Goal: Navigation & Orientation: Understand site structure

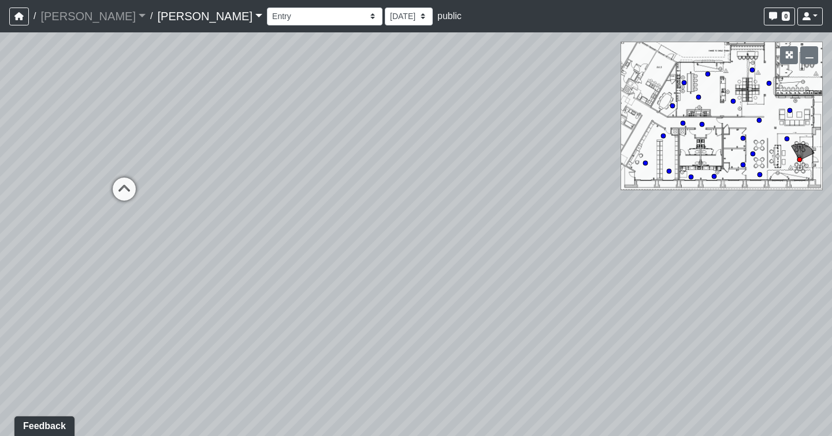
drag, startPoint x: 374, startPoint y: 122, endPoint x: -179, endPoint y: -84, distance: 590.1
click at [0, 0] on html "/ [PERSON_NAME] [PERSON_NAME] Loading... / [PERSON_NAME] Loading... [PERSON_NAM…" at bounding box center [416, 218] width 832 height 436
drag, startPoint x: 597, startPoint y: 137, endPoint x: 505, endPoint y: 373, distance: 253.0
click at [505, 373] on div "Loading... Seating Loading... Workroom Entry Loading... Exterior - Leasing Entr…" at bounding box center [416, 233] width 832 height 403
drag, startPoint x: 466, startPoint y: 257, endPoint x: -177, endPoint y: 47, distance: 676.0
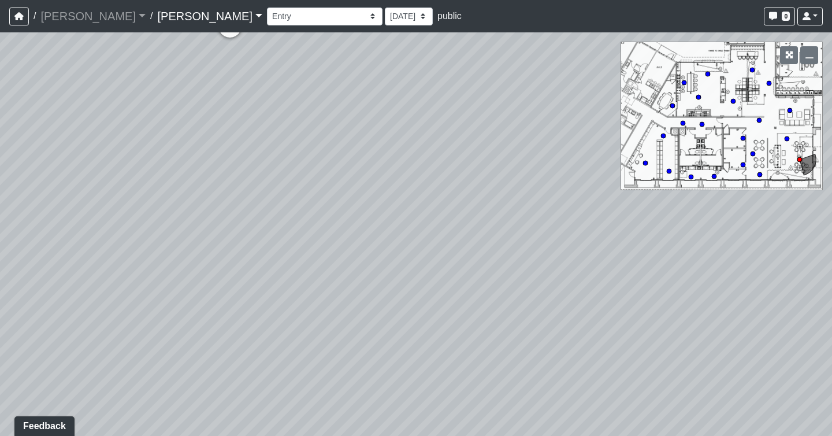
click at [0, 47] on html "/ [PERSON_NAME] [PERSON_NAME] Loading... / [PERSON_NAME] Loading... [PERSON_NAM…" at bounding box center [416, 218] width 832 height 436
drag, startPoint x: 222, startPoint y: 123, endPoint x: 800, endPoint y: 539, distance: 711.4
click at [800, 435] on html "/ [PERSON_NAME] [PERSON_NAME] Loading... / [PERSON_NAME] Loading... [PERSON_NAM…" at bounding box center [416, 218] width 832 height 436
drag, startPoint x: 51, startPoint y: 242, endPoint x: 874, endPoint y: 431, distance: 844.6
click at [831, 431] on html "/ [PERSON_NAME] [PERSON_NAME] Loading... / [PERSON_NAME] Loading... [PERSON_NAM…" at bounding box center [416, 218] width 832 height 436
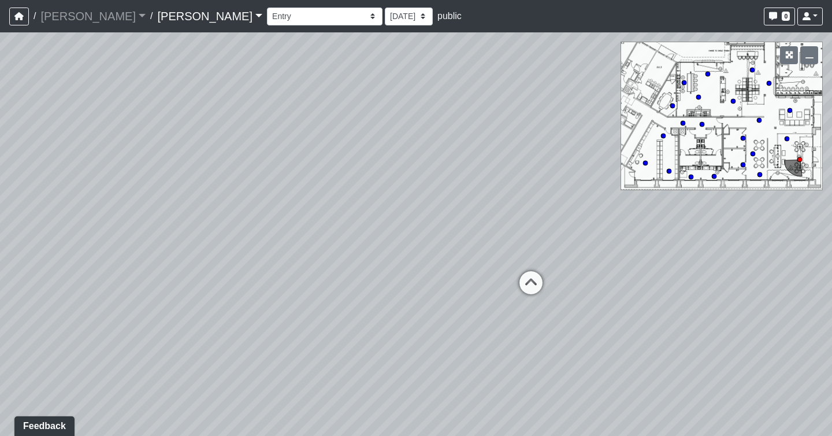
drag, startPoint x: 296, startPoint y: 280, endPoint x: 754, endPoint y: -84, distance: 585.6
click at [754, 0] on html "/ [PERSON_NAME] [PERSON_NAME] Loading... / [PERSON_NAME] Loading... [PERSON_NAM…" at bounding box center [416, 218] width 832 height 436
drag, startPoint x: 116, startPoint y: 315, endPoint x: 556, endPoint y: 265, distance: 443.6
click at [556, 265] on div "Loading... Seating Loading... Workroom Entry Loading... Exterior - Leasing Entr…" at bounding box center [416, 233] width 832 height 403
drag, startPoint x: 283, startPoint y: 289, endPoint x: 733, endPoint y: 297, distance: 449.5
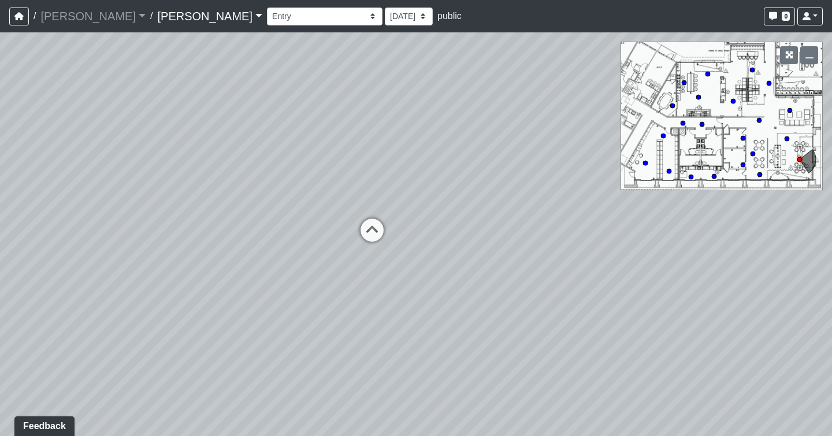
click at [733, 297] on div "Loading... Seating Loading... Workroom Entry Loading... Exterior - Leasing Entr…" at bounding box center [416, 233] width 832 height 403
click at [374, 226] on icon at bounding box center [372, 235] width 35 height 35
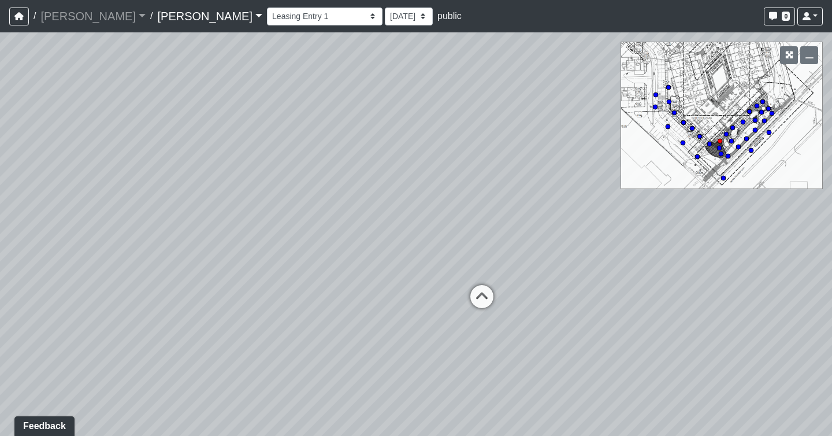
drag, startPoint x: 419, startPoint y: 200, endPoint x: -31, endPoint y: 211, distance: 450.7
click at [0, 211] on html "/ [PERSON_NAME] [PERSON_NAME] Loading... / [PERSON_NAME] Loading... [PERSON_NAM…" at bounding box center [416, 218] width 832 height 436
drag, startPoint x: 575, startPoint y: 222, endPoint x: 90, endPoint y: 183, distance: 486.9
click at [90, 183] on div "Loading... Seating Loading... Workroom Entry Loading... Exterior - Leasing Entr…" at bounding box center [416, 233] width 832 height 403
click at [39, 326] on icon at bounding box center [40, 332] width 35 height 35
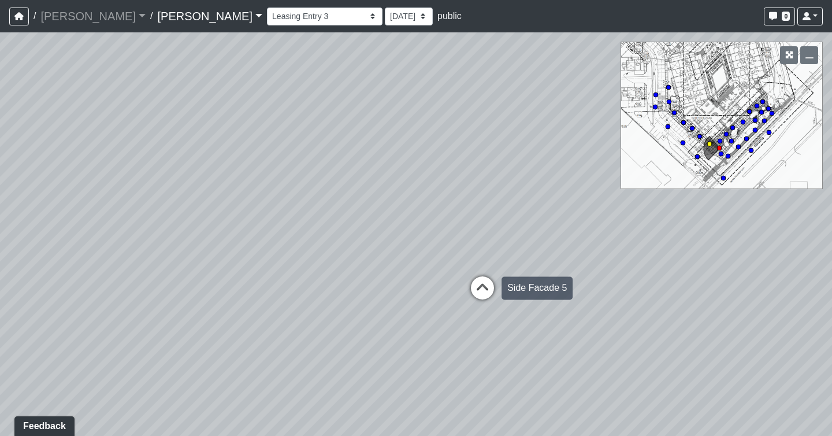
click at [476, 293] on icon at bounding box center [482, 293] width 35 height 35
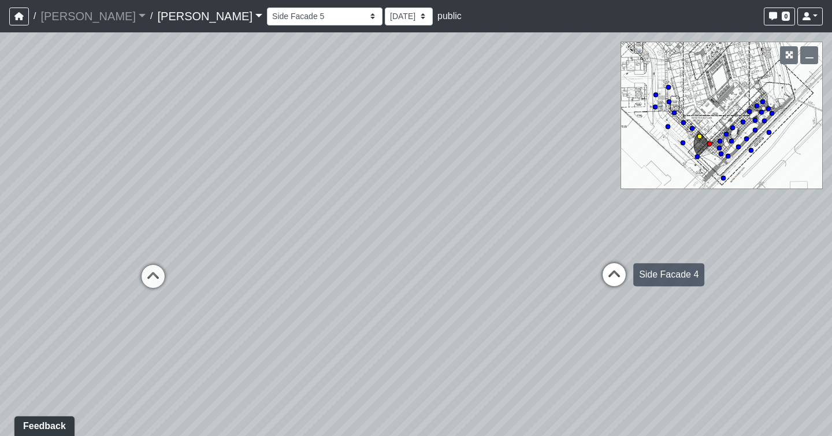
click at [609, 271] on icon at bounding box center [614, 280] width 35 height 35
click at [637, 280] on icon at bounding box center [638, 287] width 35 height 35
click at [637, 280] on icon at bounding box center [640, 279] width 35 height 35
click at [637, 281] on icon at bounding box center [621, 285] width 35 height 35
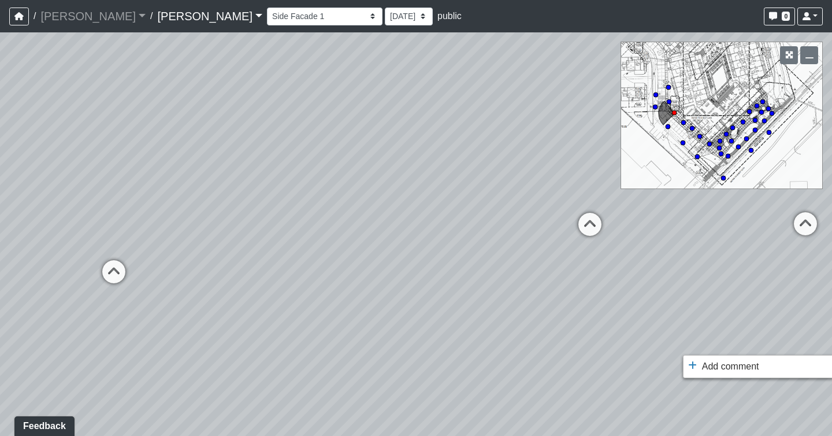
drag, startPoint x: 680, startPoint y: 352, endPoint x: 437, endPoint y: 295, distance: 249.3
drag, startPoint x: 512, startPoint y: 295, endPoint x: 169, endPoint y: 241, distance: 347.4
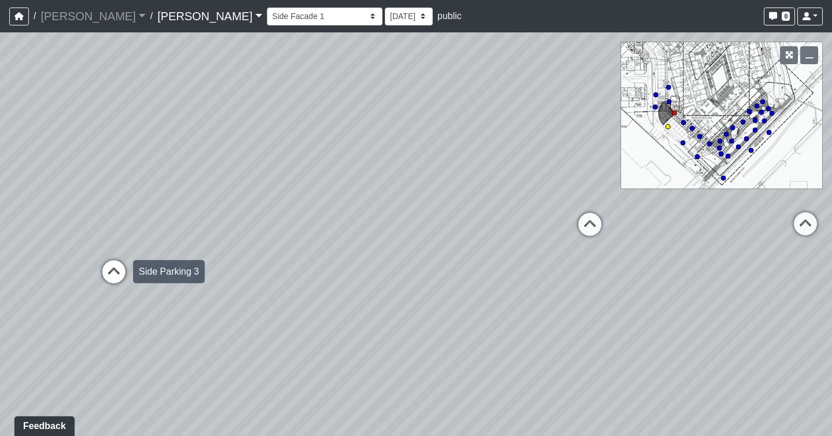
click at [111, 273] on icon at bounding box center [113, 277] width 35 height 35
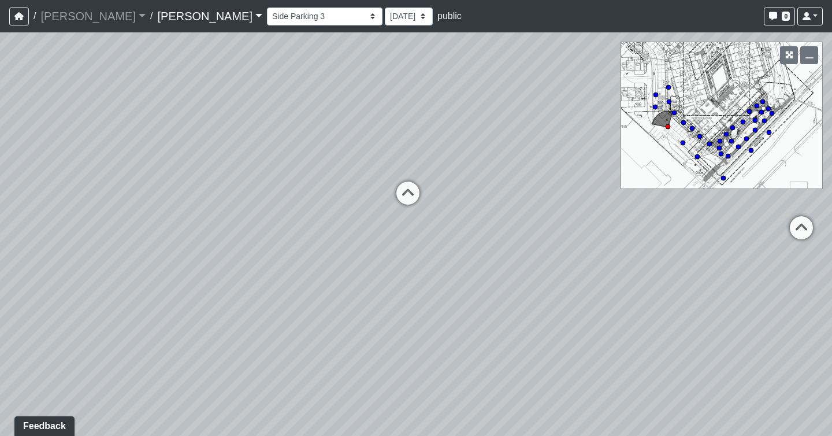
drag, startPoint x: 298, startPoint y: 267, endPoint x: -113, endPoint y: 210, distance: 414.6
click at [0, 210] on html "/ [PERSON_NAME] [PERSON_NAME] Loading... / [PERSON_NAME] Loading... [PERSON_NAM…" at bounding box center [416, 218] width 832 height 436
click at [417, 199] on icon at bounding box center [408, 199] width 35 height 35
drag, startPoint x: 403, startPoint y: 175, endPoint x: 374, endPoint y: 381, distance: 207.6
click at [374, 381] on div "Loading... Seating Loading... Workroom Entry Loading... Exterior - Leasing Entr…" at bounding box center [416, 233] width 832 height 403
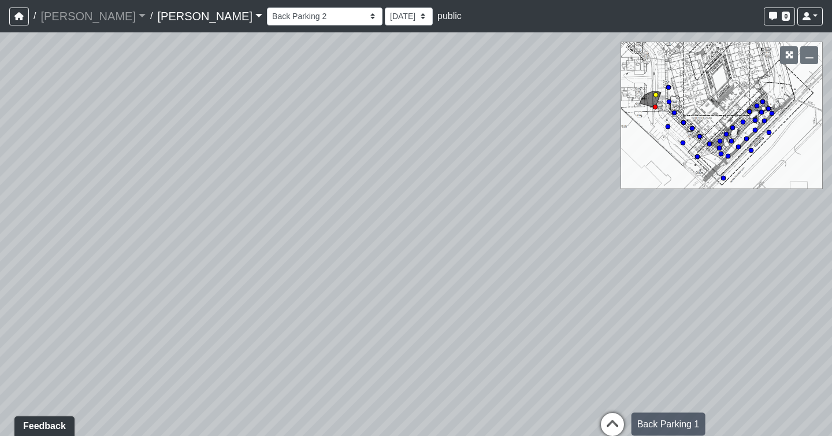
click at [612, 417] on icon at bounding box center [612, 429] width 35 height 35
drag, startPoint x: 571, startPoint y: 374, endPoint x: -114, endPoint y: 247, distance: 696.4
click at [0, 247] on html "/ [PERSON_NAME] [PERSON_NAME] Loading... / [PERSON_NAME] Loading... [PERSON_NAM…" at bounding box center [416, 218] width 832 height 436
drag, startPoint x: 501, startPoint y: 290, endPoint x: 426, endPoint y: 305, distance: 76.6
click at [426, 305] on div "Loading... Seating Loading... Workroom Entry Loading... Exterior - Leasing Entr…" at bounding box center [416, 233] width 832 height 403
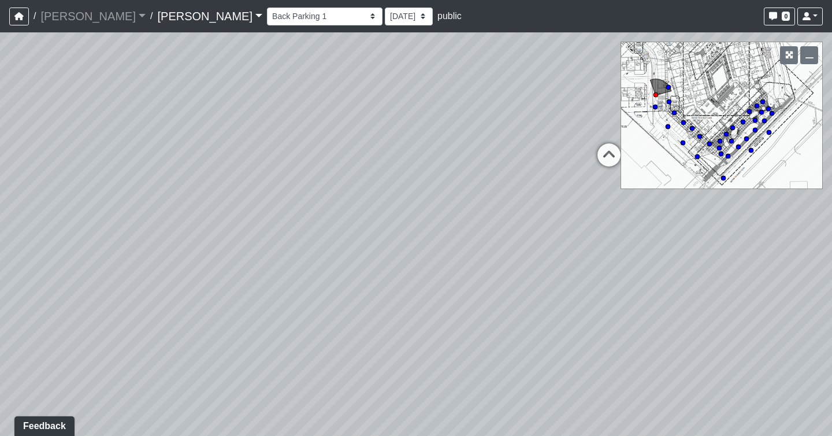
drag, startPoint x: 140, startPoint y: 184, endPoint x: 537, endPoint y: -44, distance: 457.6
click at [537, 0] on html "/ [PERSON_NAME] [PERSON_NAME] Loading... / [PERSON_NAME] Loading... [PERSON_NAM…" at bounding box center [416, 218] width 832 height 436
drag, startPoint x: 360, startPoint y: 162, endPoint x: 18, endPoint y: 484, distance: 470.0
click at [18, 435] on html "/ [PERSON_NAME] [PERSON_NAME] Loading... / [PERSON_NAME] Loading... [PERSON_NAM…" at bounding box center [416, 218] width 832 height 436
click at [381, 334] on icon at bounding box center [382, 337] width 35 height 35
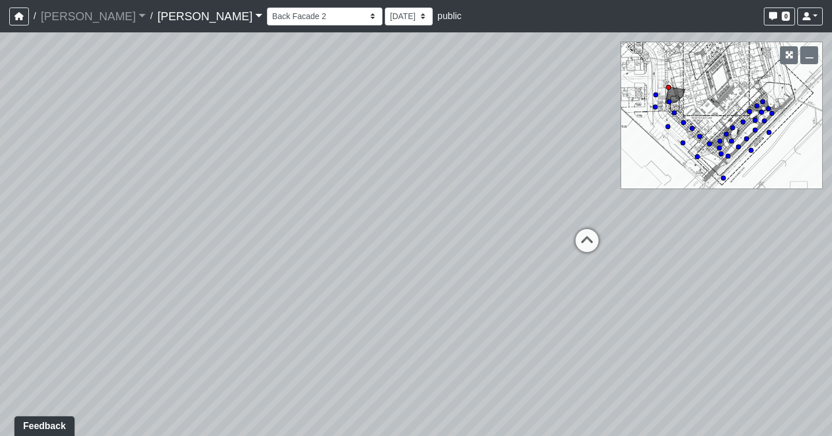
drag, startPoint x: 373, startPoint y: 358, endPoint x: -179, endPoint y: 194, distance: 575.6
click at [0, 194] on html "/ [PERSON_NAME] [PERSON_NAME] Loading... / [PERSON_NAME] Loading... [PERSON_NAM…" at bounding box center [416, 218] width 832 height 436
click at [577, 243] on icon at bounding box center [587, 239] width 35 height 35
drag, startPoint x: 569, startPoint y: 262, endPoint x: -179, endPoint y: 291, distance: 748.1
click at [0, 291] on html "/ [PERSON_NAME] [PERSON_NAME] Loading... / [PERSON_NAME] Loading... [PERSON_NAM…" at bounding box center [416, 218] width 832 height 436
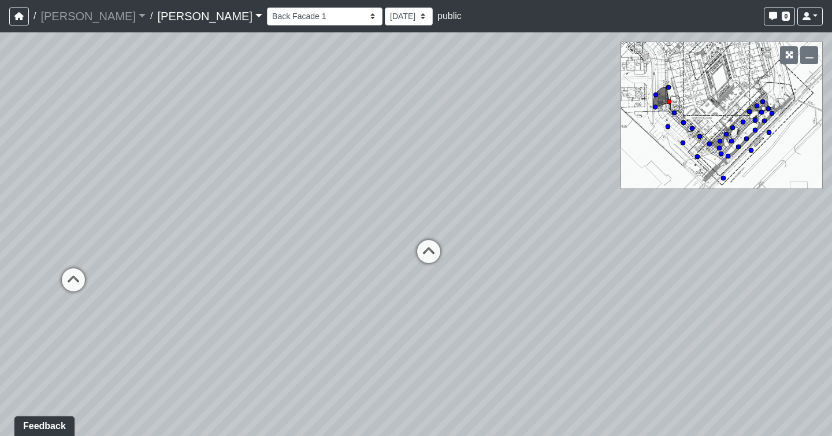
drag, startPoint x: 523, startPoint y: 264, endPoint x: 151, endPoint y: 263, distance: 372.0
click at [151, 263] on div "Loading... Seating Loading... Workroom Entry Loading... Exterior - Leasing Entr…" at bounding box center [416, 233] width 832 height 403
click at [425, 253] on icon at bounding box center [428, 257] width 35 height 35
click at [669, 87] on circle at bounding box center [668, 87] width 5 height 5
click at [694, 155] on icon at bounding box center [697, 157] width 6 height 6
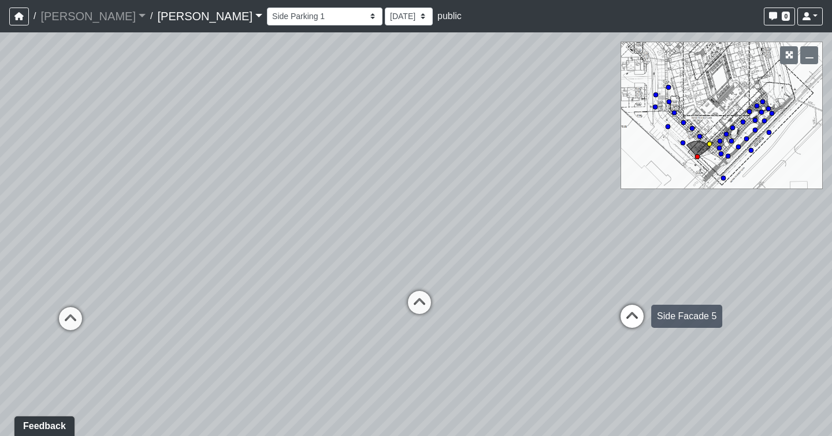
click at [634, 318] on icon at bounding box center [632, 321] width 35 height 35
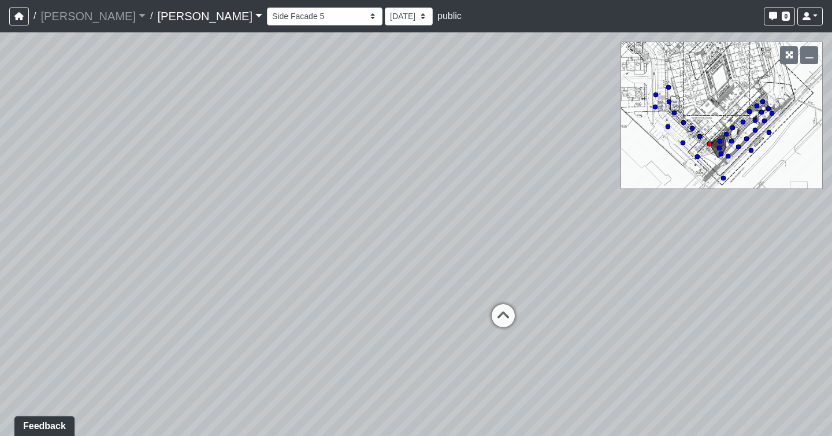
drag, startPoint x: 514, startPoint y: 224, endPoint x: -179, endPoint y: 202, distance: 693.0
click at [0, 202] on html "/ [PERSON_NAME] [PERSON_NAME] Loading... / [PERSON_NAME] Loading... [PERSON_NAM…" at bounding box center [416, 218] width 832 height 436
click at [501, 334] on icon at bounding box center [504, 334] width 35 height 35
drag, startPoint x: 261, startPoint y: 280, endPoint x: 373, endPoint y: 288, distance: 112.4
click at [373, 288] on div "Loading... Seating Loading... Workroom Entry Loading... Exterior - Leasing Entr…" at bounding box center [416, 233] width 832 height 403
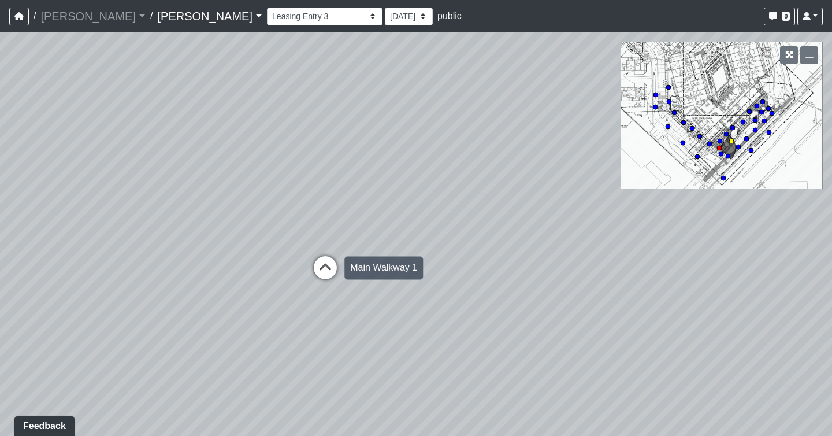
click at [334, 261] on icon at bounding box center [325, 273] width 35 height 35
drag, startPoint x: 380, startPoint y: 317, endPoint x: 620, endPoint y: 399, distance: 254.7
click at [620, 399] on div "Loading... Seating Loading... Workroom Entry Loading... Exterior - Leasing Entr…" at bounding box center [416, 233] width 832 height 403
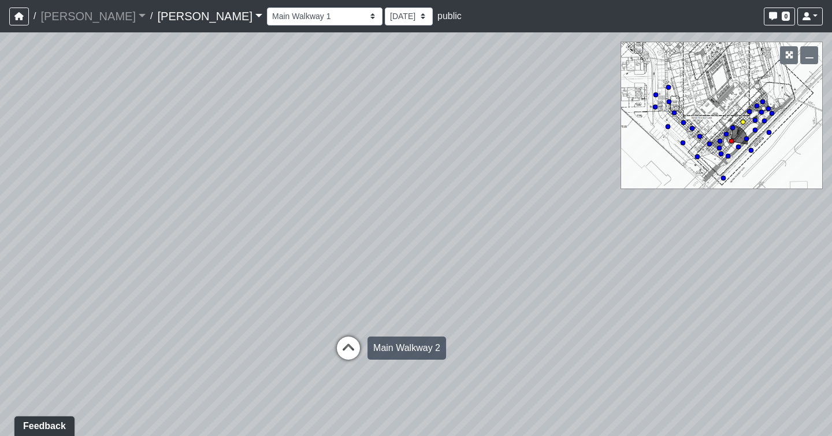
click at [353, 339] on icon at bounding box center [348, 353] width 35 height 35
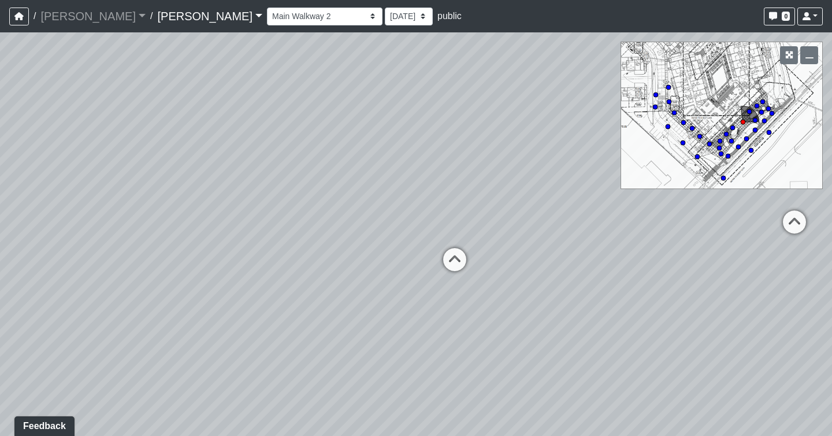
drag, startPoint x: 357, startPoint y: 363, endPoint x: 448, endPoint y: 232, distance: 159.4
click at [448, 236] on div "Loading... Seating Loading... Workroom Entry Loading... Exterior - Leasing Entr…" at bounding box center [416, 233] width 832 height 403
click at [447, 259] on icon at bounding box center [451, 269] width 35 height 35
drag, startPoint x: 612, startPoint y: 309, endPoint x: 497, endPoint y: 402, distance: 148.0
click at [497, 401] on div "Loading... Seating Loading... Workroom Entry Loading... Exterior - Leasing Entr…" at bounding box center [416, 233] width 832 height 403
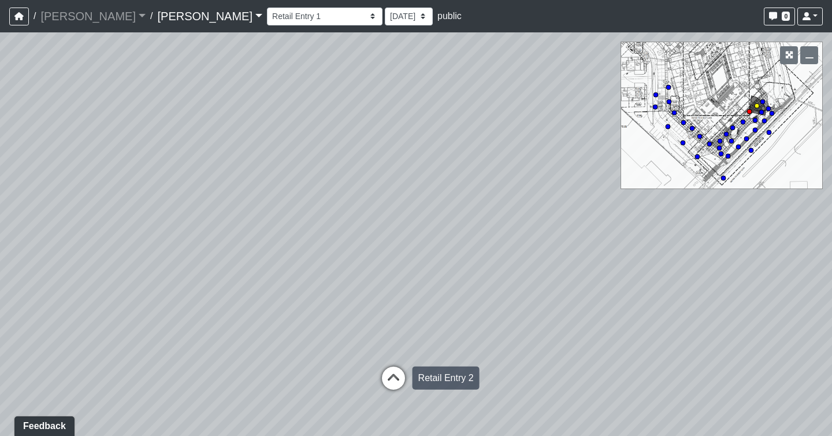
click at [391, 373] on icon at bounding box center [393, 383] width 35 height 35
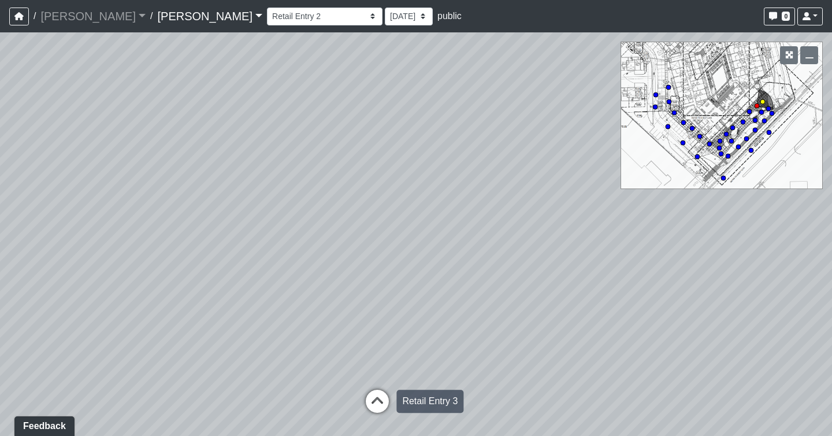
click at [374, 397] on icon at bounding box center [377, 406] width 35 height 35
drag, startPoint x: 333, startPoint y: 349, endPoint x: 1378, endPoint y: 377, distance: 1044.9
click at [831, 377] on html "/ [PERSON_NAME] [PERSON_NAME] Loading... / [PERSON_NAME] Loading... [PERSON_NAM…" at bounding box center [416, 218] width 832 height 436
drag, startPoint x: 458, startPoint y: 330, endPoint x: 837, endPoint y: 264, distance: 385.3
click at [831, 264] on html "/ [PERSON_NAME] [PERSON_NAME] Loading... / [PERSON_NAME] Loading... [PERSON_NAM…" at bounding box center [416, 218] width 832 height 436
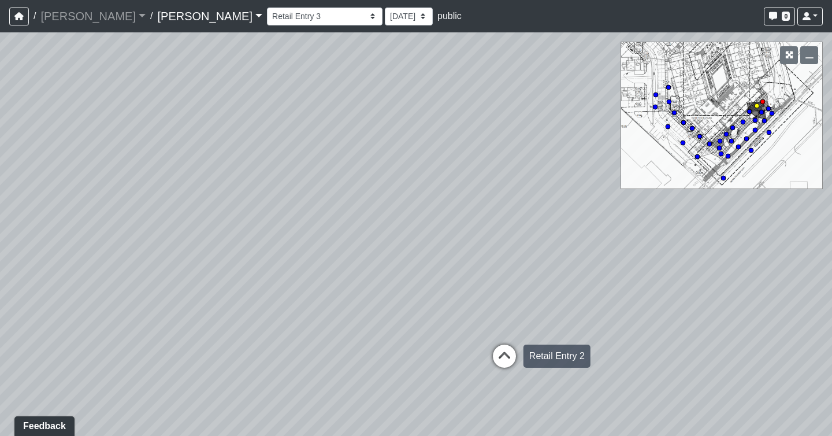
click at [497, 351] on icon at bounding box center [504, 361] width 35 height 35
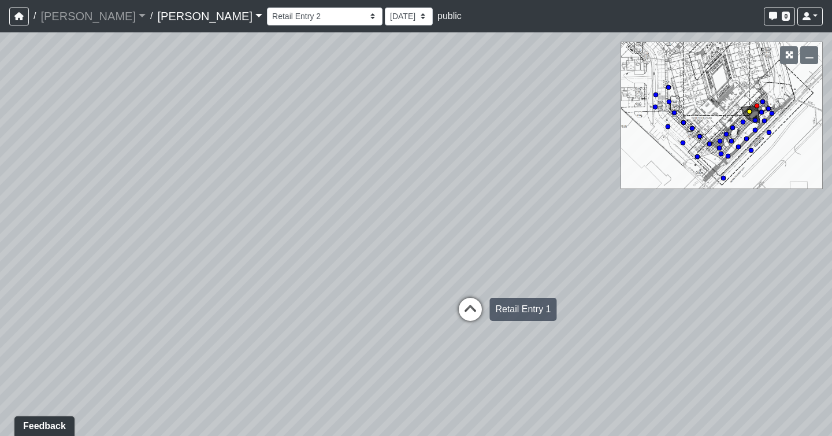
click at [461, 306] on icon at bounding box center [470, 315] width 35 height 35
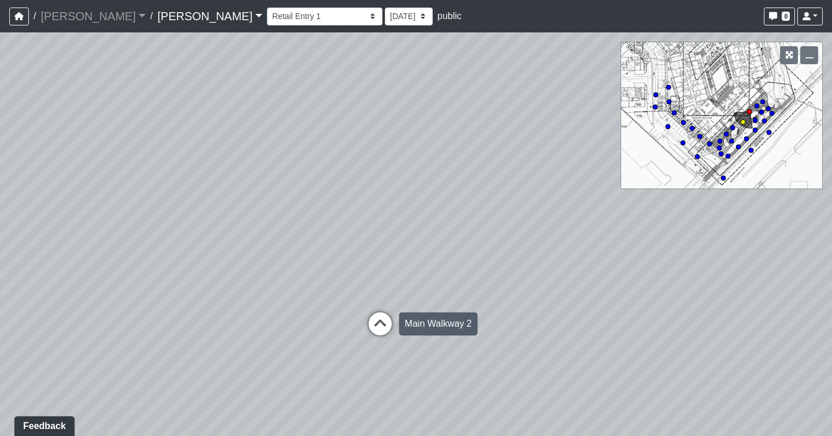
click at [371, 324] on icon at bounding box center [380, 329] width 35 height 35
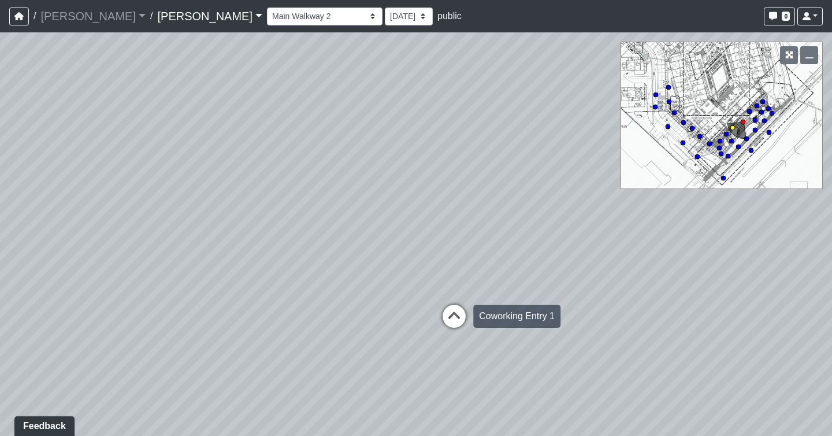
click at [456, 314] on icon at bounding box center [454, 321] width 35 height 35
drag, startPoint x: 617, startPoint y: 352, endPoint x: -178, endPoint y: 183, distance: 812.9
click at [0, 183] on html "/ [PERSON_NAME] [PERSON_NAME] Loading... / [PERSON_NAME] Loading... [PERSON_NAM…" at bounding box center [416, 218] width 832 height 436
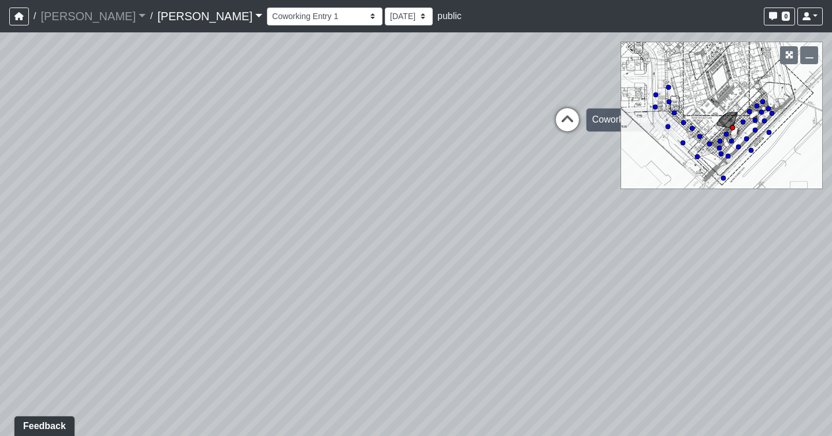
click at [563, 127] on icon at bounding box center [567, 125] width 35 height 35
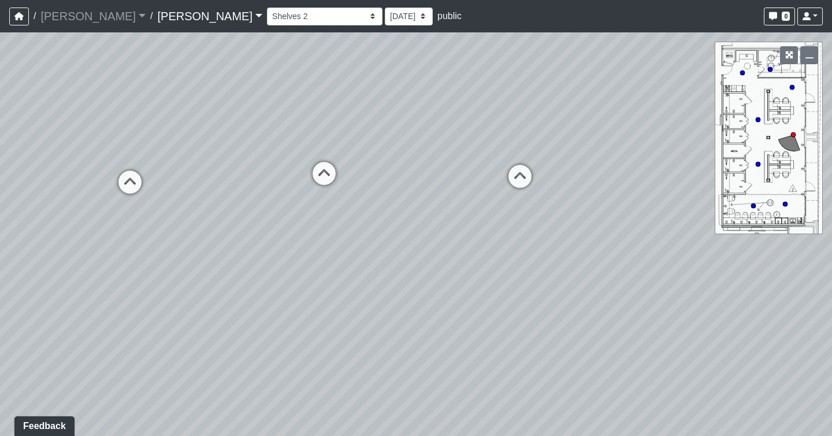
drag, startPoint x: 140, startPoint y: 267, endPoint x: 702, endPoint y: 334, distance: 566.7
click at [702, 334] on div "Loading... Seating Loading... Workroom Entry Loading... Exterior - Leasing Entr…" at bounding box center [416, 233] width 832 height 403
click at [327, 178] on icon at bounding box center [324, 179] width 35 height 35
drag, startPoint x: 281, startPoint y: 280, endPoint x: 98, endPoint y: 293, distance: 183.0
click at [98, 293] on div "Loading... Seating Loading... Workroom Entry Loading... Exterior - Leasing Entr…" at bounding box center [416, 233] width 832 height 403
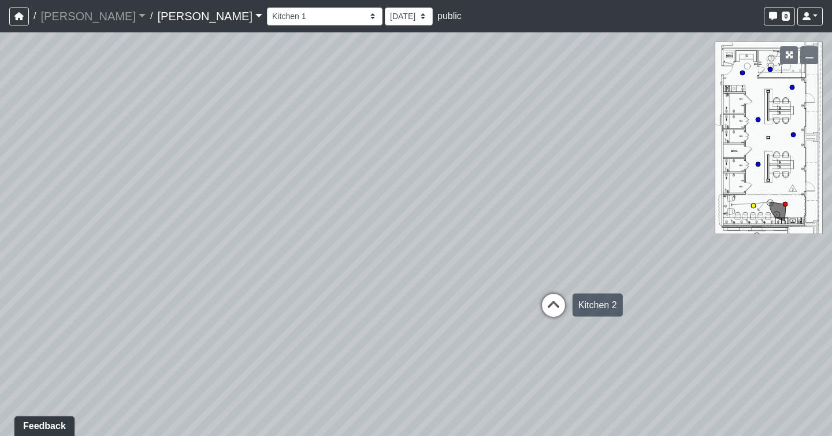
click at [555, 308] on icon at bounding box center [553, 310] width 35 height 35
drag, startPoint x: 410, startPoint y: 261, endPoint x: 158, endPoint y: 302, distance: 255.1
click at [158, 302] on div "Loading... Seating Loading... Workroom Entry Loading... Exterior - Leasing Entr…" at bounding box center [416, 233] width 832 height 403
drag, startPoint x: 489, startPoint y: 248, endPoint x: -179, endPoint y: 227, distance: 667.6
click at [0, 227] on html "/ [PERSON_NAME] [PERSON_NAME] Loading... / [PERSON_NAME] Loading... [PERSON_NAM…" at bounding box center [416, 218] width 832 height 436
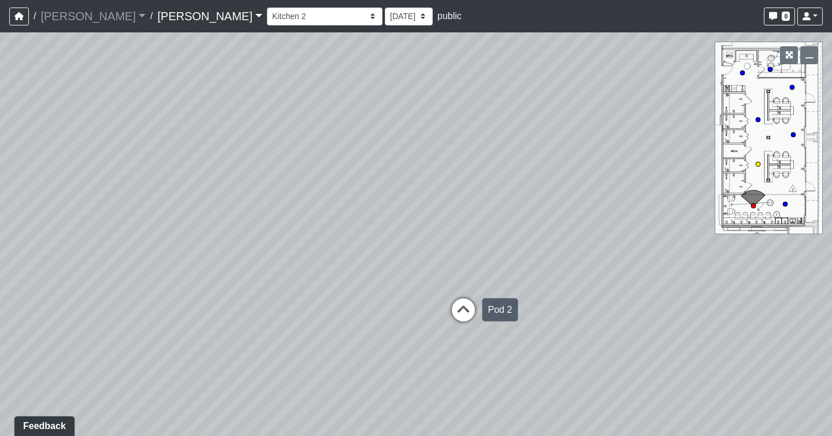
click at [458, 312] on icon at bounding box center [463, 315] width 35 height 35
drag, startPoint x: 449, startPoint y: 270, endPoint x: 716, endPoint y: 163, distance: 287.5
click at [716, 163] on div "Loading... Seating Loading... Workroom Entry Loading... Exterior - Leasing Entr…" at bounding box center [416, 233] width 832 height 403
click at [609, 228] on icon at bounding box center [609, 231] width 35 height 35
drag, startPoint x: 609, startPoint y: 231, endPoint x: 332, endPoint y: 310, distance: 288.4
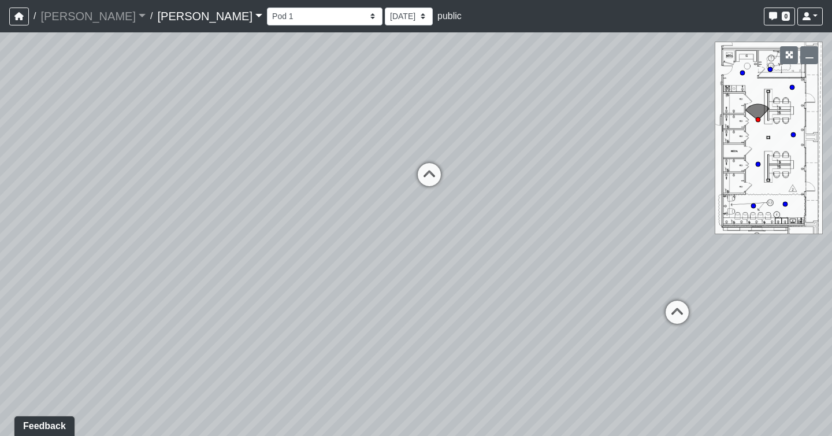
click at [332, 310] on div "Loading... Seating Loading... Workroom Entry Loading... Exterior - Leasing Entr…" at bounding box center [416, 233] width 832 height 403
click at [411, 191] on icon at bounding box center [412, 189] width 35 height 35
drag, startPoint x: 577, startPoint y: 170, endPoint x: 31, endPoint y: 159, distance: 545.5
click at [32, 157] on div "Loading... Seating Loading... Workroom Entry Loading... Exterior - Leasing Entr…" at bounding box center [416, 233] width 832 height 403
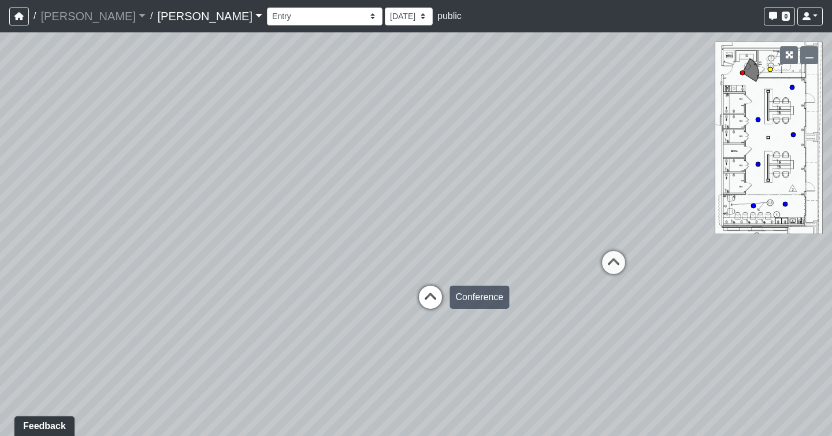
click at [429, 305] on icon at bounding box center [430, 302] width 35 height 35
drag, startPoint x: 396, startPoint y: 173, endPoint x: 659, endPoint y: 315, distance: 298.8
click at [659, 315] on div "Loading... Seating Loading... Workroom Entry Loading... Exterior - Leasing Entr…" at bounding box center [416, 233] width 832 height 403
drag, startPoint x: 659, startPoint y: 313, endPoint x: 664, endPoint y: 234, distance: 78.8
click at [664, 234] on div "Loading... Seating Loading... Workroom Entry Loading... Exterior - Leasing Entr…" at bounding box center [416, 233] width 832 height 403
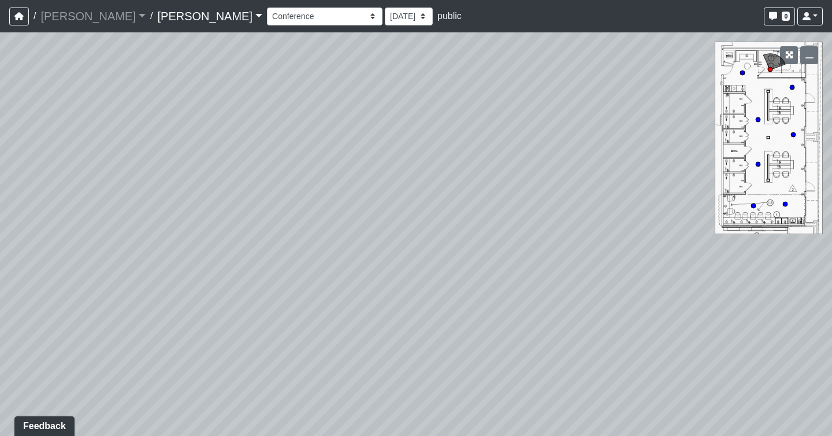
drag, startPoint x: 607, startPoint y: 212, endPoint x: 713, endPoint y: 146, distance: 124.6
click at [713, 146] on div "Loading... Seating Loading... Workroom Entry Loading... Exterior - Leasing Entr…" at bounding box center [416, 233] width 832 height 403
drag, startPoint x: 334, startPoint y: 211, endPoint x: 930, endPoint y: 104, distance: 605.8
click at [831, 104] on html "/ [PERSON_NAME] [PERSON_NAME] Loading... / [PERSON_NAME] Loading... [PERSON_NAM…" at bounding box center [416, 218] width 832 height 436
click at [741, 73] on circle at bounding box center [742, 72] width 5 height 5
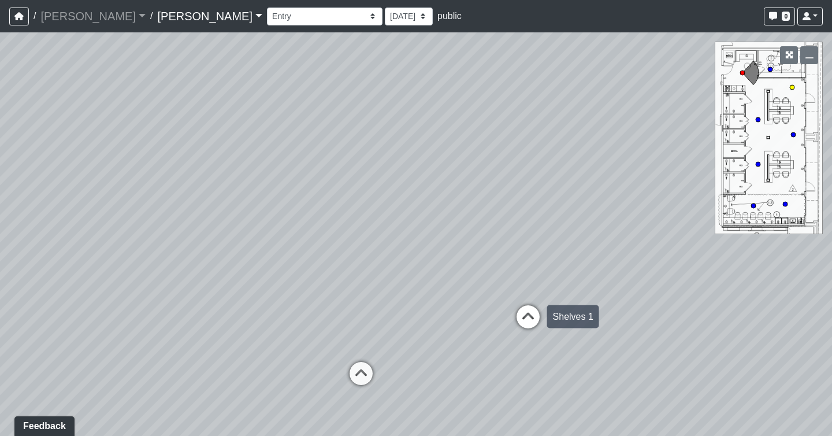
click at [527, 315] on icon at bounding box center [528, 322] width 35 height 35
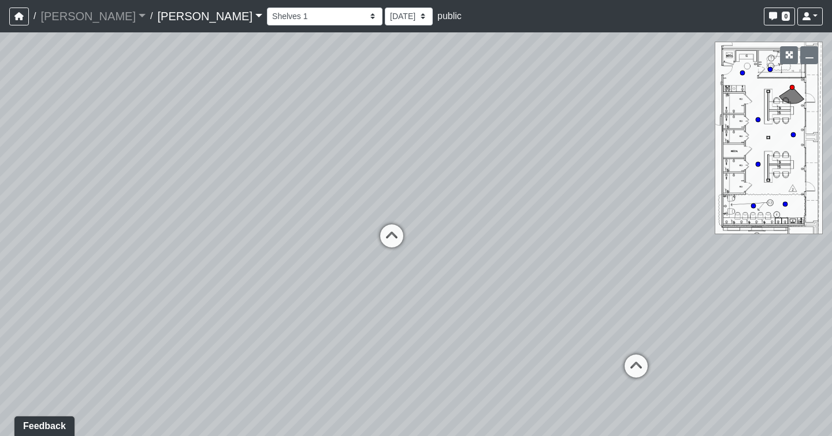
drag, startPoint x: 690, startPoint y: 320, endPoint x: 20, endPoint y: 325, distance: 670.2
click at [20, 325] on div "Loading... Seating Loading... Workroom Entry Loading... Exterior - Leasing Entr…" at bounding box center [416, 233] width 832 height 403
click at [392, 241] on icon at bounding box center [391, 241] width 35 height 35
drag, startPoint x: 475, startPoint y: 263, endPoint x: 495, endPoint y: 270, distance: 20.6
click at [495, 270] on div "Loading... Seating Loading... Workroom Entry Loading... Exterior - Leasing Entr…" at bounding box center [416, 233] width 832 height 403
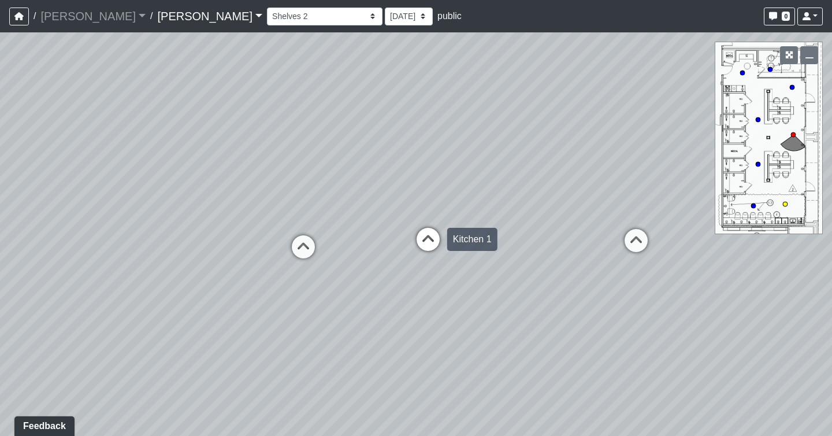
click at [419, 231] on icon at bounding box center [428, 245] width 35 height 35
select select "cowork-shelves-3"
click at [437, 237] on div "Loading... Seating Loading... Workroom Entry Loading... Exterior - Leasing Entr…" at bounding box center [416, 233] width 832 height 403
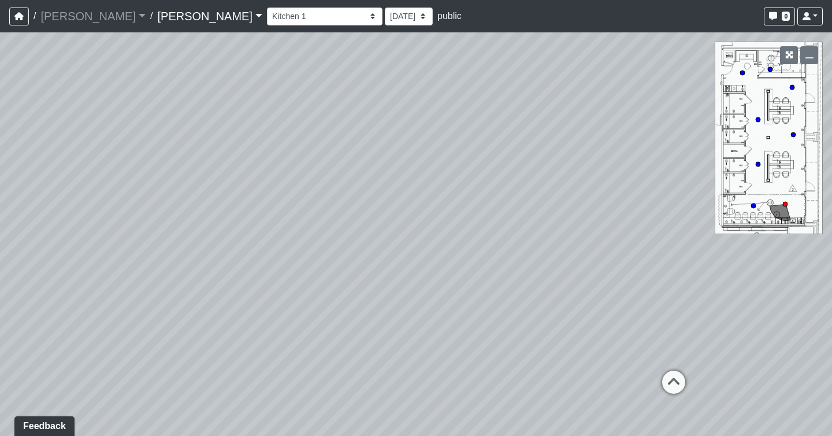
drag, startPoint x: 437, startPoint y: 237, endPoint x: 231, endPoint y: 236, distance: 206.8
click at [231, 236] on div "Loading... Seating Loading... Workroom Entry Loading... Exterior - Leasing Entr…" at bounding box center [416, 233] width 832 height 403
drag, startPoint x: 399, startPoint y: 295, endPoint x: 832, endPoint y: 191, distance: 446.0
click at [831, 191] on html "/ [PERSON_NAME] [PERSON_NAME] Loading... / [PERSON_NAME] Loading... [PERSON_NAM…" at bounding box center [416, 218] width 832 height 436
click at [15, 17] on icon "button" at bounding box center [18, 16] width 9 height 8
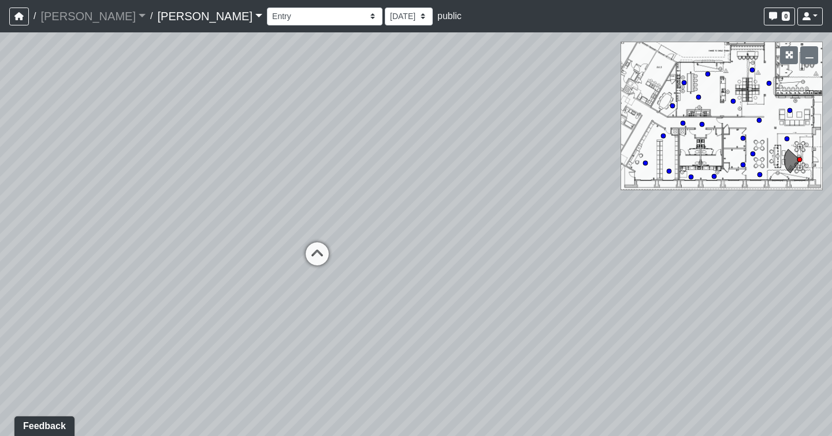
drag, startPoint x: 208, startPoint y: 292, endPoint x: 474, endPoint y: 317, distance: 267.4
click at [474, 317] on div "Loading... Seating Loading... Workroom Entry Loading... Exterior - Leasing Entr…" at bounding box center [416, 233] width 832 height 403
click at [321, 258] on icon at bounding box center [321, 263] width 35 height 35
drag, startPoint x: 641, startPoint y: 259, endPoint x: 470, endPoint y: 197, distance: 182.0
click at [470, 197] on div "Loading... Seating Loading... Workroom Entry Loading... Exterior - Leasing Entr…" at bounding box center [416, 233] width 832 height 403
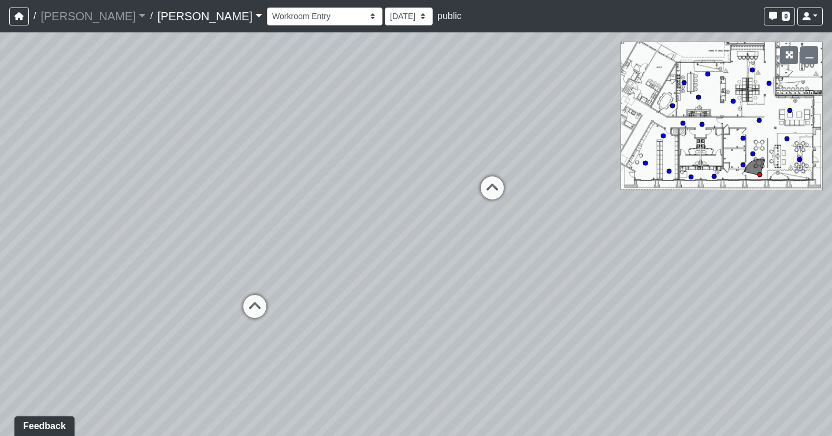
drag, startPoint x: 657, startPoint y: 319, endPoint x: 330, endPoint y: 304, distance: 326.8
click at [330, 304] on div "Loading... Seating Loading... Workroom Entry Loading... Exterior - Leasing Entr…" at bounding box center [416, 233] width 832 height 403
click at [251, 306] on icon at bounding box center [244, 315] width 35 height 35
drag, startPoint x: 243, startPoint y: 302, endPoint x: -179, endPoint y: 84, distance: 474.1
click at [0, 84] on html "/ [PERSON_NAME] [PERSON_NAME] Loading... / [PERSON_NAME] Loading... [PERSON_NAM…" at bounding box center [416, 218] width 832 height 436
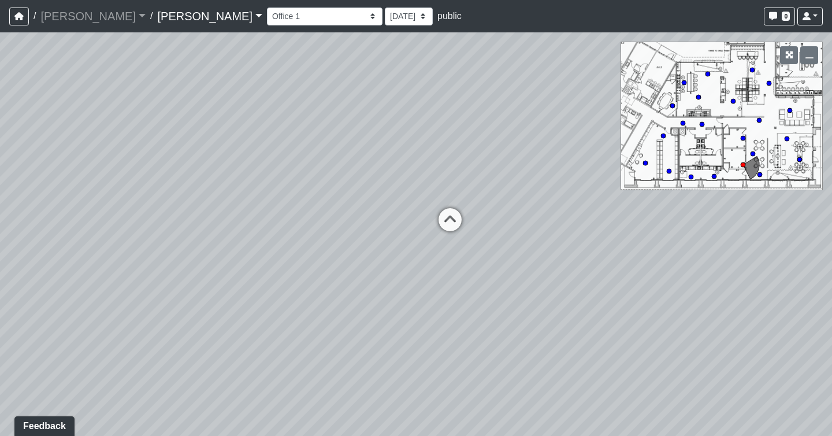
drag, startPoint x: 739, startPoint y: 279, endPoint x: 189, endPoint y: 537, distance: 607.6
click at [189, 435] on html "/ [PERSON_NAME] [PERSON_NAME] Loading... / [PERSON_NAME] Loading... [PERSON_NAM…" at bounding box center [416, 218] width 832 height 436
click at [448, 211] on icon at bounding box center [450, 224] width 35 height 35
drag, startPoint x: 317, startPoint y: 254, endPoint x: -70, endPoint y: 175, distance: 395.5
click at [0, 175] on html "/ [PERSON_NAME] [PERSON_NAME] Loading... / [PERSON_NAME] Loading... [PERSON_NAM…" at bounding box center [416, 218] width 832 height 436
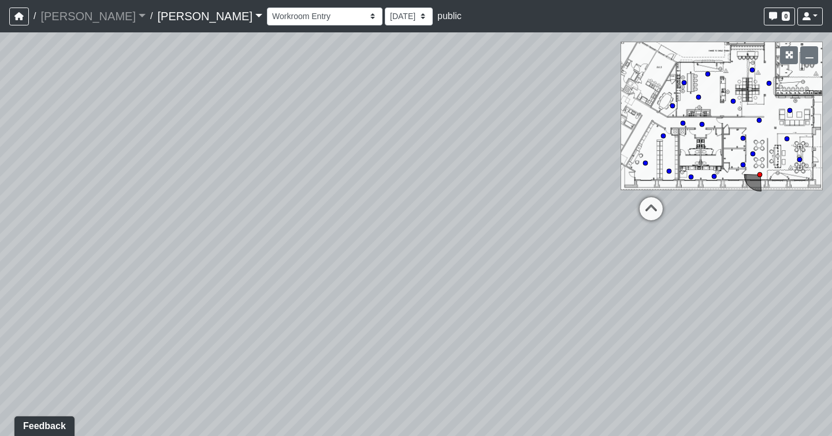
drag, startPoint x: 508, startPoint y: 204, endPoint x: -38, endPoint y: 160, distance: 547.1
click at [0, 160] on html "/ [PERSON_NAME] [PERSON_NAME] Loading... / [PERSON_NAME] Loading... [PERSON_NAM…" at bounding box center [416, 218] width 832 height 436
drag, startPoint x: 369, startPoint y: 131, endPoint x: -158, endPoint y: 172, distance: 528.5
click at [0, 172] on html "/ [PERSON_NAME] [PERSON_NAME] Loading... / [PERSON_NAME] Loading... [PERSON_NAM…" at bounding box center [416, 218] width 832 height 436
click at [207, 217] on icon at bounding box center [204, 220] width 35 height 35
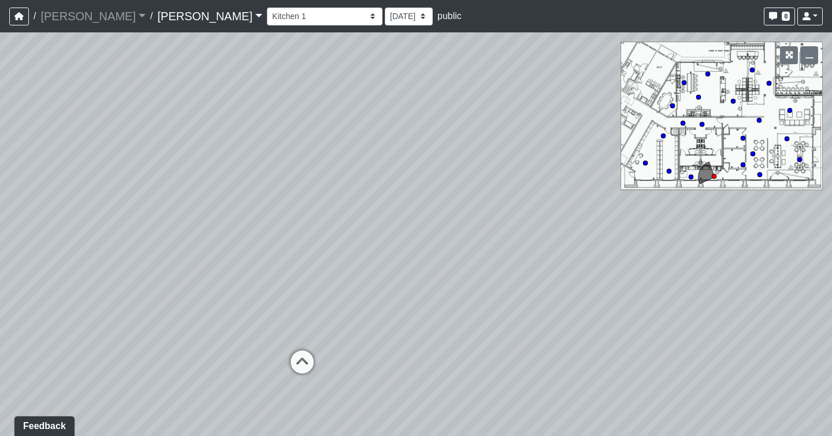
drag, startPoint x: 400, startPoint y: 213, endPoint x: 497, endPoint y: 313, distance: 138.9
click at [497, 313] on div "Loading... Seating Loading... Workroom Entry Loading... Exterior - Leasing Entr…" at bounding box center [416, 233] width 832 height 403
click at [297, 362] on icon at bounding box center [302, 367] width 35 height 35
drag, startPoint x: 451, startPoint y: 276, endPoint x: -156, endPoint y: 191, distance: 612.6
click at [0, 191] on html "/ [PERSON_NAME] [PERSON_NAME] Loading... / [PERSON_NAME] Loading... [PERSON_NAM…" at bounding box center [416, 218] width 832 height 436
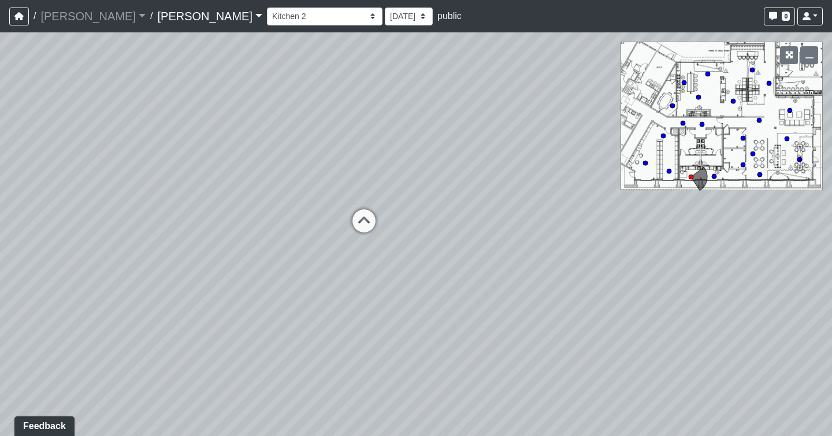
drag, startPoint x: 624, startPoint y: 331, endPoint x: 128, endPoint y: 365, distance: 496.8
click at [128, 365] on div "Loading... Seating Loading... Workroom Entry Loading... Exterior - Leasing Entr…" at bounding box center [416, 233] width 832 height 403
click at [352, 278] on icon at bounding box center [359, 285] width 35 height 35
click at [348, 188] on icon at bounding box center [354, 198] width 35 height 35
drag, startPoint x: 184, startPoint y: 352, endPoint x: 838, endPoint y: 262, distance: 659.6
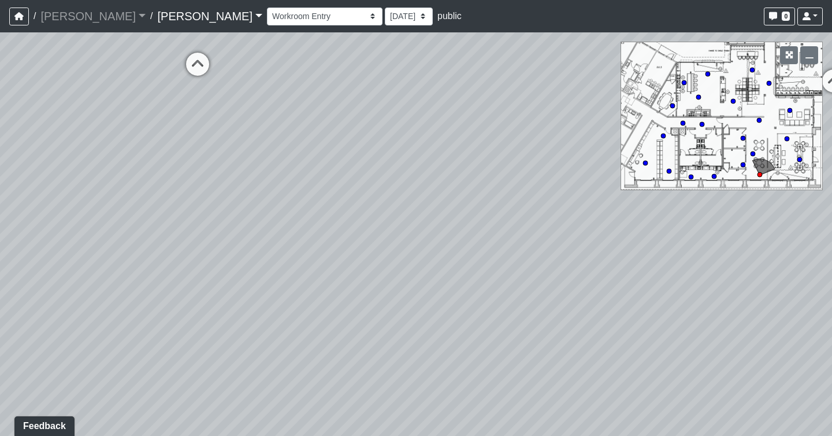
click at [831, 262] on html "/ [PERSON_NAME] [PERSON_NAME] Loading... / [PERSON_NAME] Loading... [PERSON_NAM…" at bounding box center [416, 218] width 832 height 436
click at [276, 95] on icon at bounding box center [282, 103] width 35 height 35
drag, startPoint x: 484, startPoint y: 86, endPoint x: 406, endPoint y: 200, distance: 138.4
click at [406, 200] on div "Loading... Seating Loading... Workroom Entry Loading... Exterior - Leasing Entr…" at bounding box center [416, 233] width 832 height 403
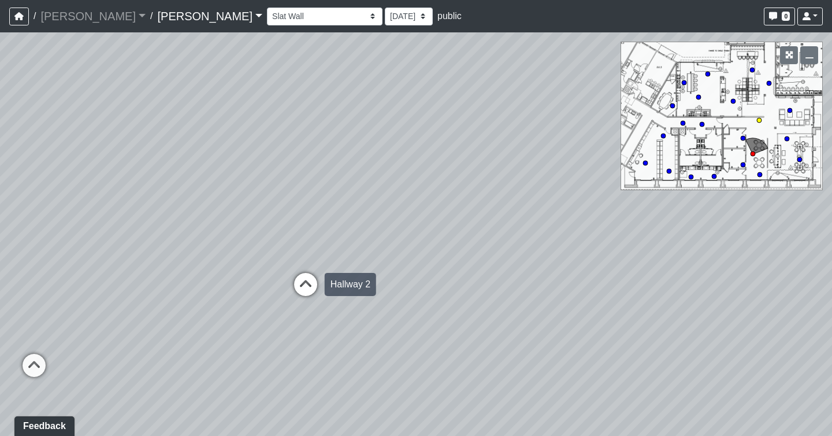
click at [309, 280] on icon at bounding box center [305, 290] width 35 height 35
drag, startPoint x: 303, startPoint y: 251, endPoint x: 709, endPoint y: 291, distance: 407.5
click at [708, 291] on div "Loading... Seating Loading... Workroom Entry Loading... Exterior - Leasing Entr…" at bounding box center [416, 233] width 832 height 403
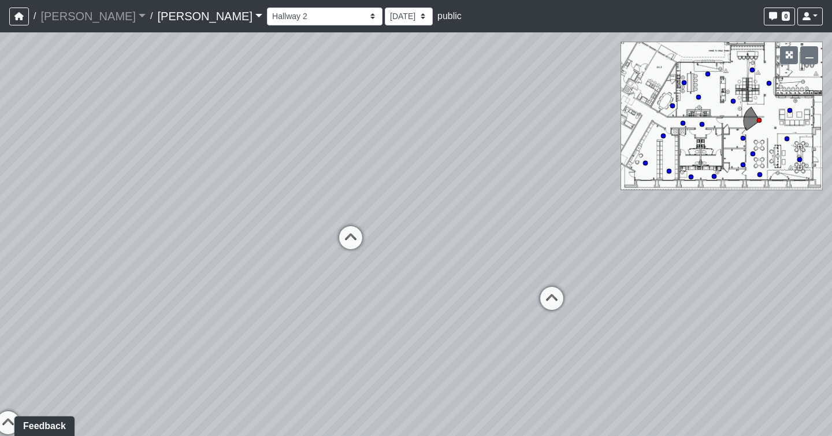
drag, startPoint x: 248, startPoint y: 291, endPoint x: 577, endPoint y: 282, distance: 328.3
click at [577, 284] on div "Loading... Seating Loading... Workroom Entry Loading... Exterior - Leasing Entr…" at bounding box center [416, 233] width 832 height 403
click at [355, 234] on icon at bounding box center [356, 246] width 35 height 35
click at [367, 348] on icon at bounding box center [377, 354] width 35 height 35
click at [237, 231] on icon at bounding box center [237, 237] width 35 height 35
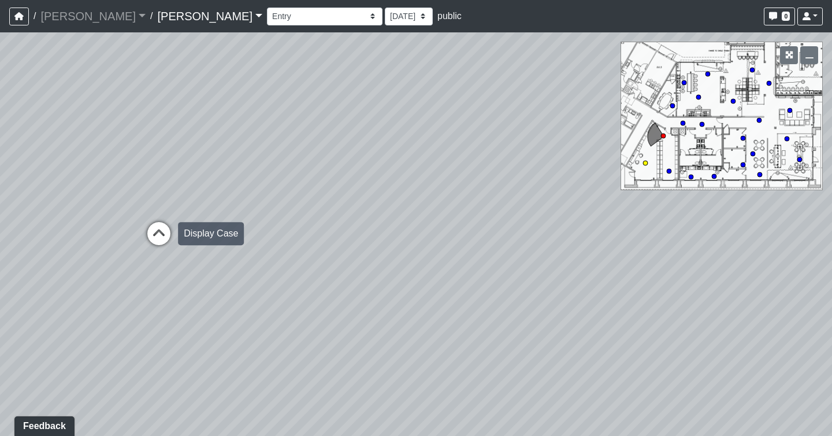
click at [151, 231] on icon at bounding box center [159, 239] width 35 height 35
drag, startPoint x: 634, startPoint y: 263, endPoint x: 476, endPoint y: 181, distance: 177.5
click at [476, 181] on div "Loading... Seating Loading... Workroom Entry Loading... Exterior - Leasing Entr…" at bounding box center [416, 233] width 832 height 403
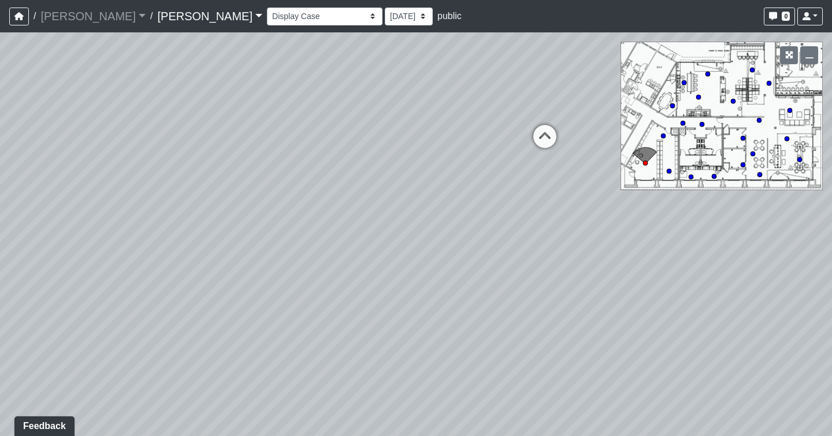
drag, startPoint x: 469, startPoint y: 187, endPoint x: -27, endPoint y: 200, distance: 495.8
click at [0, 200] on html "/ [PERSON_NAME] [PERSON_NAME] Loading... / [PERSON_NAME] Loading... [PERSON_NAM…" at bounding box center [416, 218] width 832 height 436
click at [473, 184] on icon at bounding box center [474, 180] width 35 height 35
click at [552, 184] on icon at bounding box center [550, 186] width 35 height 35
drag, startPoint x: 277, startPoint y: 174, endPoint x: 947, endPoint y: 298, distance: 681.0
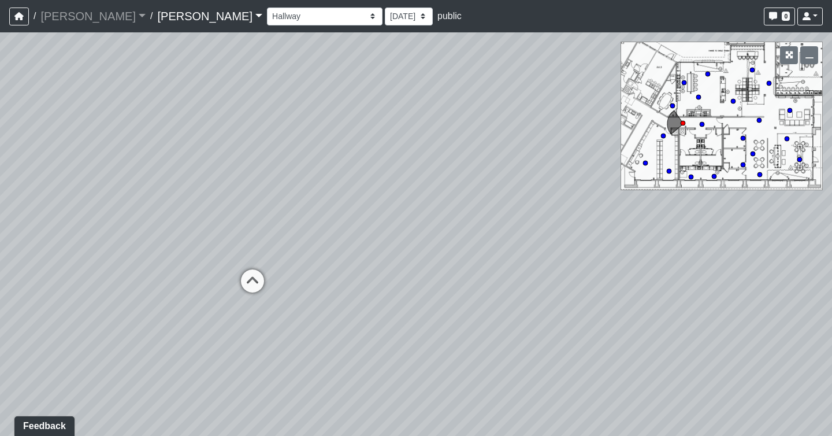
click at [831, 298] on html "/ [PERSON_NAME] [PERSON_NAME] Loading... / [PERSON_NAME] Loading... [PERSON_NAM…" at bounding box center [416, 218] width 832 height 436
drag, startPoint x: 427, startPoint y: 274, endPoint x: 186, endPoint y: 120, distance: 286.1
click at [185, 123] on div "Loading... Seating Loading... Workroom Entry Loading... Exterior - Leasing Entr…" at bounding box center [416, 233] width 832 height 403
drag, startPoint x: 243, startPoint y: 248, endPoint x: 88, endPoint y: 287, distance: 160.0
click at [88, 287] on div "Loading... Seating Loading... Workroom Entry Loading... Exterior - Leasing Entr…" at bounding box center [416, 233] width 832 height 403
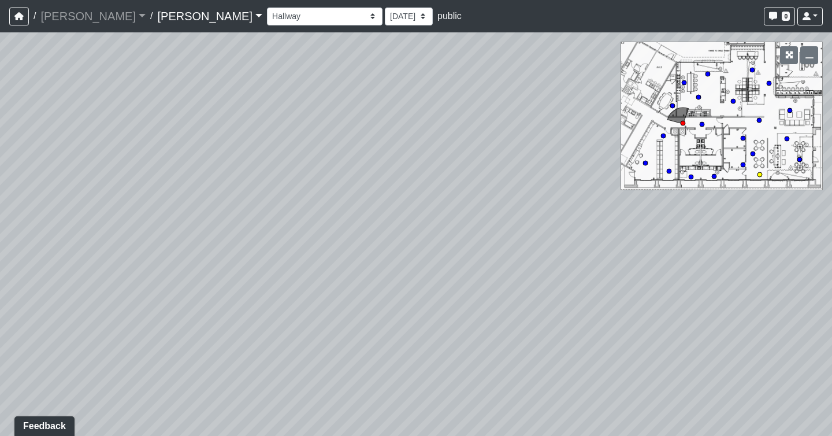
click at [760, 173] on circle at bounding box center [759, 174] width 5 height 5
click at [754, 156] on icon at bounding box center [753, 154] width 6 height 6
drag, startPoint x: 333, startPoint y: 196, endPoint x: 667, endPoint y: 177, distance: 333.9
click at [667, 177] on div "Loading... Seating Loading... Workroom Entry Loading... Exterior - Leasing Entr…" at bounding box center [416, 233] width 832 height 403
drag, startPoint x: 621, startPoint y: 332, endPoint x: 1072, endPoint y: 471, distance: 472.0
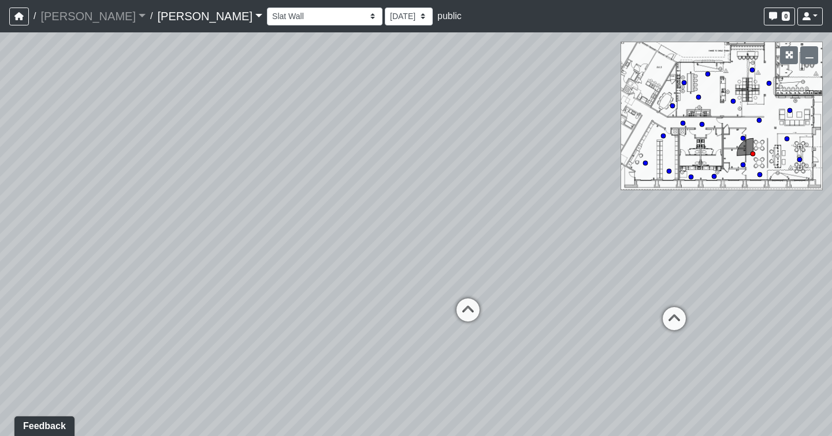
click at [831, 435] on html "/ [PERSON_NAME] [PERSON_NAME] Loading... / [PERSON_NAME] Loading... [PERSON_NAM…" at bounding box center [416, 218] width 832 height 436
click at [575, 360] on div "Loading... Seating Loading... Workroom Entry Loading... Exterior - Leasing Entr…" at bounding box center [416, 233] width 832 height 403
drag, startPoint x: 520, startPoint y: 343, endPoint x: 758, endPoint y: 244, distance: 257.7
click at [761, 272] on div "Loading... Seating Loading... Workroom Entry Loading... Exterior - Leasing Entr…" at bounding box center [416, 233] width 832 height 403
drag, startPoint x: 199, startPoint y: 292, endPoint x: 952, endPoint y: 243, distance: 755.0
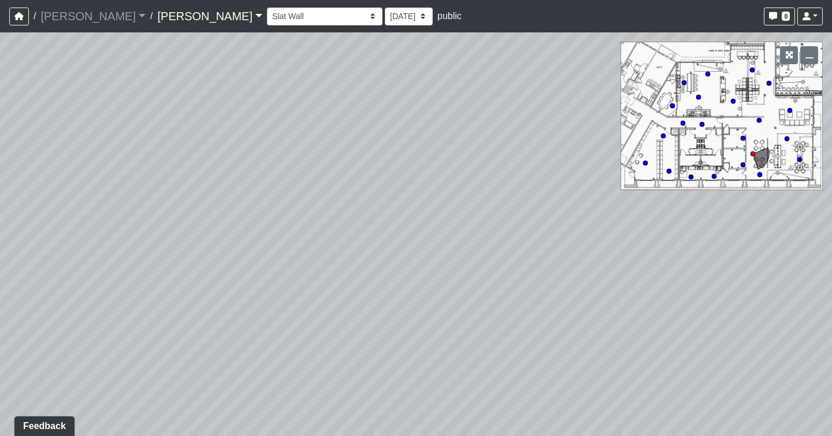
click at [831, 243] on html "/ [PERSON_NAME] [PERSON_NAME] Loading... / [PERSON_NAME] Loading... [PERSON_NAM…" at bounding box center [416, 218] width 832 height 436
click at [760, 173] on circle at bounding box center [759, 174] width 5 height 5
drag, startPoint x: 462, startPoint y: 252, endPoint x: -179, endPoint y: 347, distance: 647.2
click at [0, 347] on html "/ [PERSON_NAME] [PERSON_NAME] Loading... / [PERSON_NAME] Loading... [PERSON_NAM…" at bounding box center [416, 218] width 832 height 436
drag, startPoint x: 205, startPoint y: 277, endPoint x: 1237, endPoint y: 133, distance: 1041.7
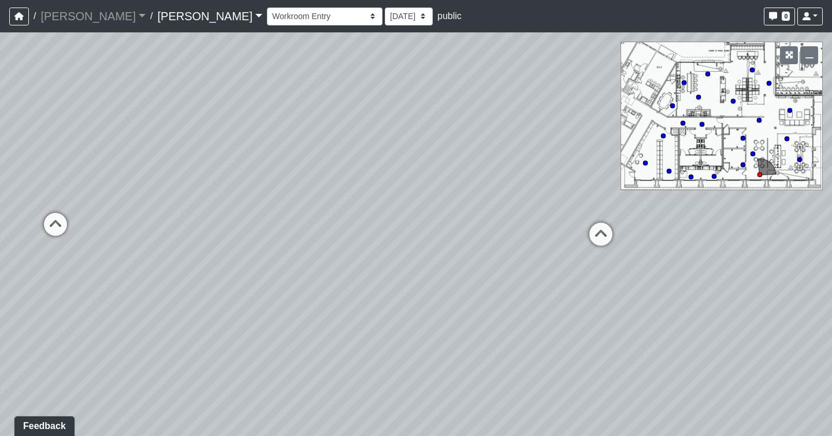
click at [831, 133] on html "/ [PERSON_NAME] [PERSON_NAME] Loading... / [PERSON_NAME] Loading... [PERSON_NAM…" at bounding box center [416, 218] width 832 height 436
click at [267, 23] on select "Booth Clubroom Counter Coffee Bar Dining Room Hallway 1 TV Wall Windows Corn Ho…" at bounding box center [325, 17] width 116 height 18
drag, startPoint x: 224, startPoint y: 293, endPoint x: 417, endPoint y: 162, distance: 233.8
click at [417, 162] on div "Loading... Seating Loading... Workroom Entry Loading... Exterior - Leasing Entr…" at bounding box center [416, 233] width 832 height 403
drag, startPoint x: 535, startPoint y: 181, endPoint x: 496, endPoint y: 274, distance: 101.5
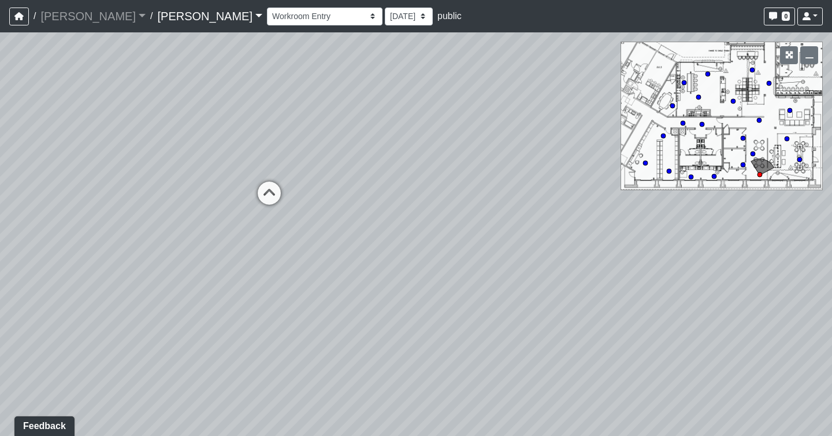
click at [496, 274] on div "Loading... Seating Loading... Workroom Entry Loading... Exterior - Leasing Entr…" at bounding box center [416, 233] width 832 height 403
click at [216, 28] on nav "/ [PERSON_NAME] [PERSON_NAME] Loading... / [PERSON_NAME] Loading... [PERSON_NAM…" at bounding box center [416, 16] width 832 height 32
click at [267, 23] on select "Booth Clubroom Counter Coffee Bar Dining Room Hallway 1 TV Wall Windows Corn Ho…" at bounding box center [325, 17] width 116 height 18
click at [267, 8] on select "Booth Clubroom Counter Coffee Bar Dining Room Hallway 1 TV Wall Windows Corn Ho…" at bounding box center [325, 17] width 116 height 18
drag, startPoint x: 400, startPoint y: 217, endPoint x: 389, endPoint y: 181, distance: 37.5
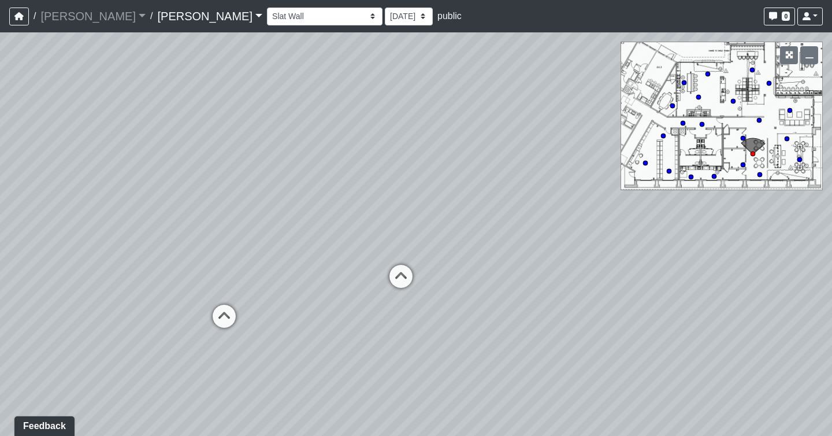
click at [389, 181] on div "Loading... Seating Loading... Workroom Entry Loading... Exterior - Leasing Entr…" at bounding box center [416, 233] width 832 height 403
click at [757, 121] on circle at bounding box center [759, 120] width 5 height 5
drag, startPoint x: 573, startPoint y: 269, endPoint x: -179, endPoint y: 119, distance: 765.9
click at [0, 119] on html "/ [PERSON_NAME] [PERSON_NAME] Loading... / [PERSON_NAME] Loading... [PERSON_NAM…" at bounding box center [416, 218] width 832 height 436
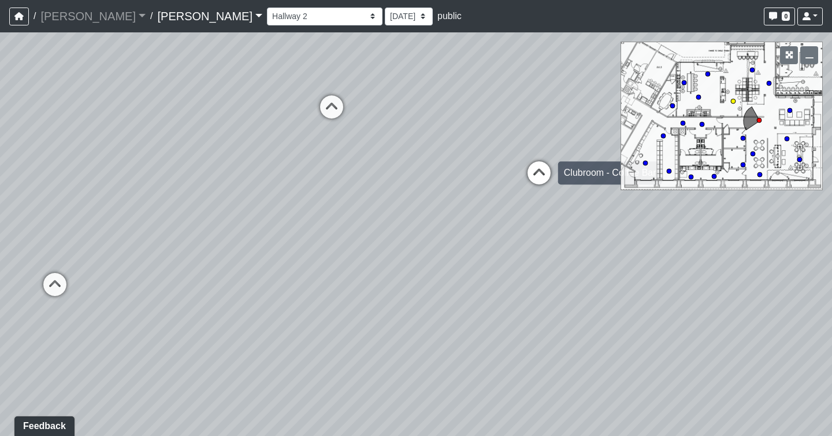
click at [541, 172] on icon at bounding box center [539, 178] width 35 height 35
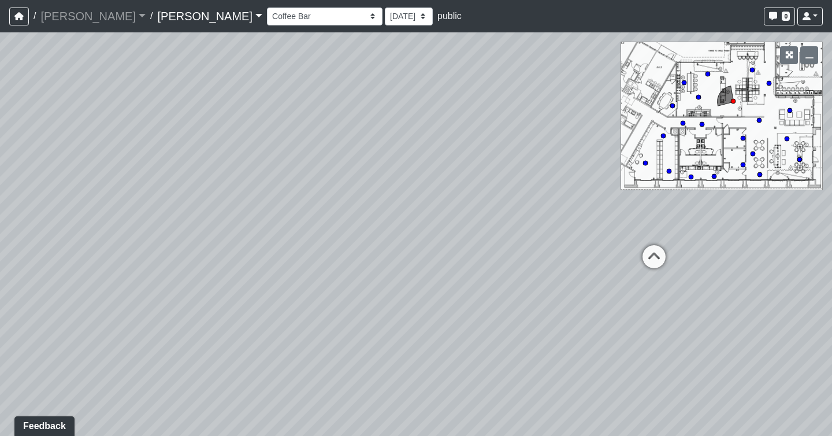
drag, startPoint x: 569, startPoint y: 254, endPoint x: 419, endPoint y: 412, distance: 218.2
click at [419, 412] on div "Loading... Seating Loading... Workroom Entry Loading... Exterior - Leasing Entr…" at bounding box center [416, 233] width 832 height 403
click at [645, 242] on icon at bounding box center [640, 248] width 35 height 35
drag, startPoint x: 270, startPoint y: 150, endPoint x: 931, endPoint y: 178, distance: 660.9
click at [831, 178] on html "/ [PERSON_NAME] [PERSON_NAME] Loading... / [PERSON_NAME] Loading... [PERSON_NAM…" at bounding box center [416, 218] width 832 height 436
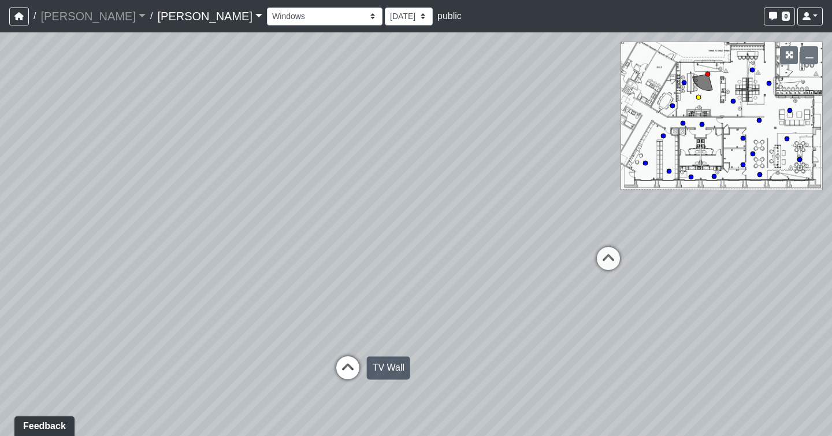
click at [346, 376] on icon at bounding box center [347, 373] width 35 height 35
drag, startPoint x: 61, startPoint y: 293, endPoint x: 214, endPoint y: 337, distance: 159.3
click at [214, 337] on div "Loading... Seating Loading... Workroom Entry Loading... Exterior - Leasing Entr…" at bounding box center [416, 233] width 832 height 403
drag, startPoint x: 243, startPoint y: 289, endPoint x: 311, endPoint y: 224, distance: 94.4
click at [311, 224] on div "Loading... Seating Loading... Workroom Entry Loading... Exterior - Leasing Entr…" at bounding box center [416, 233] width 832 height 403
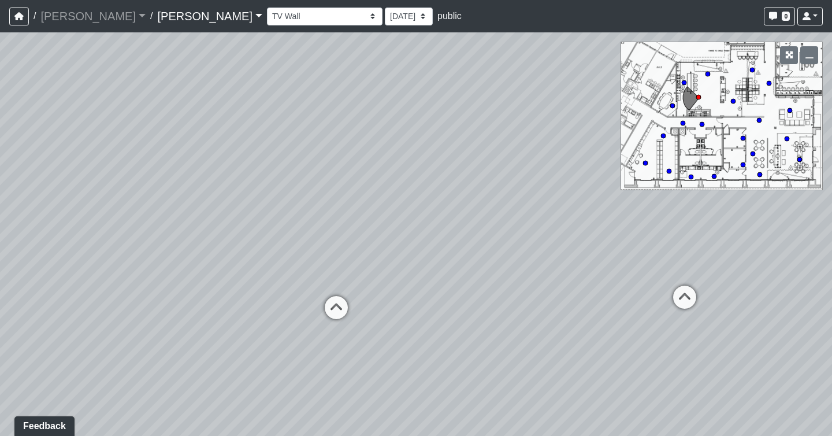
drag, startPoint x: 423, startPoint y: 295, endPoint x: -179, endPoint y: 365, distance: 605.4
click at [0, 365] on html "/ [PERSON_NAME] [PERSON_NAME] Loading... / [PERSON_NAME] Loading... [PERSON_NAM…" at bounding box center [416, 218] width 832 height 436
drag, startPoint x: 188, startPoint y: 282, endPoint x: 488, endPoint y: 260, distance: 300.1
click at [488, 260] on div "Loading... Seating Loading... Workroom Entry Loading... Exterior - Leasing Entr…" at bounding box center [416, 233] width 832 height 403
click at [544, 295] on icon at bounding box center [542, 293] width 35 height 35
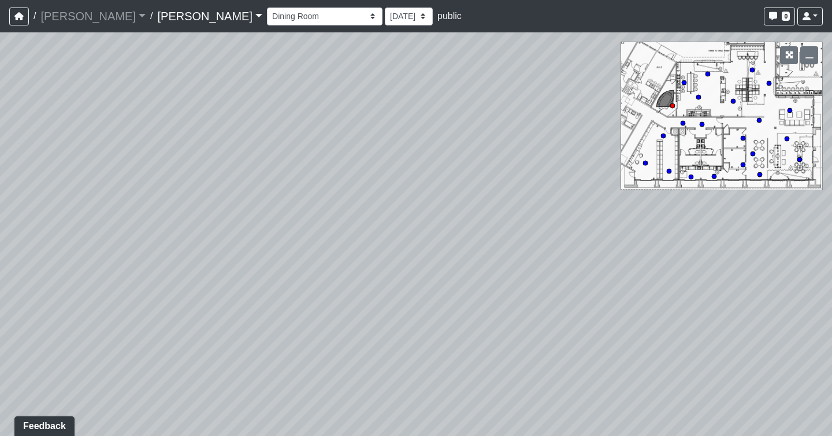
drag, startPoint x: 554, startPoint y: 325, endPoint x: -111, endPoint y: 168, distance: 683.1
click at [0, 168] on html "/ [PERSON_NAME] [PERSON_NAME] Loading... / [PERSON_NAME] Loading... [PERSON_NAM…" at bounding box center [416, 218] width 832 height 436
drag, startPoint x: 357, startPoint y: 240, endPoint x: 860, endPoint y: 220, distance: 503.6
click at [831, 220] on html "/ [PERSON_NAME] [PERSON_NAME] Loading... / [PERSON_NAME] Loading... [PERSON_NAM…" at bounding box center [416, 218] width 832 height 436
drag, startPoint x: 311, startPoint y: 231, endPoint x: 398, endPoint y: 247, distance: 88.6
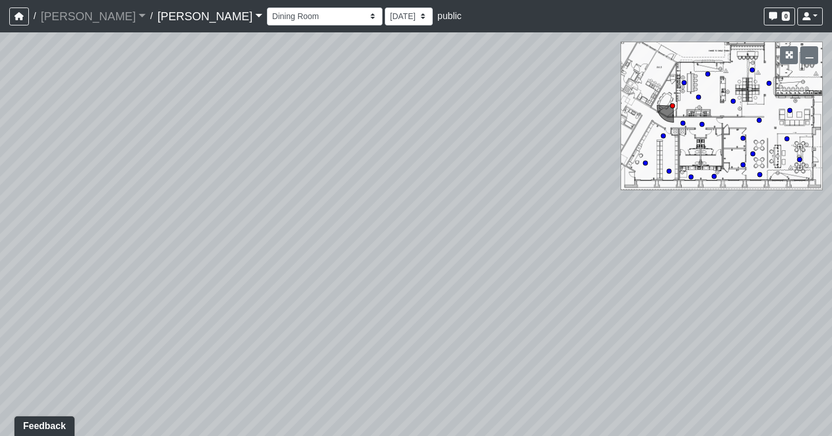
click at [398, 247] on div "Loading... Seating Loading... Workroom Entry Loading... Exterior - Leasing Entr…" at bounding box center [416, 233] width 832 height 403
click at [682, 82] on circle at bounding box center [684, 82] width 5 height 5
drag, startPoint x: 358, startPoint y: 151, endPoint x: 909, endPoint y: 200, distance: 552.7
click at [831, 200] on html "/ [PERSON_NAME] [PERSON_NAME] Loading... / [PERSON_NAME] Loading... [PERSON_NAM…" at bounding box center [416, 218] width 832 height 436
drag, startPoint x: 244, startPoint y: 201, endPoint x: 930, endPoint y: -44, distance: 728.7
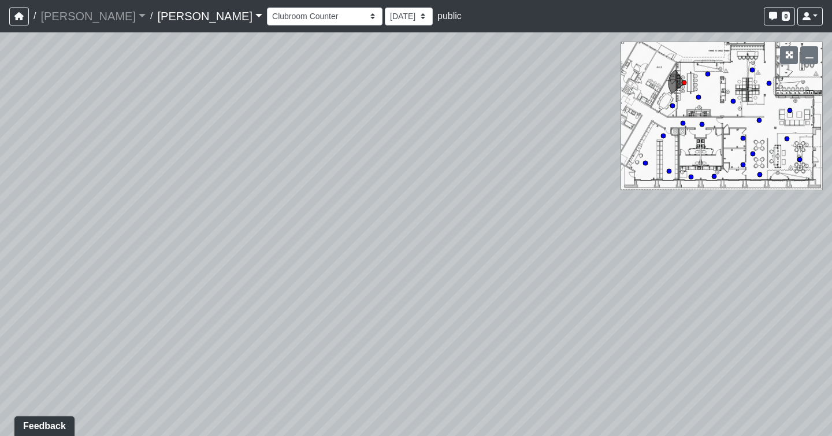
click at [831, 0] on html "/ [PERSON_NAME] [PERSON_NAME] Loading... / [PERSON_NAME] Loading... [PERSON_NAM…" at bounding box center [416, 218] width 832 height 436
drag, startPoint x: 187, startPoint y: 226, endPoint x: 441, endPoint y: 318, distance: 269.9
click at [441, 318] on div "Loading... Seating Loading... Workroom Entry Loading... Exterior - Leasing Entr…" at bounding box center [416, 233] width 832 height 403
drag, startPoint x: 306, startPoint y: 254, endPoint x: 292, endPoint y: 236, distance: 22.6
click at [292, 236] on div "Loading... Seating Loading... Workroom Entry Loading... Exterior - Leasing Entr…" at bounding box center [416, 233] width 832 height 403
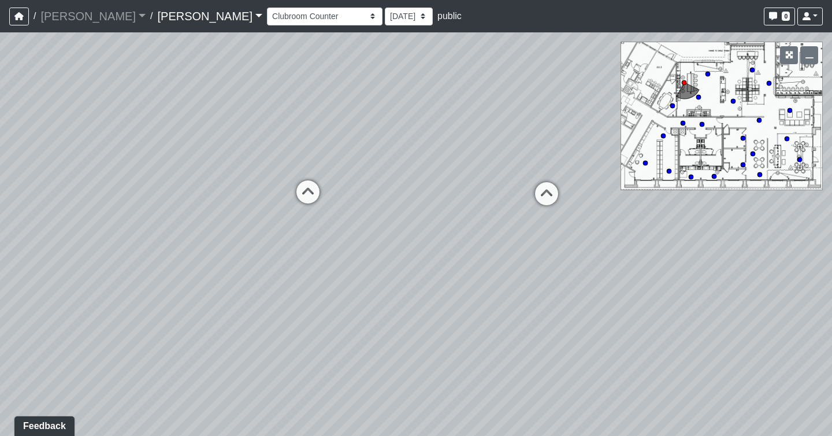
drag, startPoint x: 110, startPoint y: 169, endPoint x: 708, endPoint y: 239, distance: 602.0
click at [708, 239] on div "Loading... Seating Loading... Workroom Entry Loading... Exterior - Leasing Entr…" at bounding box center [416, 233] width 832 height 403
click at [300, 193] on icon at bounding box center [308, 197] width 35 height 35
drag, startPoint x: 365, startPoint y: 165, endPoint x: 167, endPoint y: 276, distance: 226.6
click at [167, 276] on div "Loading... Seating Loading... Workroom Entry Loading... Exterior - Leasing Entr…" at bounding box center [416, 233] width 832 height 403
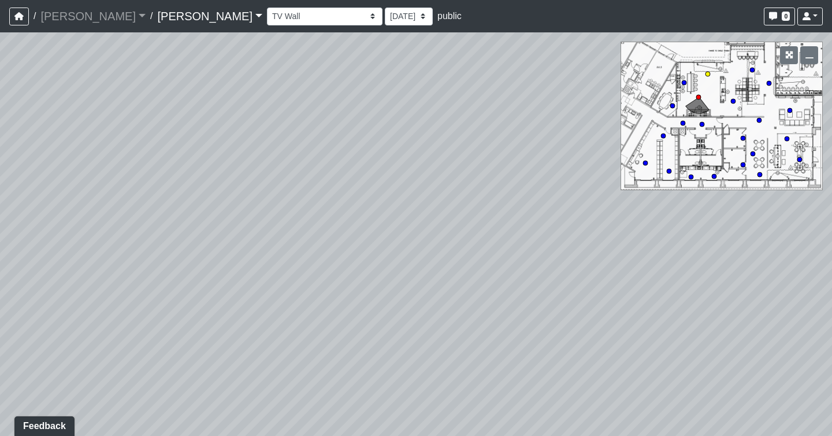
click at [708, 73] on circle at bounding box center [707, 74] width 5 height 5
click at [753, 69] on circle at bounding box center [752, 70] width 5 height 5
drag, startPoint x: 343, startPoint y: 179, endPoint x: 584, endPoint y: 145, distance: 243.9
click at [584, 145] on div "Loading... Seating Loading... Workroom Entry Loading... Exterior - Leasing Entr…" at bounding box center [416, 233] width 832 height 403
drag, startPoint x: 521, startPoint y: 265, endPoint x: -179, endPoint y: 127, distance: 713.1
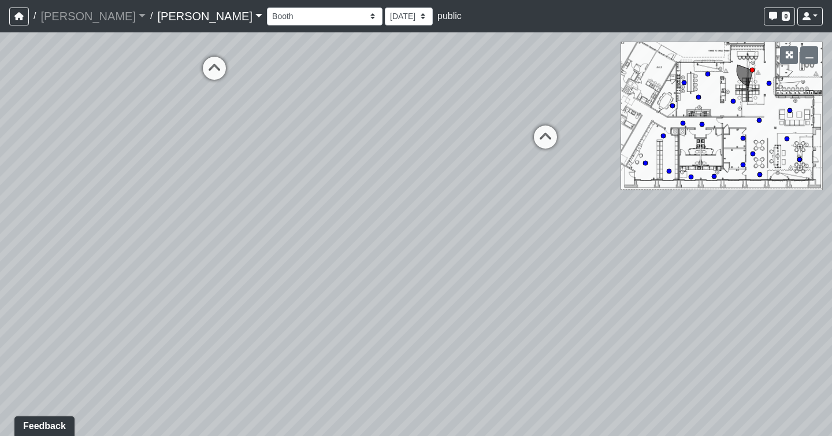
click at [0, 127] on html "/ [PERSON_NAME] [PERSON_NAME] Loading... / [PERSON_NAME] Loading... [PERSON_NAM…" at bounding box center [416, 218] width 832 height 436
drag, startPoint x: 318, startPoint y: 241, endPoint x: 1305, endPoint y: 311, distance: 989.8
click at [831, 311] on html "/ [PERSON_NAME] [PERSON_NAME] Loading... / [PERSON_NAME] Loading... [PERSON_NAM…" at bounding box center [416, 218] width 832 height 436
drag, startPoint x: 712, startPoint y: 328, endPoint x: 1240, endPoint y: 348, distance: 528.4
click at [831, 348] on html "/ [PERSON_NAME] [PERSON_NAME] Loading... / [PERSON_NAME] Loading... [PERSON_NAM…" at bounding box center [416, 218] width 832 height 436
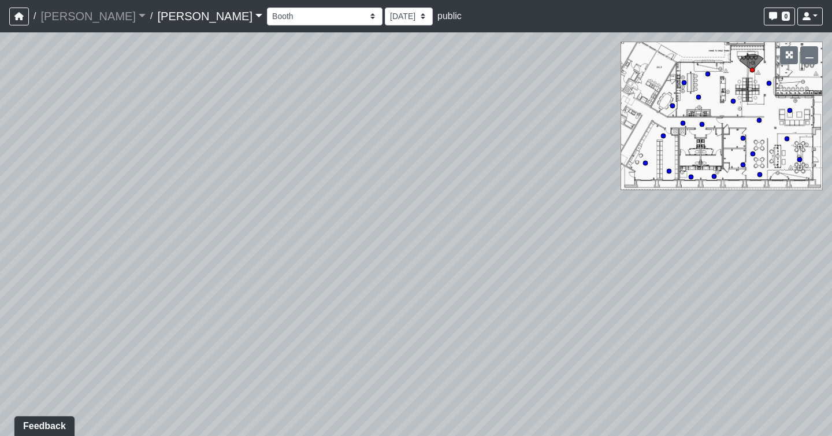
drag, startPoint x: 360, startPoint y: 267, endPoint x: 789, endPoint y: 292, distance: 428.8
click at [789, 292] on div "Loading... Seating Loading... Workroom Entry Loading... Exterior - Leasing Entr…" at bounding box center [416, 233] width 832 height 403
drag, startPoint x: 571, startPoint y: 240, endPoint x: 28, endPoint y: 189, distance: 546.0
click at [27, 190] on div "Loading... Seating Loading... Workroom Entry Loading... Exterior - Leasing Entr…" at bounding box center [416, 233] width 832 height 403
drag, startPoint x: 605, startPoint y: 252, endPoint x: -179, endPoint y: 166, distance: 788.1
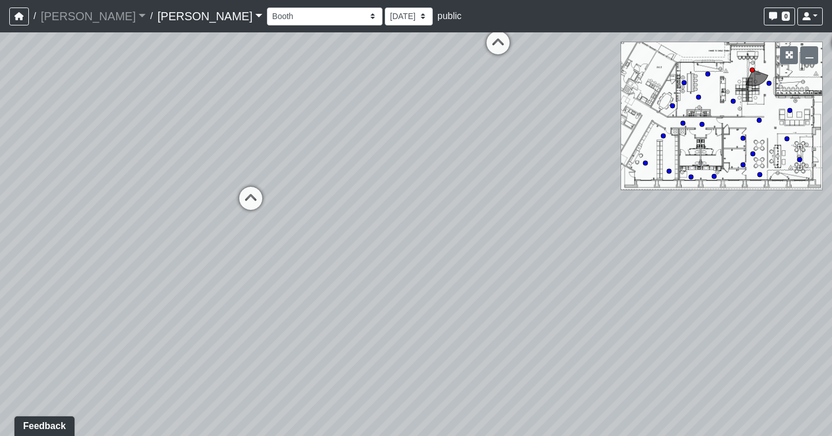
click at [0, 166] on html "/ [PERSON_NAME] [PERSON_NAME] Loading... / [PERSON_NAME] Loading... [PERSON_NAM…" at bounding box center [416, 218] width 832 height 436
click at [769, 85] on circle at bounding box center [769, 83] width 5 height 5
click at [267, 9] on select "Booth Clubroom Counter Coffee Bar Dining Room Hallway 1 TV Wall Windows Corn Ho…" at bounding box center [325, 17] width 116 height 18
click at [267, 8] on select "Booth Clubroom Counter Coffee Bar Dining Room Hallway 1 TV Wall Windows Corn Ho…" at bounding box center [325, 17] width 116 height 18
click at [267, 12] on select "Booth Clubroom Counter Coffee Bar Dining Room Hallway 1 TV Wall Windows Corn Ho…" at bounding box center [325, 17] width 116 height 18
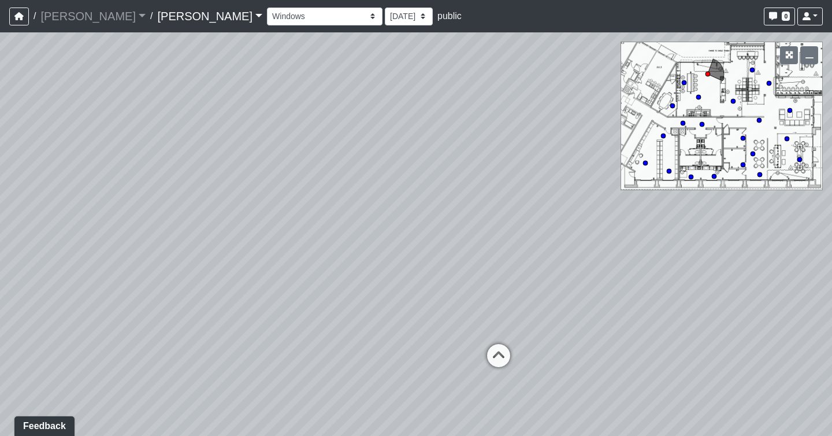
drag, startPoint x: 229, startPoint y: 131, endPoint x: 1086, endPoint y: 210, distance: 860.4
click at [831, 210] on html "/ [PERSON_NAME] [PERSON_NAME] Loading... / [PERSON_NAME] Loading... [PERSON_NAM…" at bounding box center [416, 218] width 832 height 436
drag, startPoint x: 387, startPoint y: 128, endPoint x: 25, endPoint y: -84, distance: 419.2
click at [25, 0] on html "/ [PERSON_NAME] [PERSON_NAME] Loading... / [PERSON_NAME] Loading... [PERSON_NAM…" at bounding box center [416, 218] width 832 height 436
click at [267, 9] on select "Booth Clubroom Counter Coffee Bar Dining Room Hallway 1 TV Wall Windows Corn Ho…" at bounding box center [325, 17] width 116 height 18
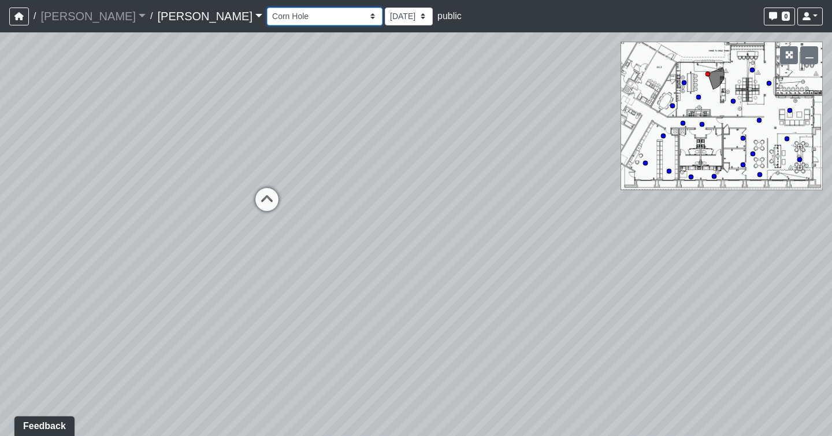
click at [267, 8] on select "Booth Clubroom Counter Coffee Bar Dining Room Hallway 1 TV Wall Windows Corn Ho…" at bounding box center [325, 17] width 116 height 18
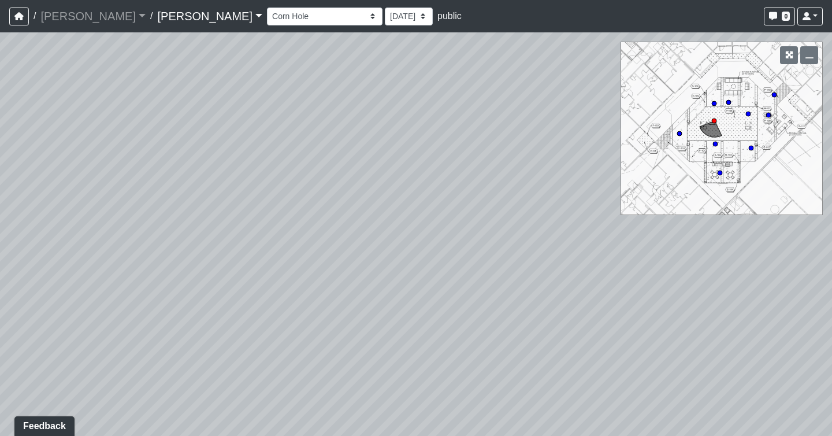
drag, startPoint x: 425, startPoint y: 219, endPoint x: 917, endPoint y: 404, distance: 525.8
click at [831, 404] on html "/ [PERSON_NAME] [PERSON_NAME] Loading... / [PERSON_NAME] Loading... [PERSON_NAM…" at bounding box center [416, 218] width 832 height 436
drag, startPoint x: 360, startPoint y: 288, endPoint x: 866, endPoint y: 89, distance: 543.4
click at [831, 89] on html "/ [PERSON_NAME] [PERSON_NAME] Loading... / [PERSON_NAME] Loading... [PERSON_NAM…" at bounding box center [416, 218] width 832 height 436
drag, startPoint x: 330, startPoint y: 205, endPoint x: 857, endPoint y: 235, distance: 528.3
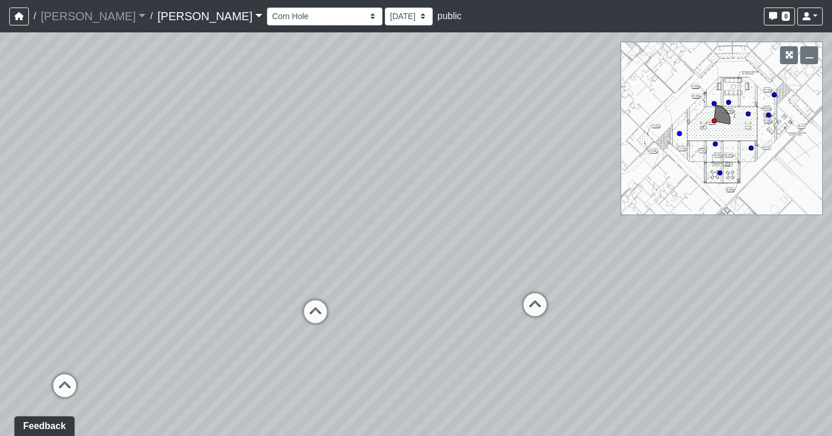
click at [831, 235] on html "/ [PERSON_NAME] [PERSON_NAME] Loading... / [PERSON_NAME] Loading... [PERSON_NAM…" at bounding box center [416, 218] width 832 height 436
click at [534, 310] on icon at bounding box center [535, 310] width 35 height 35
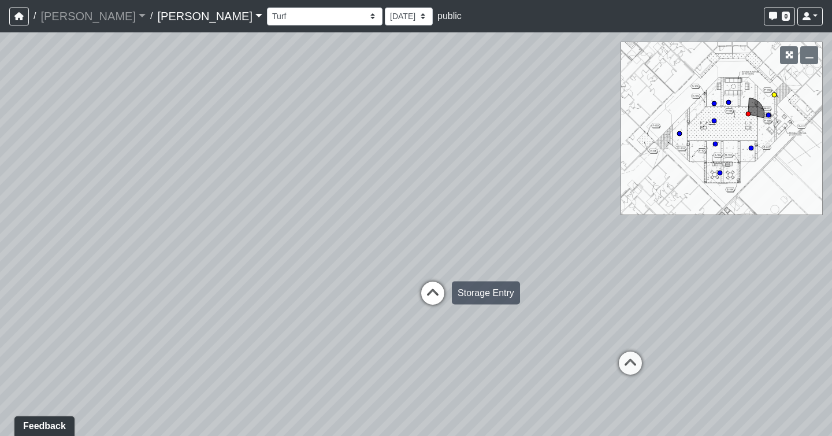
click at [425, 286] on icon at bounding box center [432, 298] width 35 height 35
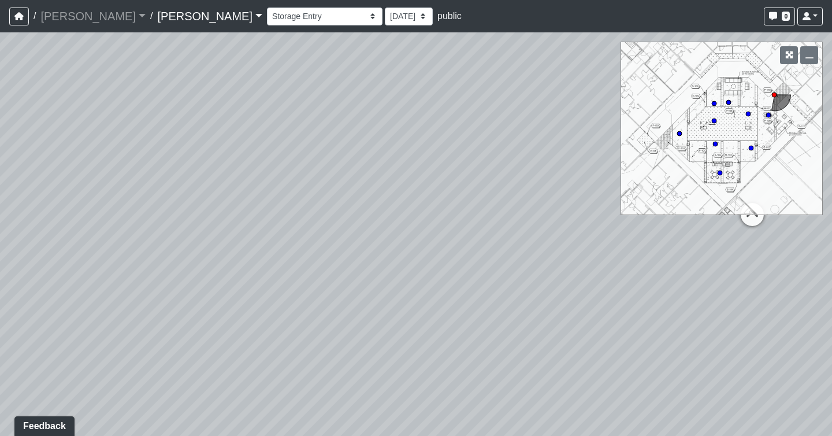
drag, startPoint x: 424, startPoint y: 292, endPoint x: -179, endPoint y: 76, distance: 639.9
click at [0, 76] on html "/ [PERSON_NAME] [PERSON_NAME] Loading... / [PERSON_NAME] Loading... [PERSON_NAM…" at bounding box center [416, 218] width 832 height 436
drag, startPoint x: 608, startPoint y: 309, endPoint x: 936, endPoint y: 344, distance: 329.5
click at [831, 344] on html "/ [PERSON_NAME] [PERSON_NAME] Loading... / [PERSON_NAME] Loading... [PERSON_NAM…" at bounding box center [416, 218] width 832 height 436
drag, startPoint x: 96, startPoint y: 166, endPoint x: 373, endPoint y: 383, distance: 351.8
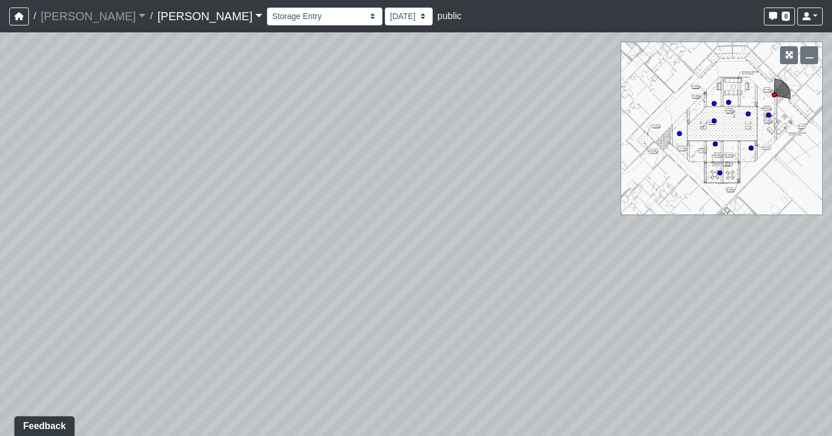
click at [373, 382] on div "Loading... Seating Loading... Workroom Entry Loading... Exterior - Leasing Entr…" at bounding box center [416, 233] width 832 height 403
click at [267, 19] on select "Booth Clubroom Counter Coffee Bar Dining Room Hallway 1 TV Wall Windows Corn Ho…" at bounding box center [325, 17] width 116 height 18
click at [267, 8] on select "Booth Clubroom Counter Coffee Bar Dining Room Hallway 1 TV Wall Windows Corn Ho…" at bounding box center [325, 17] width 116 height 18
drag, startPoint x: 526, startPoint y: 224, endPoint x: -179, endPoint y: 162, distance: 707.5
click at [0, 162] on html "/ [PERSON_NAME] [PERSON_NAME] Loading... / [PERSON_NAME] Loading... [PERSON_NAM…" at bounding box center [416, 218] width 832 height 436
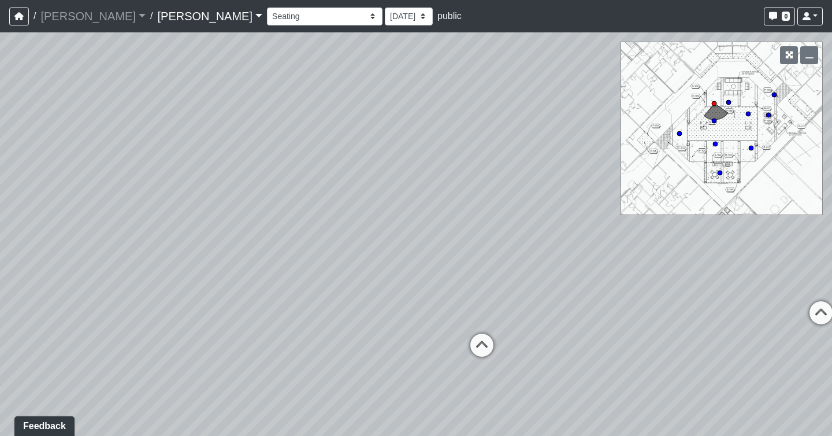
drag, startPoint x: 237, startPoint y: 242, endPoint x: 683, endPoint y: 341, distance: 456.8
click at [683, 343] on div "Loading... Seating Loading... Workroom Entry Loading... Exterior - Leasing Entr…" at bounding box center [416, 233] width 832 height 403
click at [480, 352] on icon at bounding box center [481, 349] width 35 height 35
click at [492, 325] on icon at bounding box center [492, 328] width 35 height 35
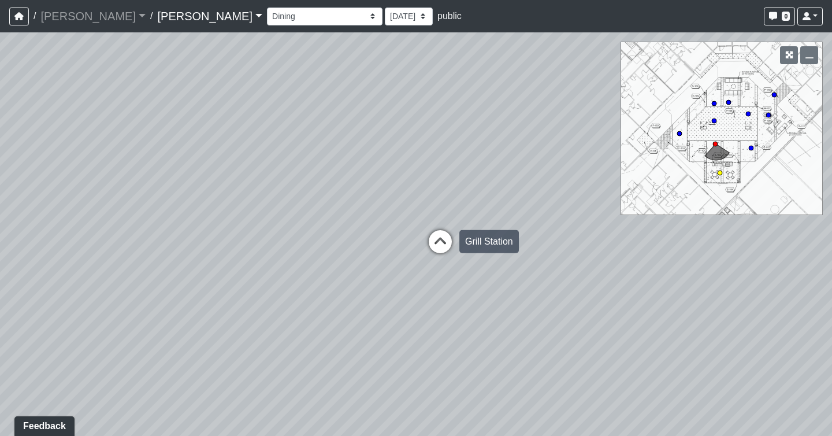
click at [441, 241] on icon at bounding box center [440, 247] width 35 height 35
drag, startPoint x: 251, startPoint y: 239, endPoint x: 1306, endPoint y: 387, distance: 1064.7
click at [831, 387] on html "/ [PERSON_NAME] [PERSON_NAME] Loading... / [PERSON_NAME] Loading... [PERSON_NAM…" at bounding box center [416, 218] width 832 height 436
drag, startPoint x: 384, startPoint y: 261, endPoint x: 930, endPoint y: 96, distance: 570.1
click at [831, 96] on html "/ [PERSON_NAME] [PERSON_NAME] Loading... / [PERSON_NAME] Loading... [PERSON_NAM…" at bounding box center [416, 218] width 832 height 436
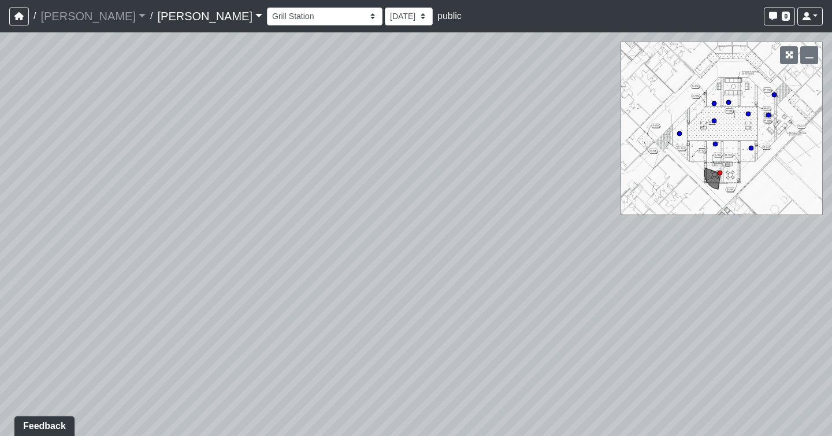
drag, startPoint x: 229, startPoint y: 106, endPoint x: 671, endPoint y: 28, distance: 448.2
click at [671, 28] on div "/ [PERSON_NAME] [PERSON_NAME] Loading... / [PERSON_NAME] Loading... [PERSON_NAM…" at bounding box center [416, 218] width 832 height 436
drag, startPoint x: 403, startPoint y: 205, endPoint x: -179, endPoint y: 181, distance: 581.7
click at [0, 181] on html "/ [PERSON_NAME] [PERSON_NAME] Loading... / [PERSON_NAME] Loading... [PERSON_NAM…" at bounding box center [416, 218] width 832 height 436
drag, startPoint x: 510, startPoint y: 198, endPoint x: 153, endPoint y: 228, distance: 358.3
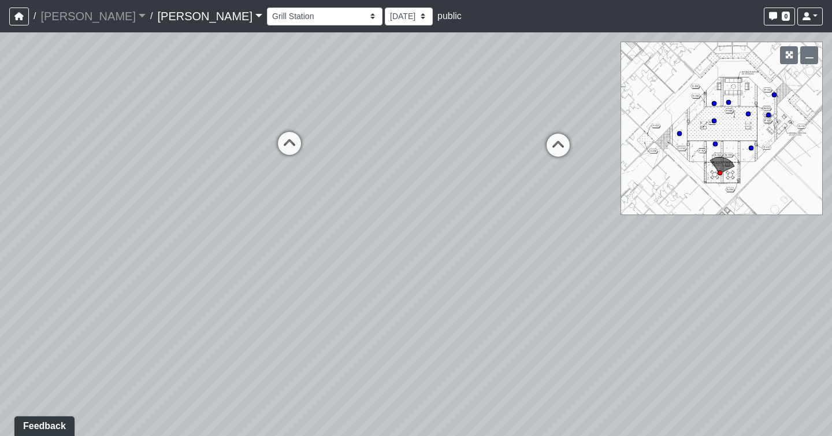
click at [153, 228] on div "Loading... Seating Loading... Workroom Entry Loading... Exterior - Leasing Entr…" at bounding box center [416, 233] width 832 height 403
click at [750, 146] on circle at bounding box center [751, 148] width 5 height 5
click at [716, 143] on circle at bounding box center [715, 144] width 5 height 5
click at [730, 103] on circle at bounding box center [728, 102] width 5 height 5
click at [775, 95] on circle at bounding box center [774, 94] width 5 height 5
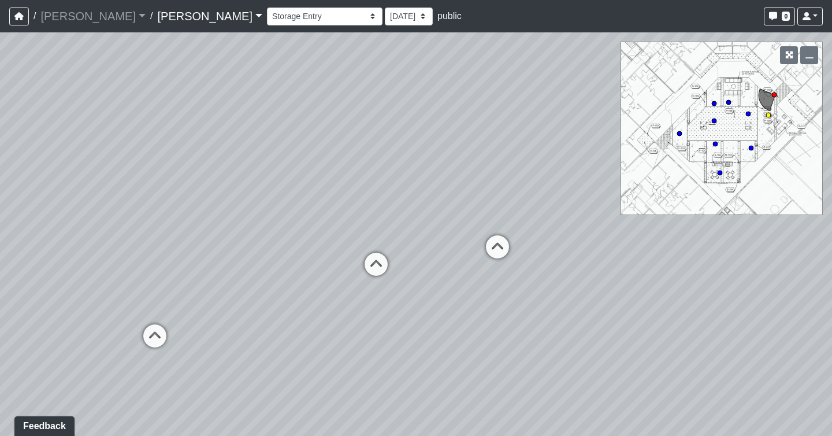
click at [768, 116] on circle at bounding box center [768, 115] width 5 height 5
drag, startPoint x: 311, startPoint y: 162, endPoint x: 529, endPoint y: 246, distance: 233.1
click at [529, 253] on div "Loading... Seating Loading... Workroom Entry Loading... Exterior - Leasing Entr…" at bounding box center [416, 233] width 832 height 403
drag, startPoint x: 124, startPoint y: 211, endPoint x: 694, endPoint y: 228, distance: 570.4
click at [694, 231] on div "Loading... Seating Loading... Workroom Entry Loading... Exterior - Leasing Entr…" at bounding box center [416, 233] width 832 height 403
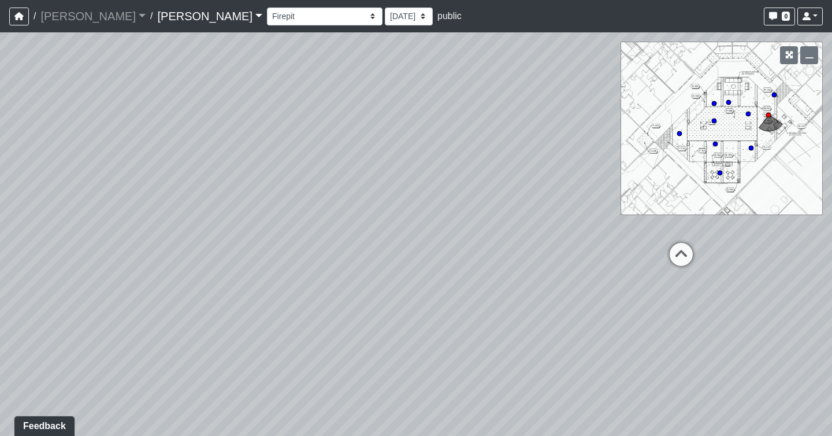
drag, startPoint x: 371, startPoint y: 228, endPoint x: 930, endPoint y: 114, distance: 570.8
click at [831, 114] on html "/ [PERSON_NAME] [PERSON_NAME] Loading... / [PERSON_NAME] Loading... [PERSON_NAM…" at bounding box center [416, 218] width 832 height 436
drag, startPoint x: 325, startPoint y: 221, endPoint x: 748, endPoint y: 117, distance: 435.1
click at [748, 117] on div "Loading... Seating Loading... Workroom Entry Loading... Exterior - Leasing Entr…" at bounding box center [416, 233] width 832 height 403
click at [773, 97] on icon at bounding box center [774, 95] width 6 height 6
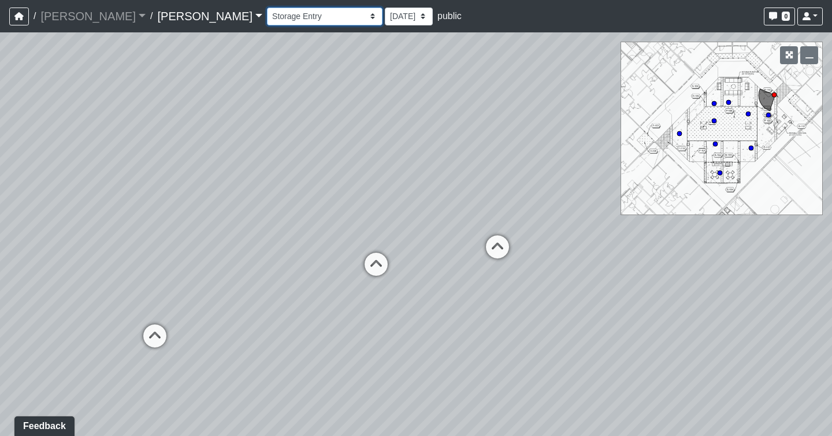
click at [267, 16] on select "Booth Clubroom Counter Coffee Bar Dining Room Hallway 1 TV Wall Windows Corn Ho…" at bounding box center [325, 17] width 116 height 18
click at [267, 8] on select "Booth Clubroom Counter Coffee Bar Dining Room Hallway 1 TV Wall Windows Corn Ho…" at bounding box center [325, 17] width 116 height 18
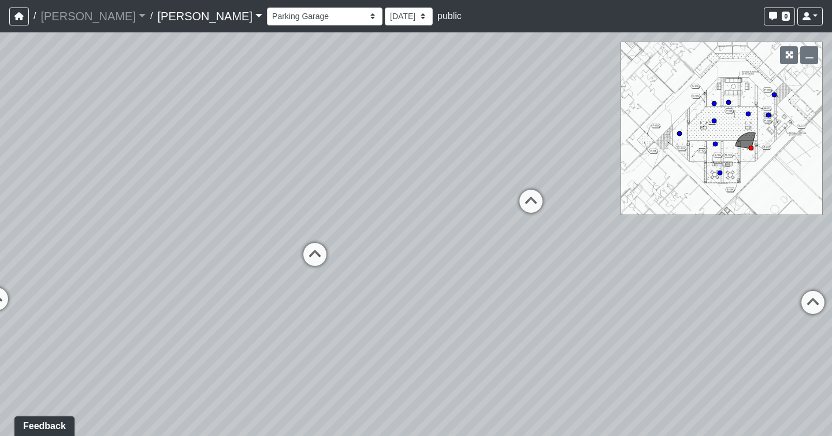
drag, startPoint x: 275, startPoint y: 207, endPoint x: 744, endPoint y: 197, distance: 469.2
click at [744, 197] on div "Loading... Seating Loading... Workroom Entry Loading... Exterior - Leasing Entr…" at bounding box center [416, 233] width 832 height 403
drag, startPoint x: 103, startPoint y: 141, endPoint x: 945, endPoint y: 187, distance: 843.6
click at [831, 187] on html "/ [PERSON_NAME] [PERSON_NAME] Loading... / [PERSON_NAME] Loading... [PERSON_NAM…" at bounding box center [416, 218] width 832 height 436
drag, startPoint x: 692, startPoint y: 229, endPoint x: 1225, endPoint y: 309, distance: 539.7
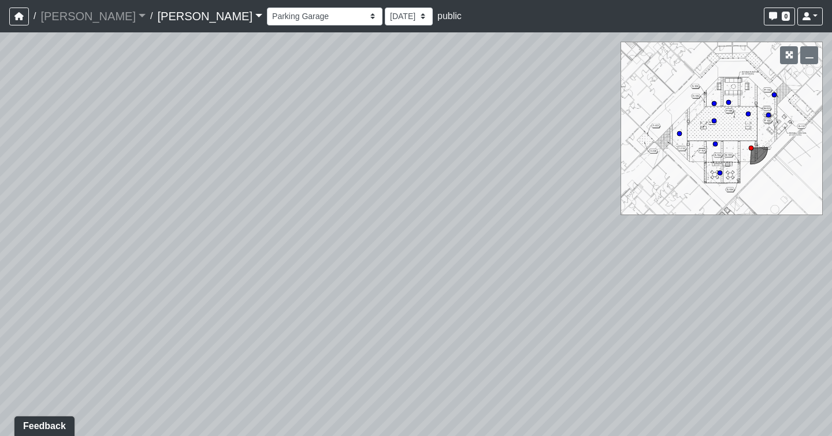
click at [831, 309] on html "/ [PERSON_NAME] [PERSON_NAME] Loading... / [PERSON_NAME] Loading... [PERSON_NAM…" at bounding box center [416, 218] width 832 height 436
click at [267, 18] on select "Booth Clubroom Counter Coffee Bar Dining Room Hallway 1 TV Wall Windows Corn Ho…" at bounding box center [325, 17] width 116 height 18
click at [267, 8] on select "Booth Clubroom Counter Coffee Bar Dining Room Hallway 1 TV Wall Windows Corn Ho…" at bounding box center [325, 17] width 116 height 18
click at [267, 14] on select "Booth Clubroom Counter Coffee Bar Dining Room Hallway 1 TV Wall Windows Corn Ho…" at bounding box center [325, 17] width 116 height 18
click at [267, 8] on select "Booth Clubroom Counter Coffee Bar Dining Room Hallway 1 TV Wall Windows Corn Ho…" at bounding box center [325, 17] width 116 height 18
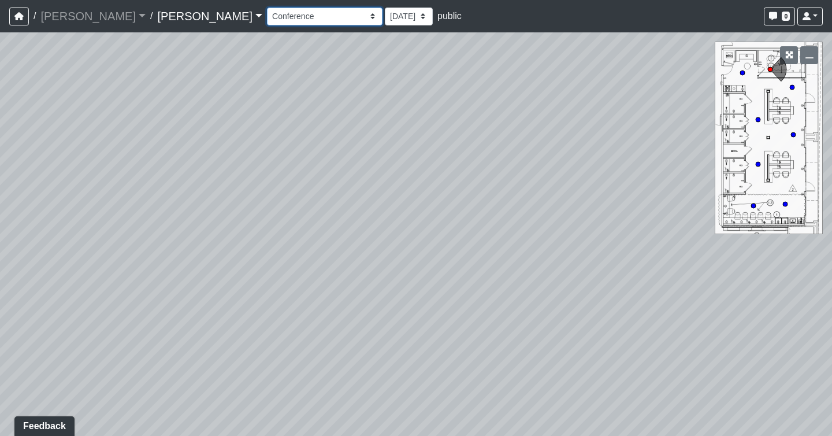
click at [267, 17] on select "Booth Clubroom Counter Coffee Bar Dining Room Hallway 1 TV Wall Windows Corn Ho…" at bounding box center [325, 17] width 116 height 18
click at [267, 8] on select "Booth Clubroom Counter Coffee Bar Dining Room Hallway 1 TV Wall Windows Corn Ho…" at bounding box center [325, 17] width 116 height 18
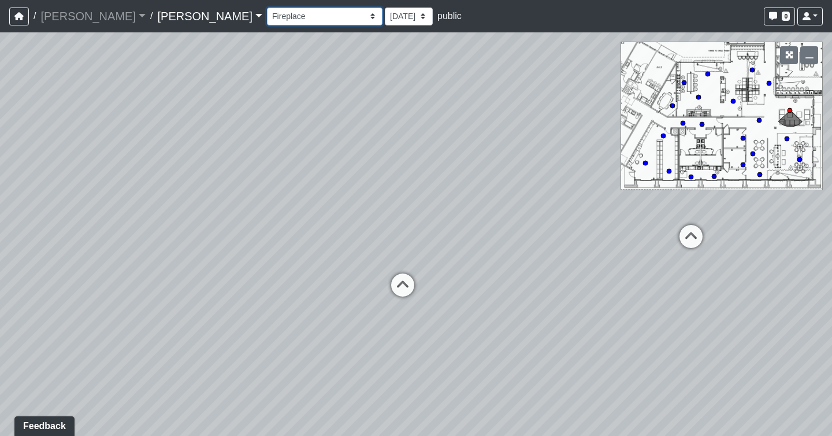
click at [267, 13] on select "Booth Clubroom Counter Coffee Bar Dining Room Hallway 1 TV Wall Windows Corn Ho…" at bounding box center [325, 17] width 116 height 18
click at [267, 8] on select "Booth Clubroom Counter Coffee Bar Dining Room Hallway 1 TV Wall Windows Corn Ho…" at bounding box center [325, 17] width 116 height 18
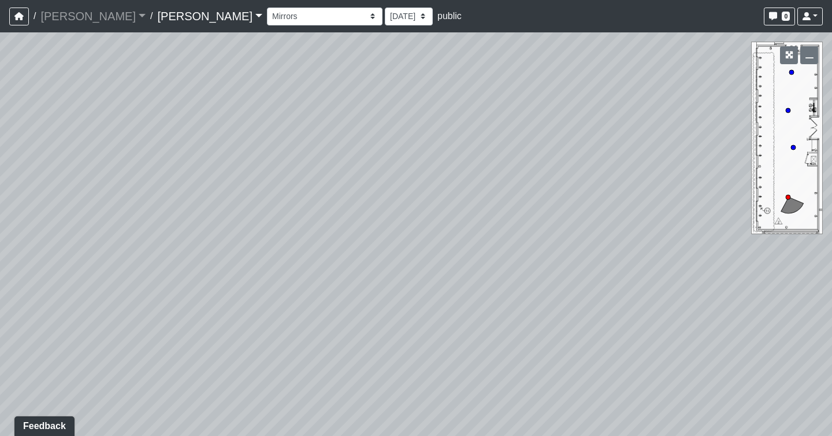
drag, startPoint x: 635, startPoint y: 296, endPoint x: 20, endPoint y: 277, distance: 616.1
click at [20, 277] on div "Loading... Seating Loading... Workroom Entry Loading... Exterior - Leasing Entr…" at bounding box center [416, 233] width 832 height 403
drag, startPoint x: 465, startPoint y: 302, endPoint x: 105, endPoint y: 223, distance: 368.5
click at [105, 236] on div "Loading... Seating Loading... Workroom Entry Loading... Exterior - Leasing Entr…" at bounding box center [416, 233] width 832 height 403
drag, startPoint x: 525, startPoint y: 217, endPoint x: -179, endPoint y: 206, distance: 703.7
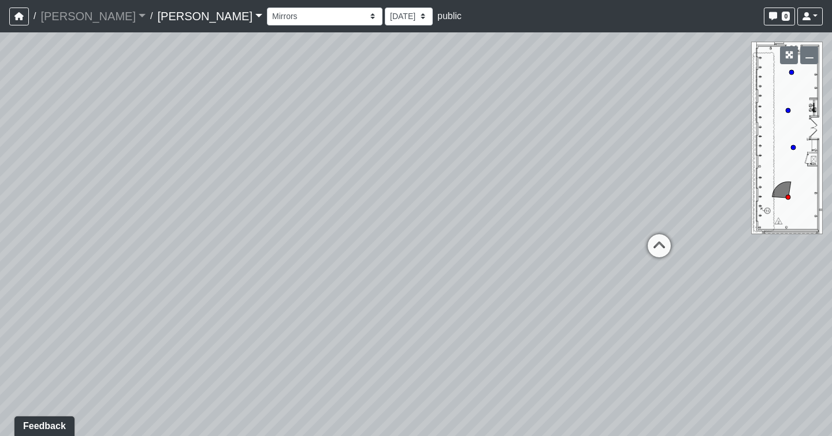
click at [0, 206] on html "/ [PERSON_NAME] [PERSON_NAME] Loading... / [PERSON_NAME] Loading... [PERSON_NAM…" at bounding box center [416, 218] width 832 height 436
click at [656, 250] on icon at bounding box center [659, 251] width 35 height 35
click at [568, 251] on icon at bounding box center [572, 261] width 35 height 35
drag, startPoint x: 519, startPoint y: 157, endPoint x: 449, endPoint y: 151, distance: 69.6
click at [449, 151] on div "Loading... Seating Loading... Workroom Entry Loading... Exterior - Leasing Entr…" at bounding box center [416, 233] width 832 height 403
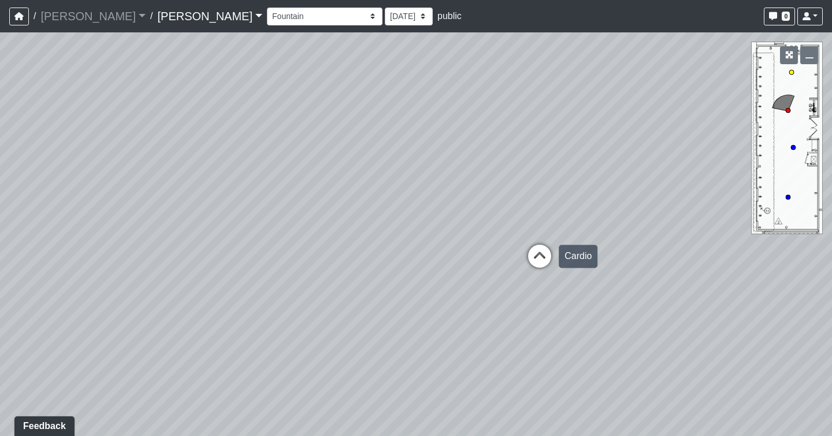
click at [526, 259] on icon at bounding box center [539, 261] width 35 height 35
drag, startPoint x: 417, startPoint y: 183, endPoint x: 874, endPoint y: 247, distance: 462.0
click at [831, 247] on html "/ [PERSON_NAME] [PERSON_NAME] Loading... / [PERSON_NAME] Loading... [PERSON_NAM…" at bounding box center [416, 218] width 832 height 436
drag, startPoint x: 318, startPoint y: 241, endPoint x: 732, endPoint y: 261, distance: 414.7
click at [732, 261] on div "Loading... Seating Loading... Workroom Entry Loading... Exterior - Leasing Entr…" at bounding box center [416, 233] width 832 height 403
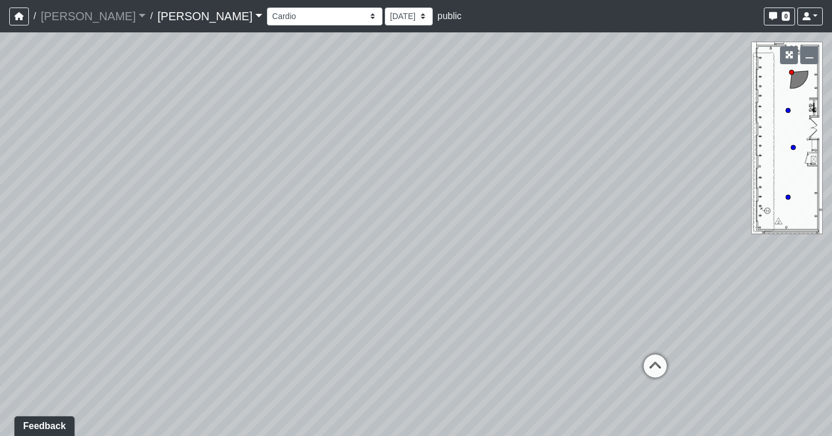
drag, startPoint x: 228, startPoint y: 243, endPoint x: 715, endPoint y: 253, distance: 487.7
click at [715, 253] on div "Loading... Seating Loading... Workroom Entry Loading... Exterior - Leasing Entr…" at bounding box center [416, 233] width 832 height 403
click at [657, 366] on icon at bounding box center [655, 371] width 35 height 35
drag, startPoint x: 376, startPoint y: 324, endPoint x: 437, endPoint y: 291, distance: 69.8
click at [437, 291] on div "Loading... Seating Loading... Workroom Entry Loading... Exterior - Leasing Entr…" at bounding box center [416, 233] width 832 height 403
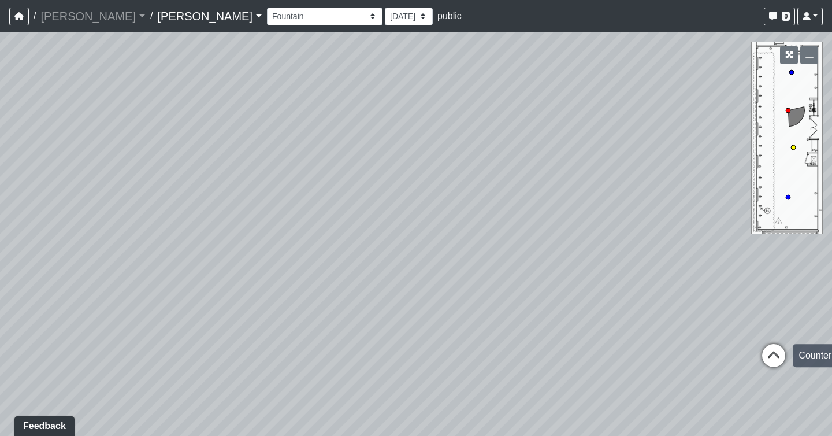
click at [767, 362] on icon at bounding box center [773, 361] width 35 height 35
drag, startPoint x: 536, startPoint y: 224, endPoint x: 225, endPoint y: 213, distance: 311.6
click at [225, 212] on div "Loading... Seating Loading... Workroom Entry Loading... Exterior - Leasing Entr…" at bounding box center [416, 233] width 832 height 403
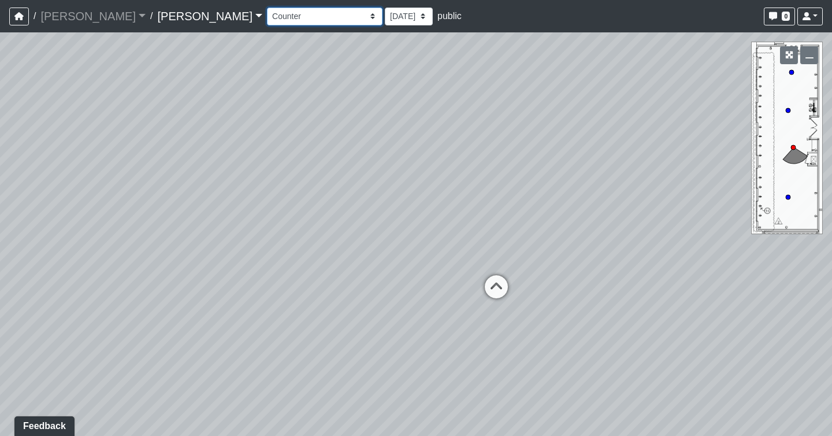
click at [267, 18] on select "Booth Clubroom Counter Coffee Bar Dining Room Hallway 1 TV Wall Windows Corn Ho…" at bounding box center [325, 17] width 116 height 18
click at [267, 8] on select "Booth Clubroom Counter Coffee Bar Dining Room Hallway 1 TV Wall Windows Corn Ho…" at bounding box center [325, 17] width 116 height 18
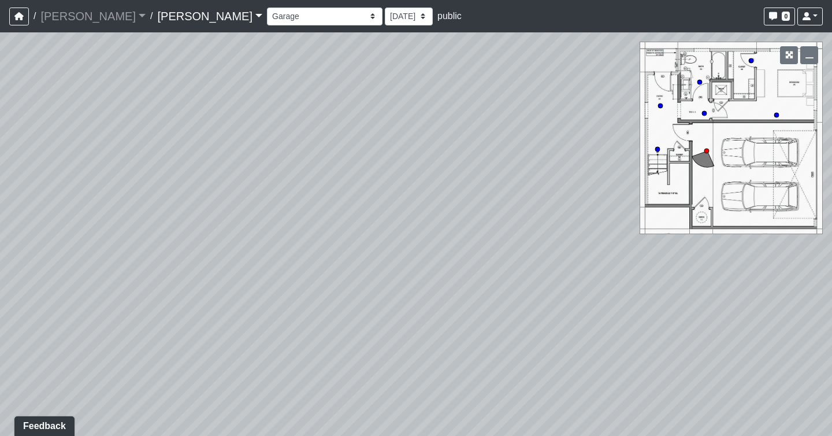
drag, startPoint x: 455, startPoint y: 192, endPoint x: -163, endPoint y: -84, distance: 677.8
click at [0, 0] on html "/ [PERSON_NAME] [PERSON_NAME] Loading... / [PERSON_NAME] Loading... [PERSON_NAM…" at bounding box center [416, 218] width 832 height 436
drag, startPoint x: 459, startPoint y: 255, endPoint x: -179, endPoint y: 426, distance: 660.5
click at [0, 426] on html "/ [PERSON_NAME] [PERSON_NAME] Loading... / [PERSON_NAME] Loading... [PERSON_NAM…" at bounding box center [416, 218] width 832 height 436
drag, startPoint x: 492, startPoint y: 300, endPoint x: -53, endPoint y: 263, distance: 546.6
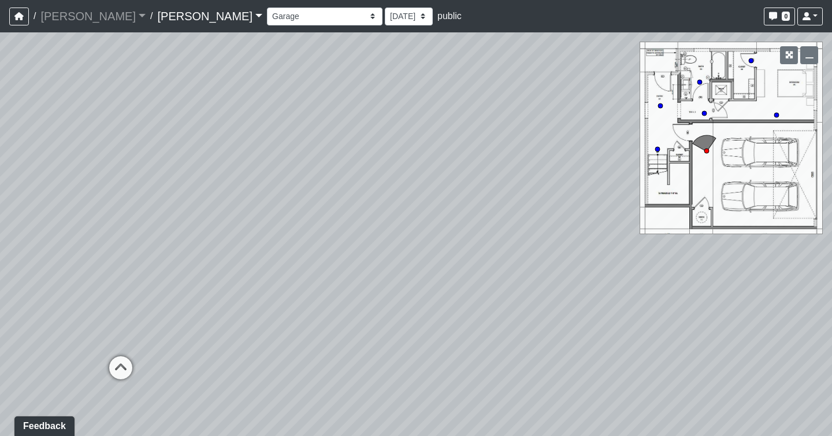
click at [0, 263] on html "/ [PERSON_NAME] [PERSON_NAME] Loading... / [PERSON_NAME] Loading... [PERSON_NAM…" at bounding box center [416, 218] width 832 height 436
drag, startPoint x: 304, startPoint y: 184, endPoint x: -179, endPoint y: 373, distance: 518.1
click at [0, 373] on html "/ [PERSON_NAME] [PERSON_NAME] Loading... / [PERSON_NAME] Loading... [PERSON_NAM…" at bounding box center [416, 218] width 832 height 436
drag, startPoint x: 511, startPoint y: 220, endPoint x: -179, endPoint y: -84, distance: 754.0
click at [0, 0] on html "/ [PERSON_NAME] [PERSON_NAME] Loading... / [PERSON_NAME] Loading... [PERSON_NAM…" at bounding box center [416, 218] width 832 height 436
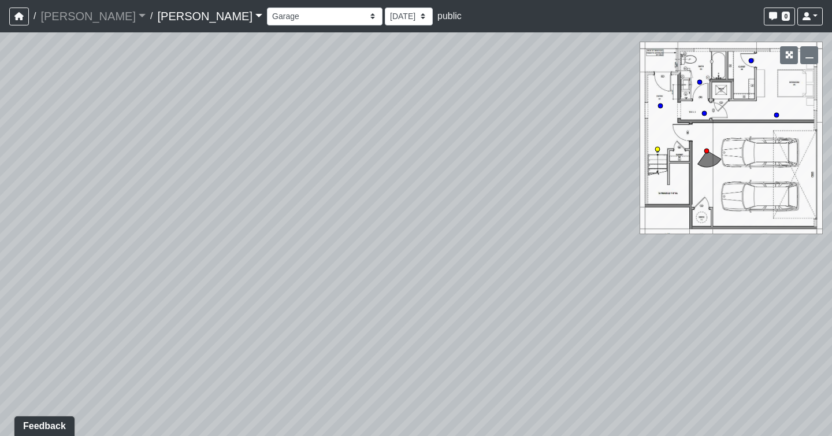
click at [658, 147] on circle at bounding box center [657, 149] width 5 height 5
click at [437, 220] on icon at bounding box center [434, 220] width 35 height 35
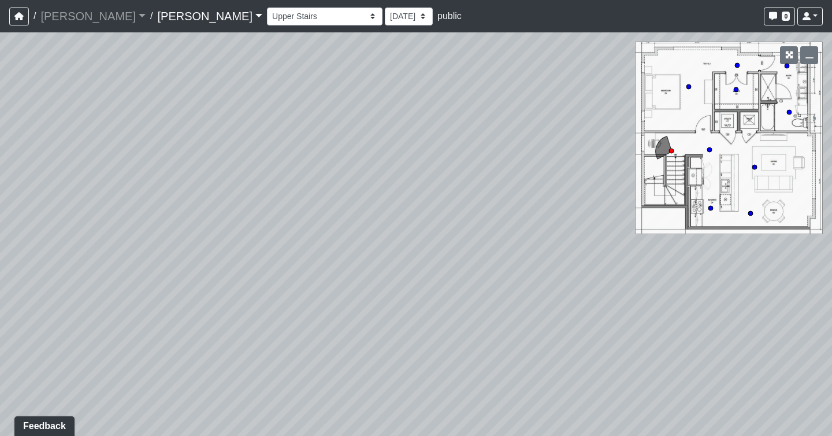
drag, startPoint x: 623, startPoint y: 329, endPoint x: -179, endPoint y: 340, distance: 801.9
click at [0, 340] on html "/ [PERSON_NAME] [PERSON_NAME] Loading... / [PERSON_NAME] Loading... [PERSON_NAM…" at bounding box center [416, 218] width 832 height 436
drag, startPoint x: 497, startPoint y: 154, endPoint x: -179, endPoint y: 194, distance: 676.5
click at [0, 194] on html "/ [PERSON_NAME] [PERSON_NAME] Loading... / [PERSON_NAME] Loading... [PERSON_NAM…" at bounding box center [416, 218] width 832 height 436
drag, startPoint x: 128, startPoint y: 230, endPoint x: 576, endPoint y: 75, distance: 473.7
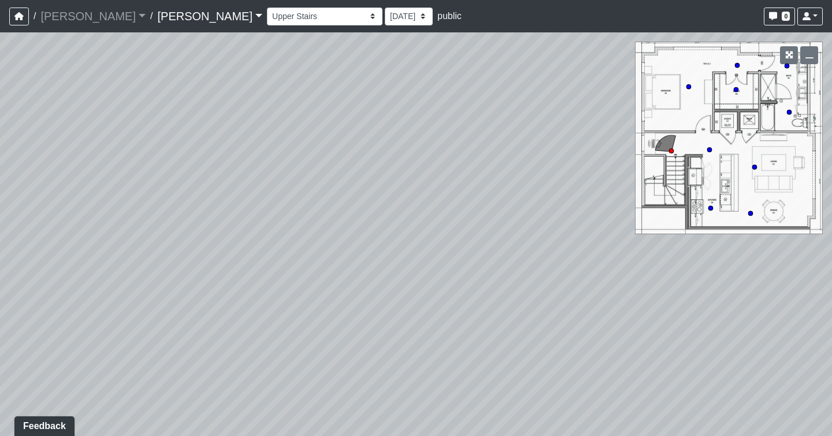
click at [576, 75] on div "Loading... Seating Loading... Workroom Entry Loading... Exterior - Leasing Entr…" at bounding box center [416, 233] width 832 height 403
click at [752, 166] on circle at bounding box center [754, 167] width 5 height 5
drag, startPoint x: 418, startPoint y: 200, endPoint x: 251, endPoint y: 144, distance: 175.7
click at [248, 146] on div "Loading... Seating Loading... Workroom Entry Loading... Exterior - Leasing Entr…" at bounding box center [416, 233] width 832 height 403
drag, startPoint x: 512, startPoint y: 211, endPoint x: 422, endPoint y: 183, distance: 94.3
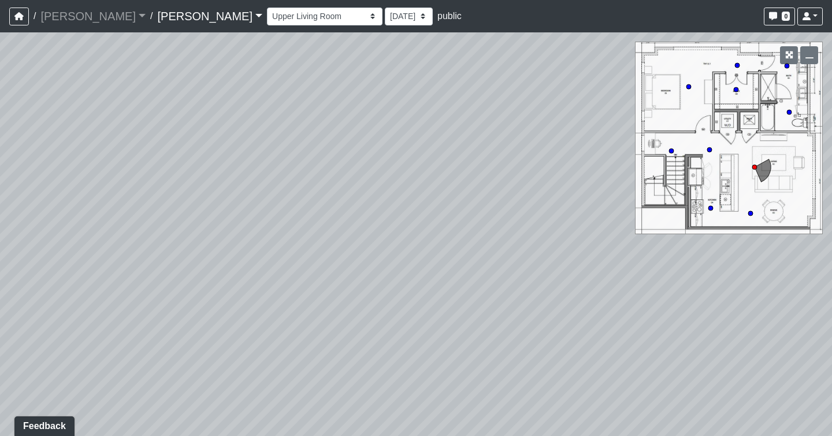
click at [422, 184] on div "Loading... Seating Loading... Workroom Entry Loading... Exterior - Leasing Entr…" at bounding box center [416, 233] width 832 height 403
drag, startPoint x: 497, startPoint y: 136, endPoint x: -20, endPoint y: 221, distance: 524.1
click at [0, 221] on html "/ [PERSON_NAME] [PERSON_NAME] Loading... / [PERSON_NAME] Loading... [PERSON_NAM…" at bounding box center [416, 218] width 832 height 436
drag, startPoint x: 555, startPoint y: 174, endPoint x: 60, endPoint y: 124, distance: 497.6
click at [60, 124] on div "Loading... Seating Loading... Workroom Entry Loading... Exterior - Leasing Entr…" at bounding box center [416, 233] width 832 height 403
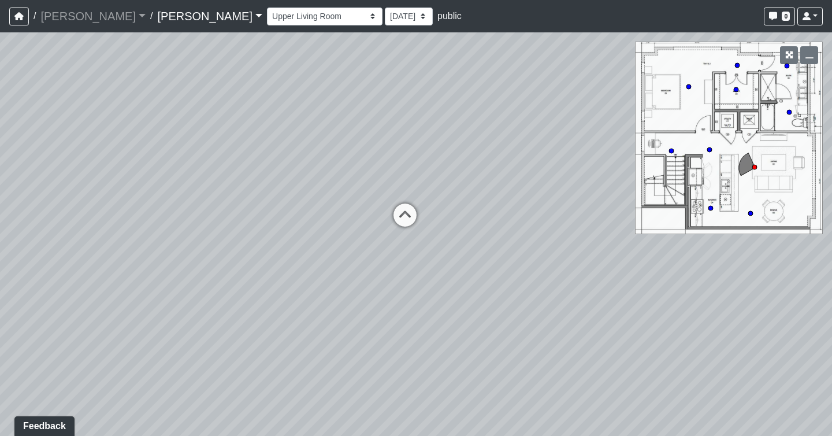
drag, startPoint x: 456, startPoint y: 252, endPoint x: 254, endPoint y: 267, distance: 202.1
click at [254, 267] on div "Loading... Seating Loading... Workroom Entry Loading... Exterior - Leasing Entr…" at bounding box center [416, 233] width 832 height 403
click at [414, 226] on icon at bounding box center [405, 220] width 35 height 35
drag, startPoint x: 239, startPoint y: 276, endPoint x: 937, endPoint y: 187, distance: 704.1
click at [831, 187] on html "/ [PERSON_NAME] [PERSON_NAME] Loading... / [PERSON_NAME] Loading... [PERSON_NAM…" at bounding box center [416, 218] width 832 height 436
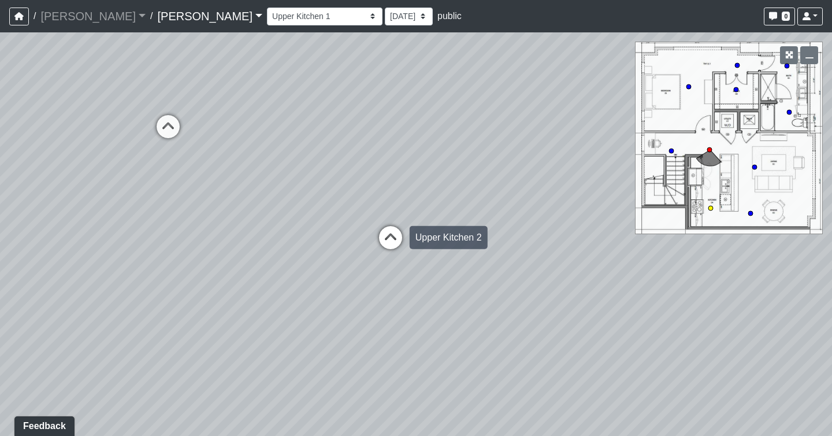
click at [392, 232] on icon at bounding box center [390, 243] width 35 height 35
drag, startPoint x: 545, startPoint y: 171, endPoint x: -179, endPoint y: 195, distance: 724.3
click at [0, 195] on html "/ [PERSON_NAME] [PERSON_NAME] Loading... / [PERSON_NAME] Loading... [PERSON_NAM…" at bounding box center [416, 218] width 832 height 436
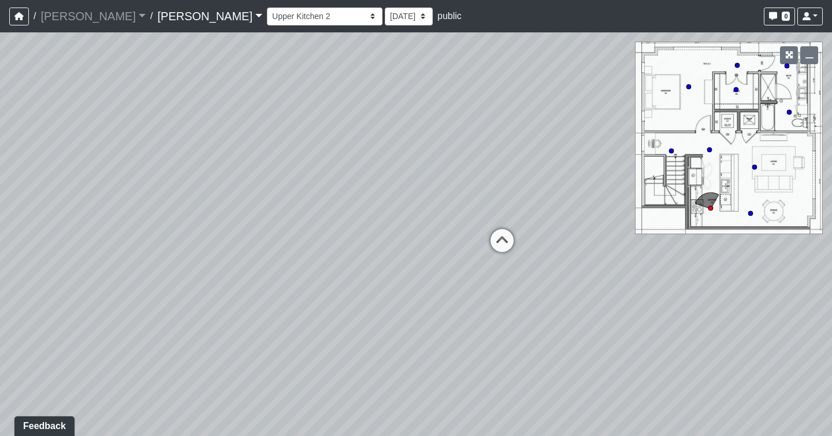
drag, startPoint x: 487, startPoint y: 236, endPoint x: 21, endPoint y: 183, distance: 468.7
click at [21, 183] on div "Loading... Seating Loading... Workroom Entry Loading... Exterior - Leasing Entr…" at bounding box center [416, 233] width 832 height 403
drag, startPoint x: 529, startPoint y: 236, endPoint x: 212, endPoint y: 407, distance: 359.5
click at [212, 407] on div "Loading... Seating Loading... Workroom Entry Loading... Exterior - Leasing Entr…" at bounding box center [416, 233] width 832 height 403
drag, startPoint x: 95, startPoint y: 305, endPoint x: 592, endPoint y: 259, distance: 498.9
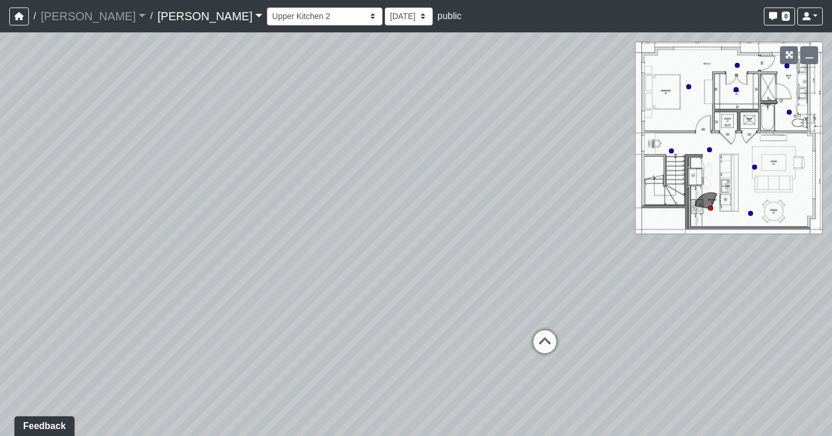
click at [593, 259] on div "Loading... Seating Loading... Workroom Entry Loading... Exterior - Leasing Entr…" at bounding box center [416, 233] width 832 height 403
click at [533, 339] on icon at bounding box center [540, 344] width 35 height 35
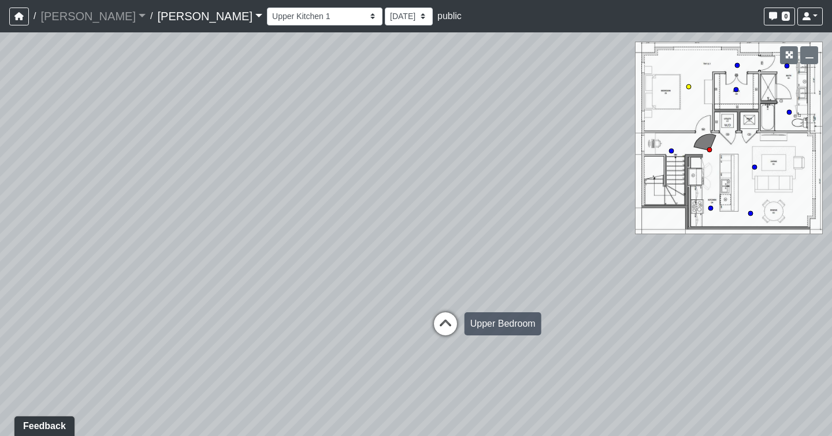
click at [432, 313] on icon at bounding box center [445, 329] width 35 height 35
drag, startPoint x: 300, startPoint y: 198, endPoint x: 771, endPoint y: 209, distance: 471.0
click at [771, 209] on div "Loading... Seating Loading... Workroom Entry Loading... Exterior - Leasing Entr…" at bounding box center [416, 233] width 832 height 403
drag, startPoint x: 395, startPoint y: 212, endPoint x: 1114, endPoint y: 208, distance: 719.8
click at [831, 208] on html "/ [PERSON_NAME] [PERSON_NAME] Loading... / [PERSON_NAME] Loading... [PERSON_NAM…" at bounding box center [416, 218] width 832 height 436
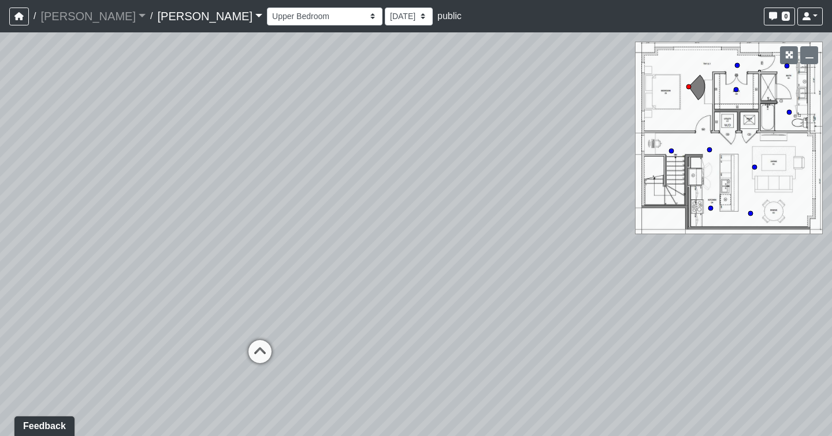
drag, startPoint x: 370, startPoint y: 202, endPoint x: 833, endPoint y: 183, distance: 463.1
click at [831, 183] on html "/ [PERSON_NAME] [PERSON_NAME] Loading... / [PERSON_NAME] Loading... [PERSON_NAM…" at bounding box center [416, 218] width 832 height 436
click at [257, 356] on icon at bounding box center [260, 357] width 35 height 35
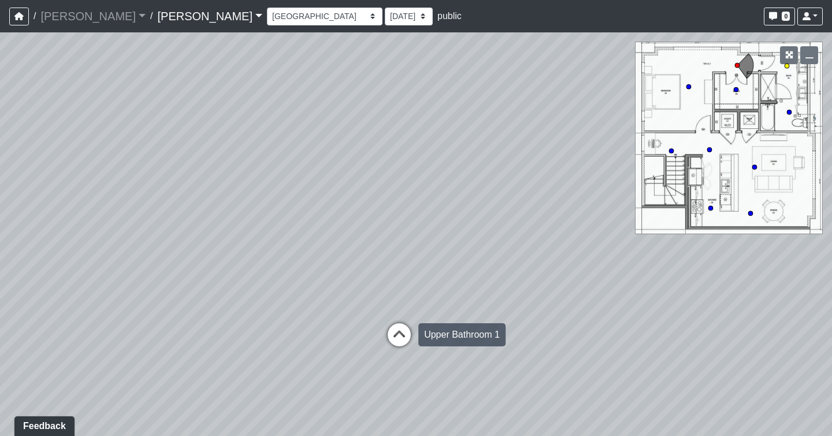
click at [392, 337] on icon at bounding box center [399, 340] width 35 height 35
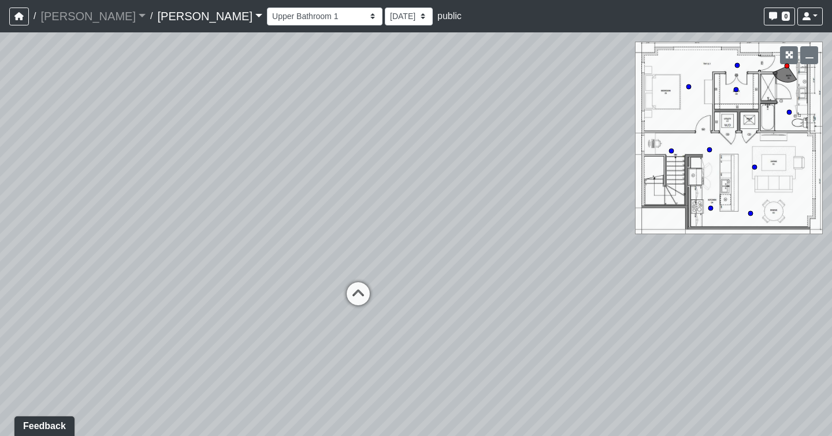
drag, startPoint x: 567, startPoint y: 259, endPoint x: -140, endPoint y: 203, distance: 710.0
click at [0, 203] on html "/ [PERSON_NAME] [PERSON_NAME] Loading... / [PERSON_NAME] Loading... [PERSON_NAM…" at bounding box center [416, 218] width 832 height 436
click at [363, 296] on icon at bounding box center [358, 299] width 35 height 35
drag, startPoint x: 608, startPoint y: 222, endPoint x: 13, endPoint y: 194, distance: 596.3
click at [13, 194] on div "Loading... Seating Loading... Workroom Entry Loading... Exterior - Leasing Entr…" at bounding box center [416, 233] width 832 height 403
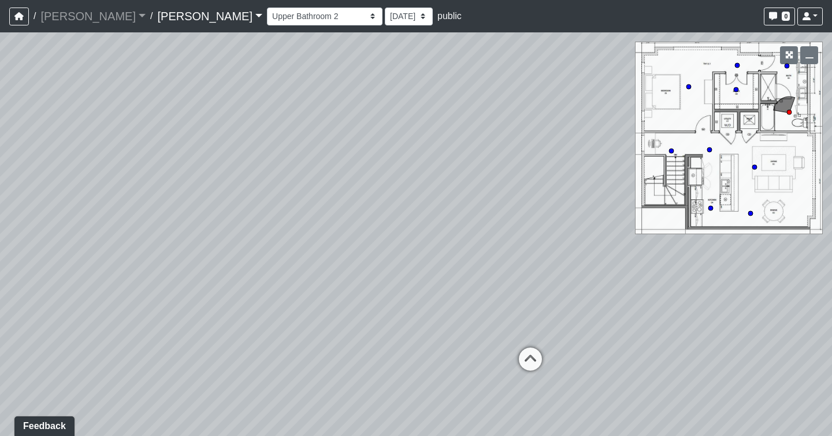
drag, startPoint x: 544, startPoint y: 308, endPoint x: 225, endPoint y: 381, distance: 326.5
click at [225, 381] on div "Loading... Seating Loading... Workroom Entry Loading... Exterior - Leasing Entr…" at bounding box center [416, 233] width 832 height 403
drag, startPoint x: 10, startPoint y: 225, endPoint x: 296, endPoint y: 279, distance: 290.5
click at [296, 279] on div "Loading... Seating Loading... Workroom Entry Loading... Exterior - Leasing Entr…" at bounding box center [416, 233] width 832 height 403
drag, startPoint x: 690, startPoint y: 305, endPoint x: 599, endPoint y: 270, distance: 97.8
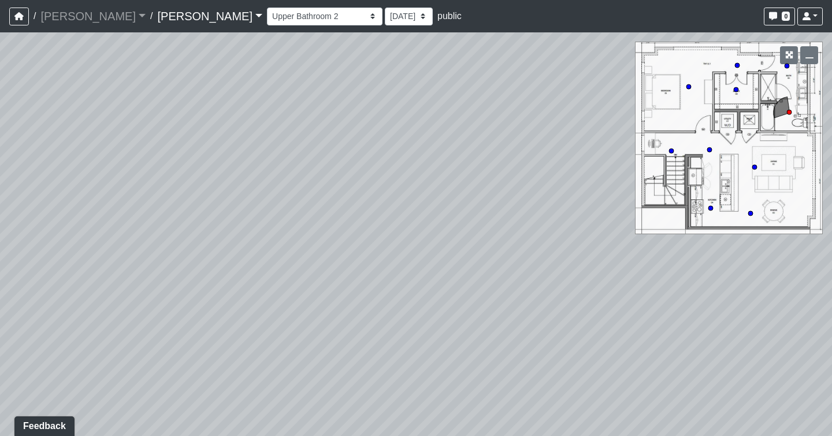
click at [599, 270] on div "Loading... Seating Loading... Workroom Entry Loading... Exterior - Leasing Entr…" at bounding box center [416, 233] width 832 height 403
click at [735, 91] on circle at bounding box center [736, 89] width 5 height 5
drag, startPoint x: 289, startPoint y: 214, endPoint x: 261, endPoint y: 63, distance: 153.4
click at [261, 63] on div "Loading... Seating Loading... Workroom Entry Loading... Exterior - Leasing Entr…" at bounding box center [416, 233] width 832 height 403
drag, startPoint x: 129, startPoint y: 225, endPoint x: 477, endPoint y: 344, distance: 368.3
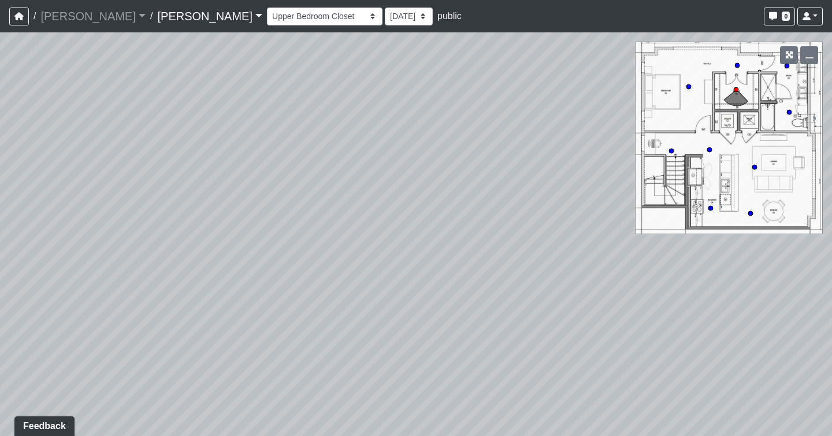
click at [452, 304] on div "Loading... Seating Loading... Workroom Entry Loading... Exterior - Leasing Entr…" at bounding box center [416, 233] width 832 height 403
drag, startPoint x: 363, startPoint y: 253, endPoint x: 930, endPoint y: 125, distance: 581.6
click at [831, 125] on html "/ [PERSON_NAME] [PERSON_NAME] Loading... / [PERSON_NAME] Loading... [PERSON_NAM…" at bounding box center [416, 218] width 832 height 436
drag, startPoint x: 276, startPoint y: 226, endPoint x: 518, endPoint y: 214, distance: 242.4
click at [518, 214] on div "Loading... Seating Loading... Workroom Entry Loading... Exterior - Leasing Entr…" at bounding box center [416, 233] width 832 height 403
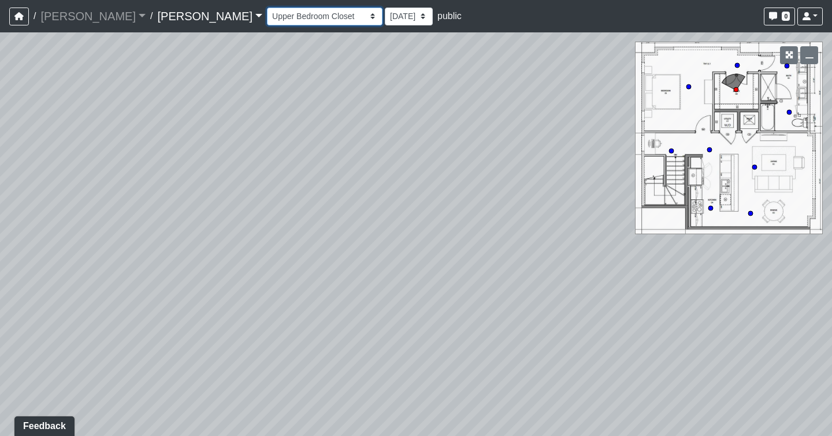
click at [267, 21] on select "Booth Clubroom Counter Coffee Bar Dining Room Hallway 1 TV Wall Windows Corn Ho…" at bounding box center [325, 17] width 116 height 18
click at [267, 8] on select "Booth Clubroom Counter Coffee Bar Dining Room Hallway 1 TV Wall Windows Corn Ho…" at bounding box center [325, 17] width 116 height 18
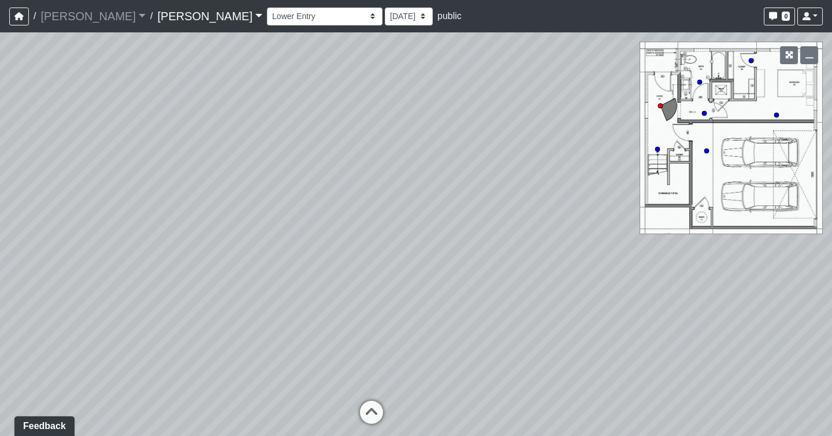
drag, startPoint x: 520, startPoint y: 228, endPoint x: 763, endPoint y: 232, distance: 243.2
click at [763, 232] on div "Loading... Seating Loading... Workroom Entry Loading... Exterior - Leasing Entr…" at bounding box center [416, 233] width 832 height 403
click at [372, 407] on icon at bounding box center [371, 417] width 35 height 35
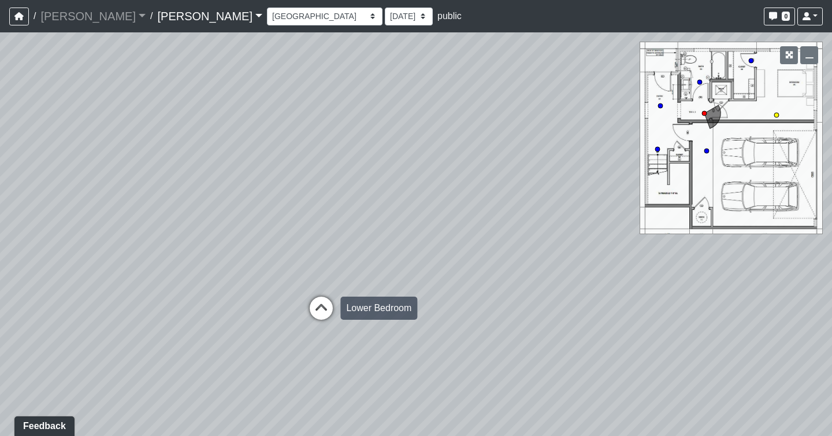
click at [315, 310] on icon at bounding box center [321, 313] width 35 height 35
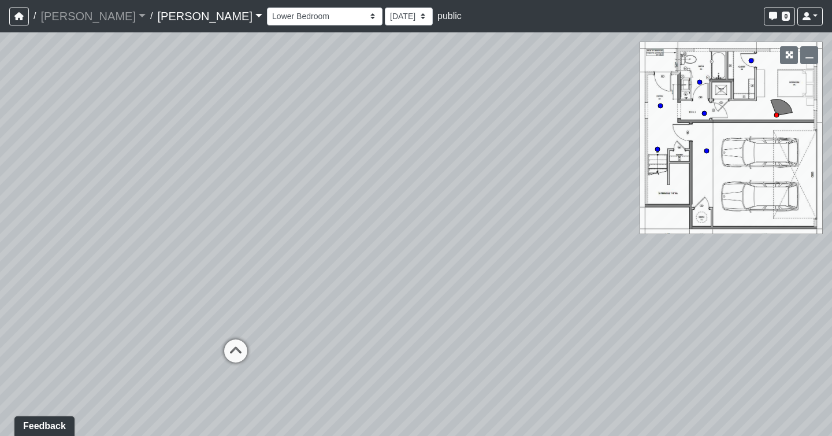
drag, startPoint x: 107, startPoint y: 262, endPoint x: 668, endPoint y: 247, distance: 561.2
click at [668, 247] on div "Loading... Seating Loading... Workroom Entry Loading... Exterior - Leasing Entr…" at bounding box center [416, 233] width 832 height 403
drag, startPoint x: 265, startPoint y: 217, endPoint x: 355, endPoint y: 208, distance: 91.1
click at [355, 208] on div "Loading... Seating Loading... Workroom Entry Loading... Exterior - Leasing Entr…" at bounding box center [416, 233] width 832 height 403
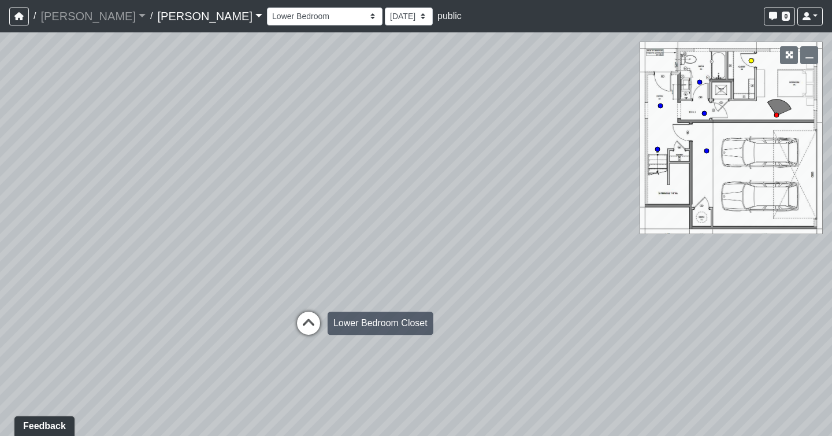
click at [304, 325] on icon at bounding box center [308, 328] width 35 height 35
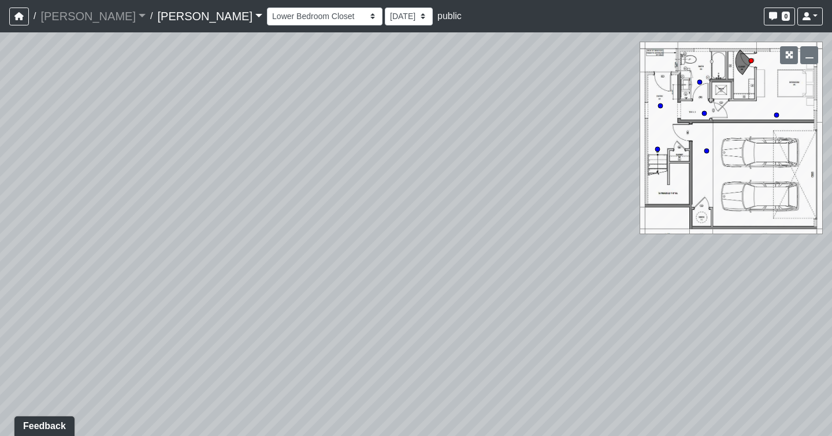
drag, startPoint x: 122, startPoint y: 235, endPoint x: 906, endPoint y: 306, distance: 786.6
click at [831, 306] on html "/ [PERSON_NAME] [PERSON_NAME] Loading... / [PERSON_NAME] Loading... [PERSON_NAM…" at bounding box center [416, 218] width 832 height 436
drag, startPoint x: 213, startPoint y: 277, endPoint x: 1155, endPoint y: 246, distance: 942.8
click at [831, 246] on html "/ [PERSON_NAME] [PERSON_NAME] Loading... / [PERSON_NAME] Loading... [PERSON_NAM…" at bounding box center [416, 218] width 832 height 436
click at [213, 323] on div "Loading... Seating Loading... Workroom Entry Loading... Exterior - Leasing Entr…" at bounding box center [416, 233] width 832 height 403
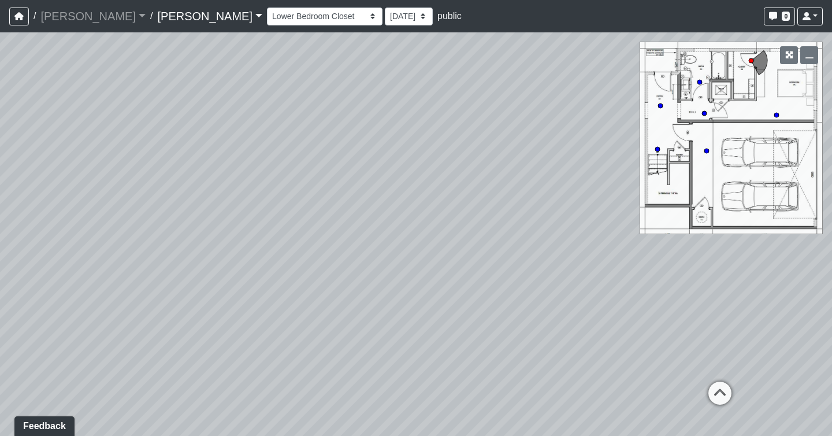
drag, startPoint x: 188, startPoint y: 322, endPoint x: 376, endPoint y: 240, distance: 205.1
click at [376, 241] on div "Loading... Seating Loading... Workroom Entry Loading... Exterior - Leasing Entr…" at bounding box center [416, 233] width 832 height 403
drag, startPoint x: 794, startPoint y: 83, endPoint x: 621, endPoint y: 86, distance: 172.8
click at [621, 86] on div "Loading... Seating Loading... Workroom Entry Loading... Exterior - Leasing Entr…" at bounding box center [416, 233] width 832 height 403
drag, startPoint x: 154, startPoint y: 242, endPoint x: -137, endPoint y: 276, distance: 293.7
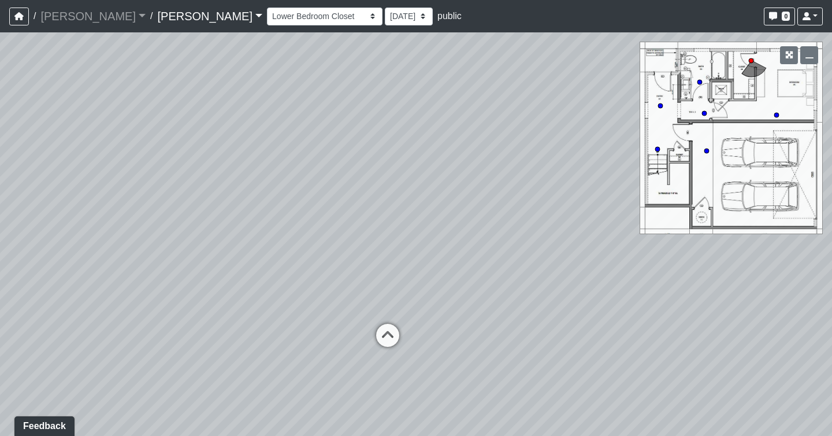
click at [0, 276] on html "/ [PERSON_NAME] [PERSON_NAME] Loading... / [PERSON_NAME] Loading... [PERSON_NAM…" at bounding box center [416, 218] width 832 height 436
click at [395, 343] on icon at bounding box center [387, 340] width 35 height 35
click at [702, 117] on div "Loading... Seating Loading... Workroom Entry Loading... Exterior - Leasing Entr…" at bounding box center [416, 233] width 832 height 403
click at [702, 108] on div "Loading... Seating Loading... Workroom Entry Loading... Exterior - Leasing Entr…" at bounding box center [416, 233] width 832 height 403
click at [703, 114] on circle at bounding box center [704, 113] width 5 height 5
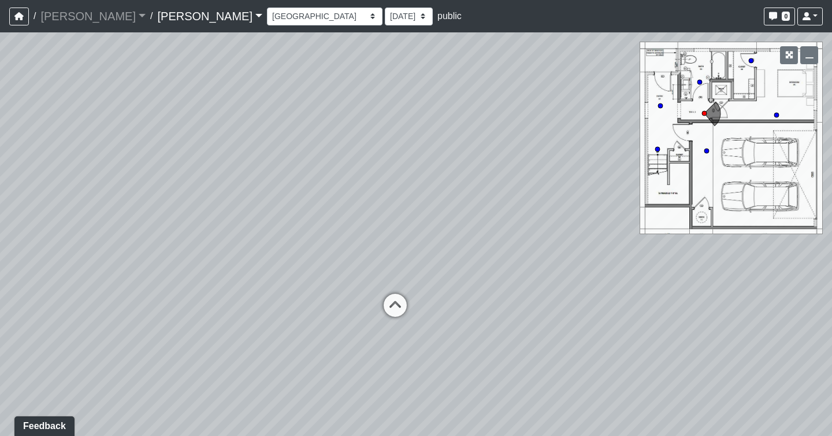
drag, startPoint x: 408, startPoint y: 308, endPoint x: -38, endPoint y: 235, distance: 452.0
click at [0, 235] on html "/ [PERSON_NAME] [PERSON_NAME] Loading... / [PERSON_NAME] Loading... [PERSON_NAM…" at bounding box center [416, 218] width 832 height 436
drag, startPoint x: 66, startPoint y: 185, endPoint x: 815, endPoint y: 158, distance: 749.2
click at [815, 158] on div "Loading... Seating Loading... Workroom Entry Loading... Exterior - Leasing Entr…" at bounding box center [416, 233] width 832 height 403
click at [445, 376] on icon at bounding box center [448, 385] width 35 height 35
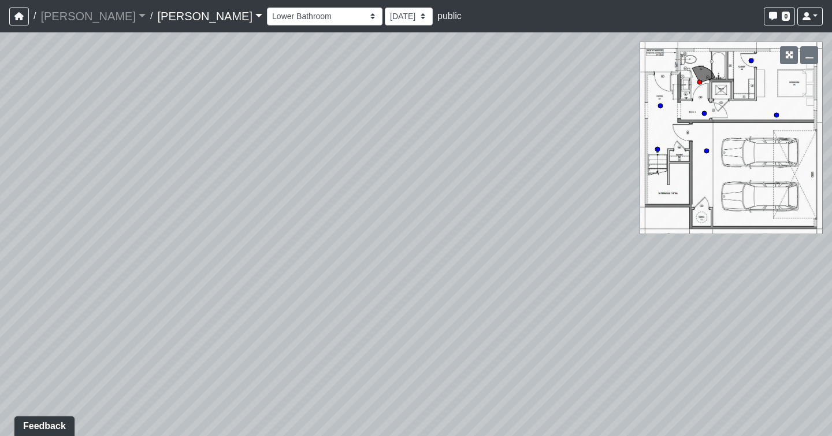
drag, startPoint x: 529, startPoint y: 177, endPoint x: 293, endPoint y: 313, distance: 271.5
click at [293, 313] on div "Loading... Seating Loading... Workroom Entry Loading... Exterior - Leasing Entr…" at bounding box center [416, 233] width 832 height 403
drag, startPoint x: 100, startPoint y: 297, endPoint x: 796, endPoint y: 29, distance: 745.2
click at [796, 29] on div "/ [PERSON_NAME] [PERSON_NAME] Loading... / [PERSON_NAME] Loading... [PERSON_NAM…" at bounding box center [416, 218] width 832 height 436
drag, startPoint x: 295, startPoint y: 184, endPoint x: 615, endPoint y: 303, distance: 341.1
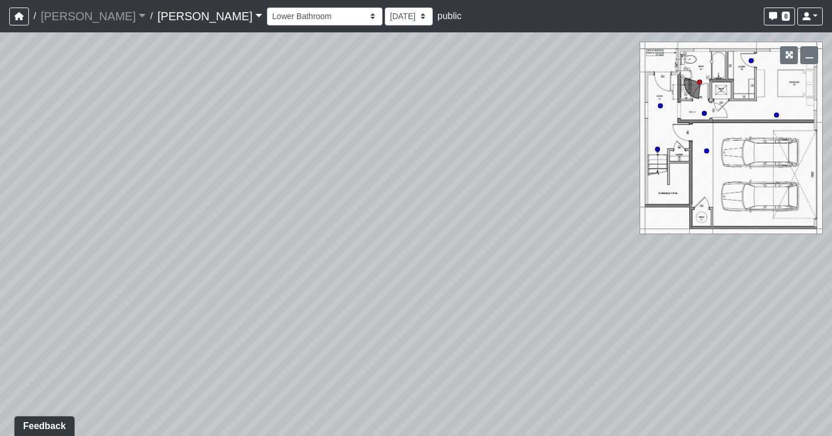
click at [615, 303] on div "Loading... Seating Loading... Workroom Entry Loading... Exterior - Leasing Entr…" at bounding box center [416, 233] width 832 height 403
click at [267, 16] on select "Booth Clubroom Counter Coffee Bar Dining Room Hallway 1 TV Wall Windows Corn Ho…" at bounding box center [325, 17] width 116 height 18
click at [267, 8] on select "Booth Clubroom Counter Coffee Bar Dining Room Hallway 1 TV Wall Windows Corn Ho…" at bounding box center [325, 17] width 116 height 18
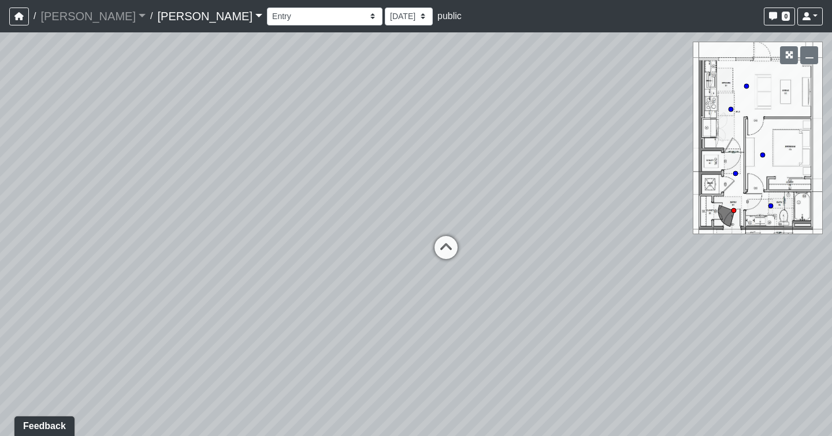
drag, startPoint x: 371, startPoint y: 267, endPoint x: -69, endPoint y: 275, distance: 440.3
click at [0, 275] on html "/ [PERSON_NAME] [PERSON_NAME] Loading... / [PERSON_NAME] Loading... [PERSON_NAM…" at bounding box center [416, 218] width 832 height 436
click at [435, 255] on icon at bounding box center [446, 253] width 35 height 35
drag, startPoint x: 563, startPoint y: 281, endPoint x: -178, endPoint y: 36, distance: 780.4
click at [0, 36] on html "/ [PERSON_NAME] [PERSON_NAME] Loading... / [PERSON_NAME] Loading... [PERSON_NAM…" at bounding box center [416, 218] width 832 height 436
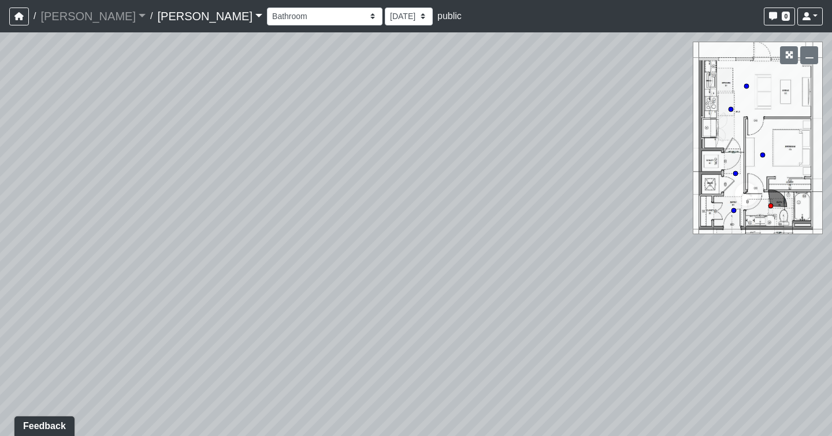
drag, startPoint x: 437, startPoint y: 217, endPoint x: 62, endPoint y: 391, distance: 413.1
click at [62, 391] on div "Loading... Seating Loading... Workroom Entry Loading... Exterior - Leasing Entr…" at bounding box center [416, 233] width 832 height 403
drag, startPoint x: 442, startPoint y: 281, endPoint x: 391, endPoint y: 302, distance: 54.7
click at [391, 301] on div "Loading... Seating Loading... Workroom Entry Loading... Exterior - Leasing Entr…" at bounding box center [416, 233] width 832 height 403
click at [671, 207] on icon at bounding box center [670, 215] width 35 height 35
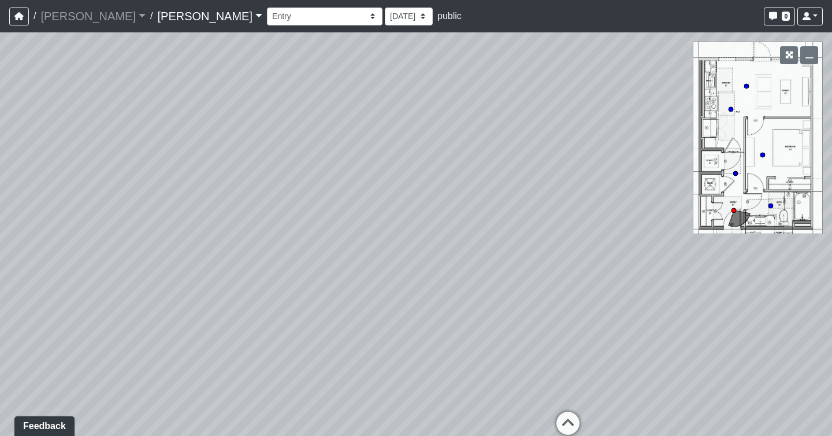
drag, startPoint x: 529, startPoint y: 208, endPoint x: -179, endPoint y: 218, distance: 707.8
click at [0, 218] on html "/ [PERSON_NAME] [PERSON_NAME] Loading... / [PERSON_NAME] Loading... [PERSON_NAM…" at bounding box center [416, 218] width 832 height 436
click at [568, 403] on icon at bounding box center [562, 411] width 35 height 35
click at [527, 319] on icon at bounding box center [527, 324] width 35 height 35
drag, startPoint x: 163, startPoint y: 296, endPoint x: -47, endPoint y: 348, distance: 216.6
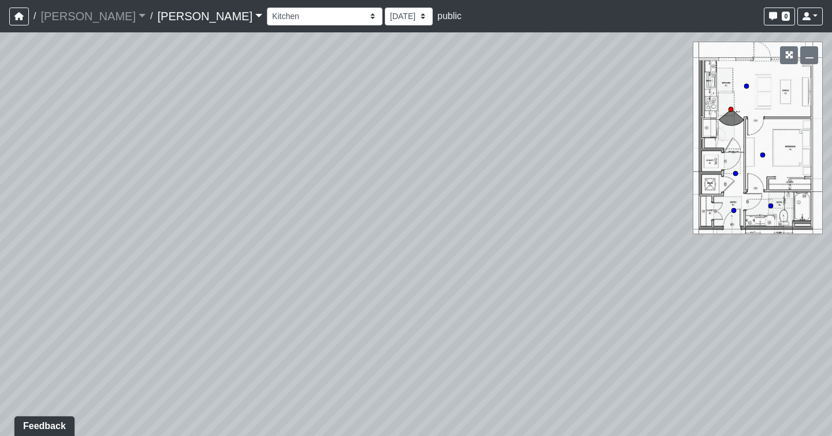
click at [0, 348] on html "/ [PERSON_NAME] [PERSON_NAME] Loading... / [PERSON_NAME] Loading... [PERSON_NAM…" at bounding box center [416, 218] width 832 height 436
drag, startPoint x: 502, startPoint y: 318, endPoint x: 160, endPoint y: 262, distance: 346.6
click at [160, 262] on div "Loading... Seating Loading... Workroom Entry Loading... Exterior - Leasing Entr…" at bounding box center [416, 233] width 832 height 403
drag, startPoint x: 486, startPoint y: 242, endPoint x: 291, endPoint y: 213, distance: 198.0
click at [291, 213] on div "Loading... Seating Loading... Workroom Entry Loading... Exterior - Leasing Entr…" at bounding box center [416, 233] width 832 height 403
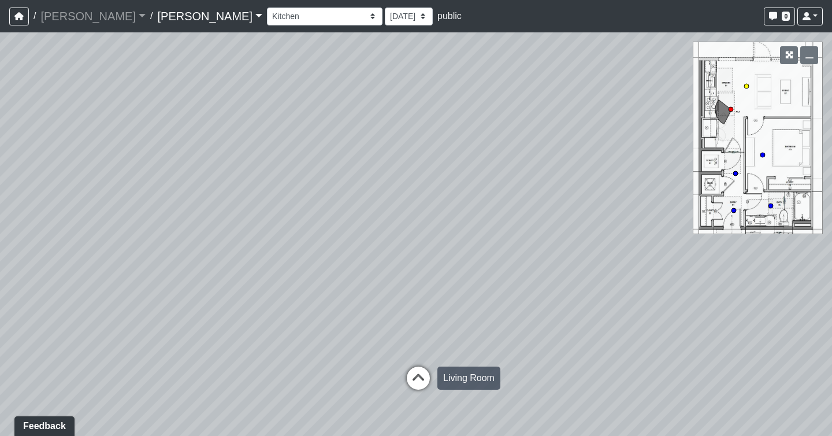
click at [409, 376] on icon at bounding box center [418, 383] width 35 height 35
drag, startPoint x: 376, startPoint y: 157, endPoint x: -179, endPoint y: 194, distance: 555.3
click at [0, 194] on html "/ [PERSON_NAME] [PERSON_NAME] Loading... / [PERSON_NAME] Loading... [PERSON_NAM…" at bounding box center [416, 218] width 832 height 436
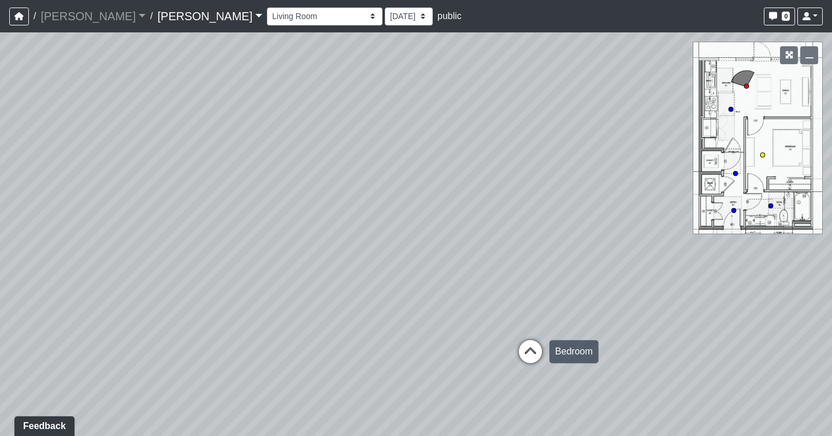
click at [544, 355] on icon at bounding box center [530, 357] width 35 height 35
drag, startPoint x: 221, startPoint y: 242, endPoint x: 701, endPoint y: 152, distance: 488.5
click at [701, 152] on div "Loading... Seating Loading... Workroom Entry Loading... Exterior - Leasing Entr…" at bounding box center [416, 233] width 832 height 403
drag, startPoint x: 490, startPoint y: 152, endPoint x: -103, endPoint y: 189, distance: 595.0
click at [0, 189] on html "/ [PERSON_NAME] [PERSON_NAME] Loading... / [PERSON_NAME] Loading... [PERSON_NAM…" at bounding box center [416, 218] width 832 height 436
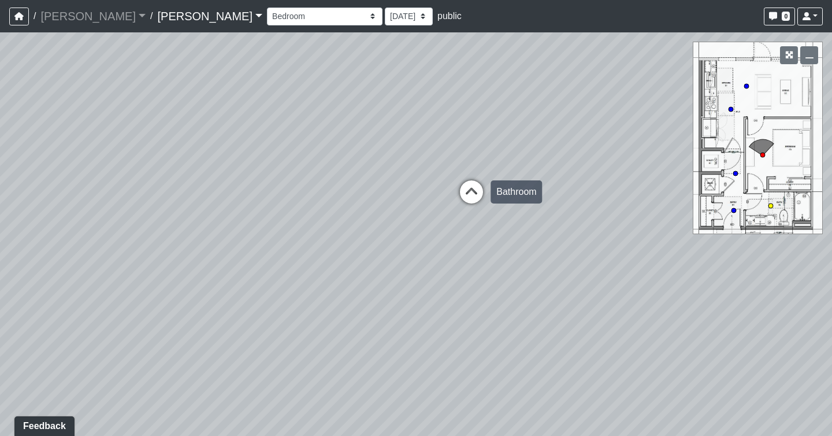
click at [472, 198] on icon at bounding box center [471, 197] width 35 height 35
drag, startPoint x: 446, startPoint y: 156, endPoint x: -178, endPoint y: 63, distance: 630.8
click at [0, 63] on html "/ [PERSON_NAME] [PERSON_NAME] Loading... / [PERSON_NAME] Loading... [PERSON_NAM…" at bounding box center [416, 218] width 832 height 436
drag, startPoint x: 607, startPoint y: 254, endPoint x: 350, endPoint y: 471, distance: 336.6
click at [350, 435] on html "/ [PERSON_NAME] [PERSON_NAME] Loading... / [PERSON_NAME] Loading... [PERSON_NAM…" at bounding box center [416, 218] width 832 height 436
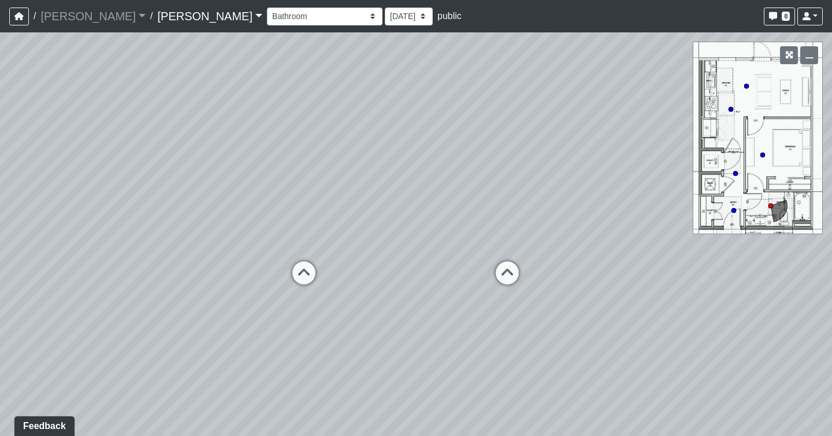
click at [742, 88] on div "Loading... Seating Loading... Workroom Entry Loading... Exterior - Leasing Entr…" at bounding box center [416, 233] width 832 height 403
click at [748, 89] on div "Loading... Seating Loading... Workroom Entry Loading... Exterior - Leasing Entr…" at bounding box center [416, 233] width 832 height 403
click at [748, 86] on circle at bounding box center [746, 86] width 5 height 5
drag, startPoint x: 291, startPoint y: 209, endPoint x: -179, endPoint y: 217, distance: 469.7
click at [0, 217] on html "/ [PERSON_NAME] [PERSON_NAME] Loading... / [PERSON_NAME] Loading... [PERSON_NAM…" at bounding box center [416, 218] width 832 height 436
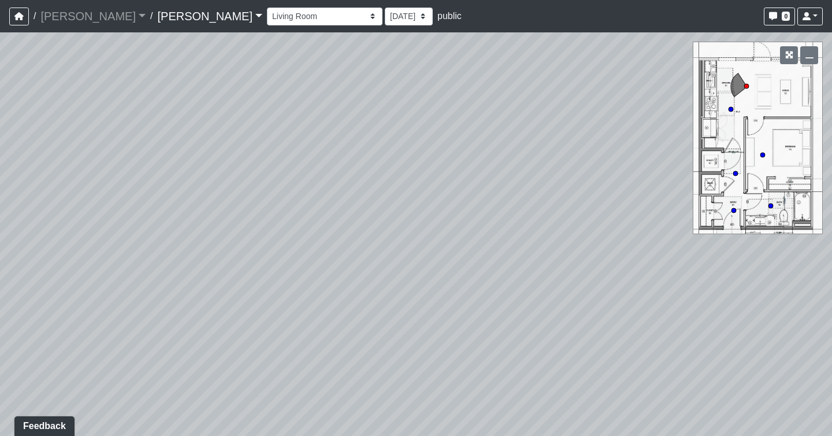
drag, startPoint x: 519, startPoint y: 253, endPoint x: 285, endPoint y: 206, distance: 239.3
click at [285, 206] on div "Loading... Seating Loading... Workroom Entry Loading... Exterior - Leasing Entr…" at bounding box center [416, 233] width 832 height 403
click at [267, 17] on select "Booth Clubroom Counter Coffee Bar Dining Room Hallway 1 TV Wall Windows Corn Ho…" at bounding box center [325, 17] width 116 height 18
click at [267, 8] on select "Booth Clubroom Counter Coffee Bar Dining Room Hallway 1 TV Wall Windows Corn Ho…" at bounding box center [325, 17] width 116 height 18
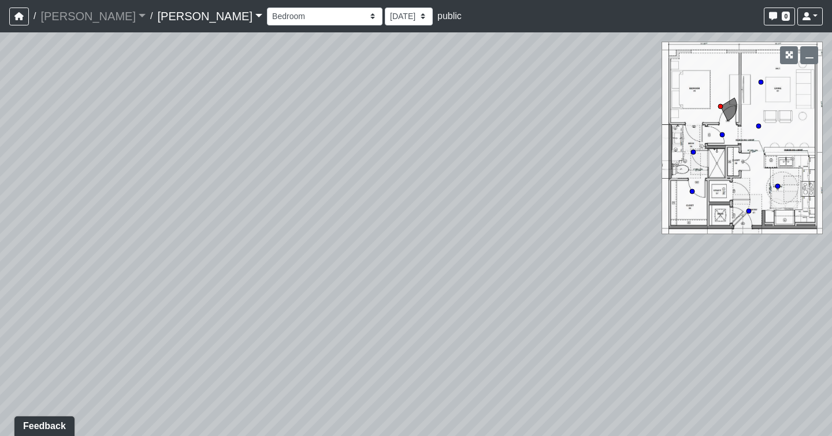
drag, startPoint x: 301, startPoint y: 193, endPoint x: 816, endPoint y: 196, distance: 515.3
click at [816, 196] on div "Loading... Seating Loading... Workroom Entry Loading... Exterior - Leasing Entr…" at bounding box center [416, 233] width 832 height 403
drag, startPoint x: 302, startPoint y: 267, endPoint x: 800, endPoint y: 229, distance: 499.4
click at [800, 229] on div "Loading... Seating Loading... Workroom Entry Loading... Exterior - Leasing Entr…" at bounding box center [416, 233] width 832 height 403
click at [418, 196] on icon at bounding box center [416, 198] width 35 height 35
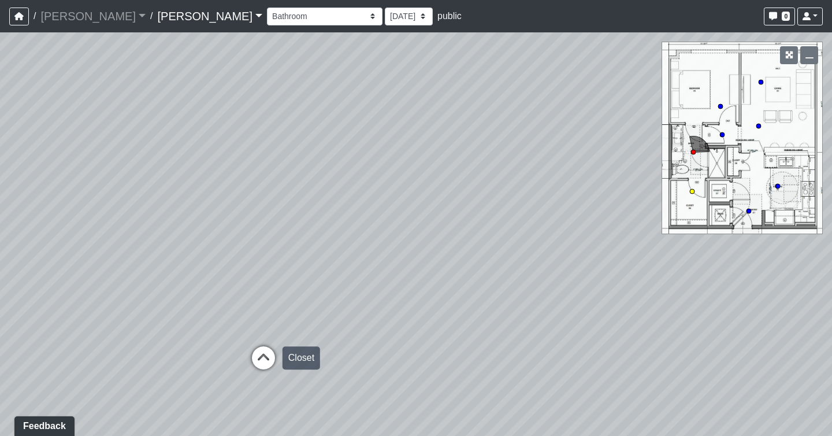
click at [255, 352] on icon at bounding box center [263, 363] width 35 height 35
drag, startPoint x: 508, startPoint y: 229, endPoint x: -179, endPoint y: 232, distance: 686.9
click at [0, 232] on html "/ [PERSON_NAME] [PERSON_NAME] Loading... / [PERSON_NAME] Loading... [PERSON_NAM…" at bounding box center [416, 218] width 832 height 436
drag, startPoint x: 477, startPoint y: 220, endPoint x: 36, endPoint y: 275, distance: 444.2
click at [35, 275] on div "Loading... Seating Loading... Workroom Entry Loading... Exterior - Leasing Entr…" at bounding box center [416, 233] width 832 height 403
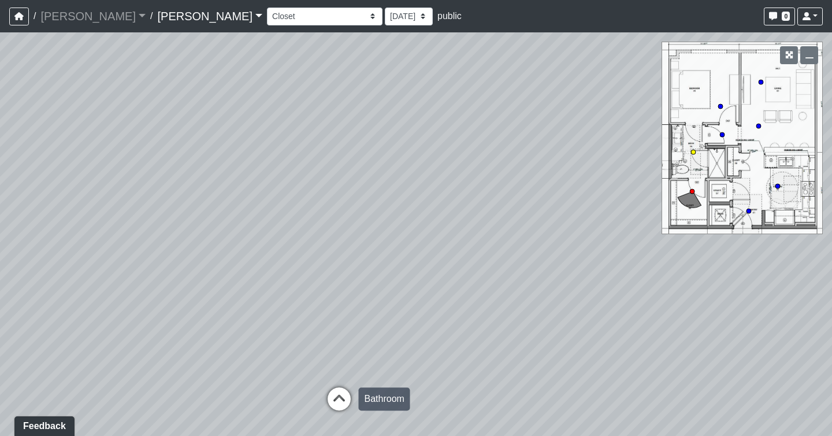
click at [340, 395] on icon at bounding box center [339, 404] width 35 height 35
drag, startPoint x: 414, startPoint y: 187, endPoint x: 851, endPoint y: 194, distance: 437.4
click at [831, 194] on html "/ [PERSON_NAME] [PERSON_NAME] Loading... / [PERSON_NAME] Loading... [PERSON_NAM…" at bounding box center [416, 218] width 832 height 436
drag, startPoint x: 329, startPoint y: 257, endPoint x: -21, endPoint y: 79, distance: 393.0
click at [0, 79] on html "/ [PERSON_NAME] [PERSON_NAME] Loading... / [PERSON_NAME] Loading... [PERSON_NAM…" at bounding box center [416, 218] width 832 height 436
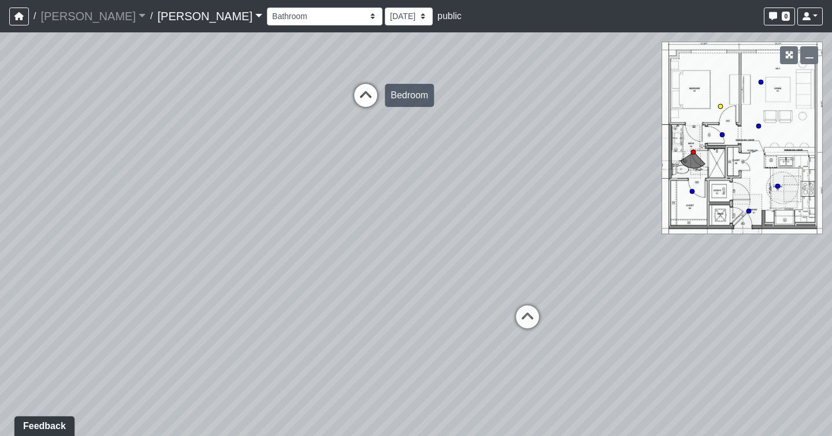
click at [372, 95] on icon at bounding box center [365, 101] width 35 height 35
drag, startPoint x: 321, startPoint y: 125, endPoint x: 726, endPoint y: 312, distance: 446.1
click at [726, 312] on div "Loading... Seating Loading... Workroom Entry Loading... Exterior - Leasing Entr…" at bounding box center [416, 233] width 832 height 403
drag, startPoint x: 305, startPoint y: 224, endPoint x: 514, endPoint y: 131, distance: 229.1
click at [514, 131] on div "Loading... Seating Loading... Workroom Entry Loading... Exterior - Leasing Entr…" at bounding box center [416, 233] width 832 height 403
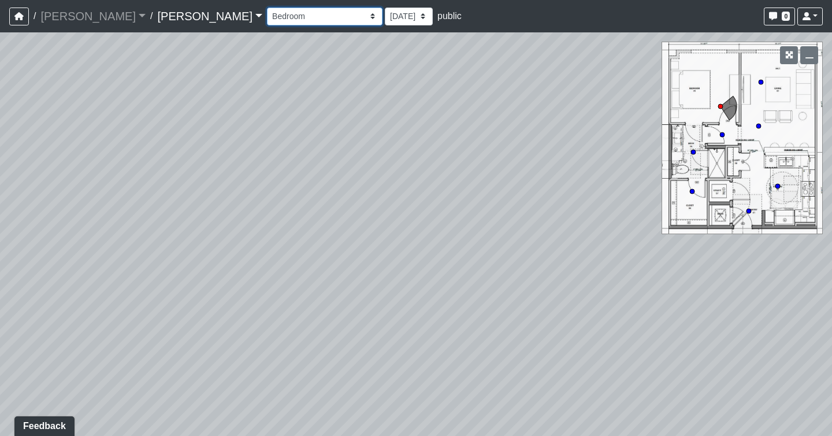
click at [267, 17] on select "Booth Clubroom Counter Coffee Bar Dining Room Hallway 1 TV Wall Windows Corn Ho…" at bounding box center [325, 17] width 116 height 18
click at [267, 8] on select "Booth Clubroom Counter Coffee Bar Dining Room Hallway 1 TV Wall Windows Corn Ho…" at bounding box center [325, 17] width 116 height 18
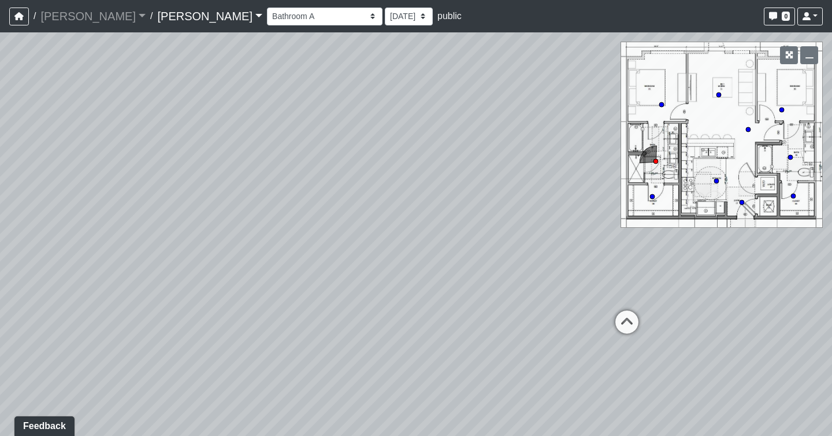
drag, startPoint x: 427, startPoint y: 146, endPoint x: -178, endPoint y: 13, distance: 619.2
click at [0, 13] on html "/ [PERSON_NAME] [PERSON_NAME] Loading... / [PERSON_NAME] Loading... [PERSON_NAM…" at bounding box center [416, 218] width 832 height 436
drag, startPoint x: 534, startPoint y: 189, endPoint x: 71, endPoint y: 189, distance: 463.3
click at [72, 189] on div "Loading... Seating Loading... Workroom Entry Loading... Exterior - Leasing Entr…" at bounding box center [416, 233] width 832 height 403
drag, startPoint x: 198, startPoint y: 89, endPoint x: -155, endPoint y: 117, distance: 354.1
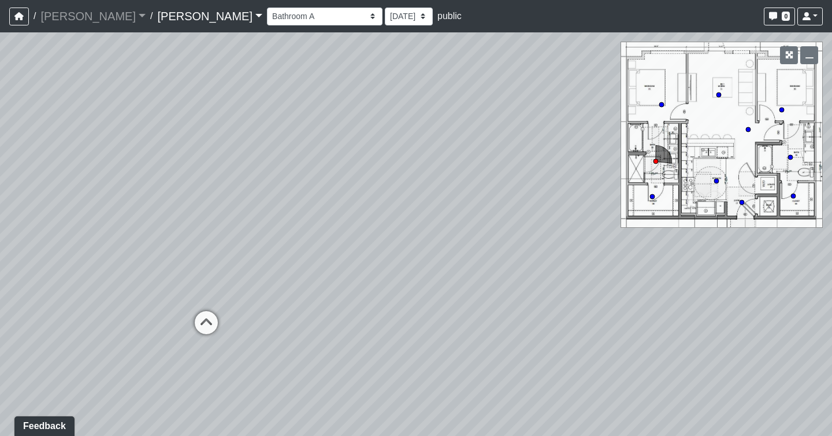
click at [0, 117] on html "/ [PERSON_NAME] [PERSON_NAME] Loading... / [PERSON_NAME] Loading... [PERSON_NAM…" at bounding box center [416, 218] width 832 height 436
drag, startPoint x: 360, startPoint y: 159, endPoint x: -35, endPoint y: 157, distance: 395.2
click at [0, 157] on html "/ [PERSON_NAME] [PERSON_NAME] Loading... / [PERSON_NAME] Loading... [PERSON_NAM…" at bounding box center [416, 218] width 832 height 436
drag, startPoint x: 582, startPoint y: 194, endPoint x: 408, endPoint y: 345, distance: 230.1
click at [408, 345] on div "Loading... Seating Loading... Workroom Entry Loading... Exterior - Leasing Entr…" at bounding box center [416, 233] width 832 height 403
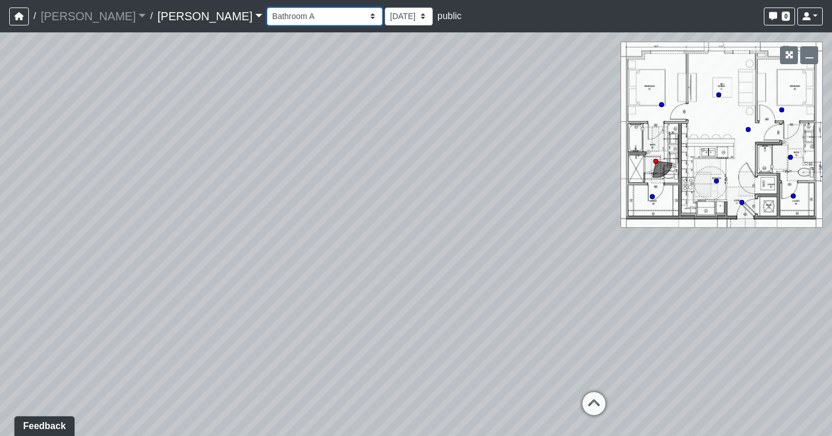
click at [267, 12] on select "Booth Clubroom Counter Coffee Bar Dining Room Hallway 1 TV Wall Windows Corn Ho…" at bounding box center [325, 17] width 116 height 18
click at [267, 8] on select "Booth Clubroom Counter Coffee Bar Dining Room Hallway 1 TV Wall Windows Corn Ho…" at bounding box center [325, 17] width 116 height 18
drag, startPoint x: 326, startPoint y: 218, endPoint x: 930, endPoint y: 93, distance: 617.2
click at [831, 93] on html "/ [PERSON_NAME] [PERSON_NAME] Loading... / [PERSON_NAME] Loading... [PERSON_NAM…" at bounding box center [416, 218] width 832 height 436
click at [69, 317] on icon at bounding box center [66, 323] width 35 height 35
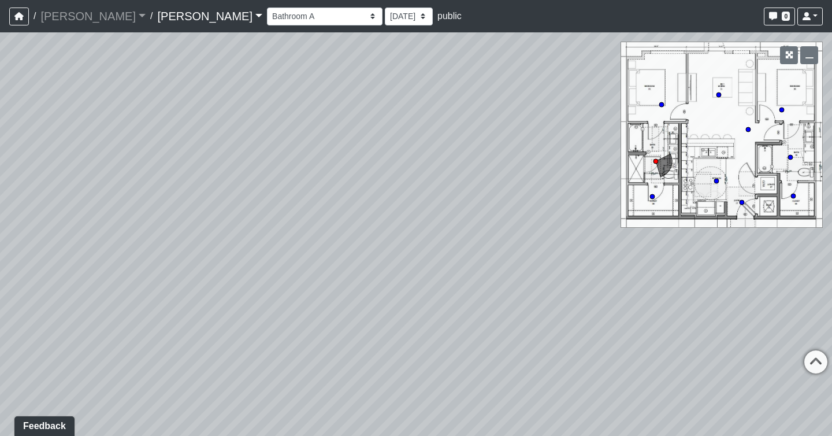
drag, startPoint x: 233, startPoint y: 155, endPoint x: -75, endPoint y: 205, distance: 312.5
click at [0, 205] on html "/ [PERSON_NAME] [PERSON_NAME] Loading... / [PERSON_NAME] Loading... [PERSON_NAM…" at bounding box center [416, 218] width 832 height 436
click at [195, 30] on nav "/ [PERSON_NAME] [PERSON_NAME] Loading... / [PERSON_NAME] Loading... [PERSON_NAM…" at bounding box center [416, 16] width 832 height 32
click at [267, 12] on select "Booth Clubroom Counter Coffee Bar Dining Room Hallway 1 TV Wall Windows Corn Ho…" at bounding box center [325, 17] width 116 height 18
click at [267, 8] on select "Booth Clubroom Counter Coffee Bar Dining Room Hallway 1 TV Wall Windows Corn Ho…" at bounding box center [325, 17] width 116 height 18
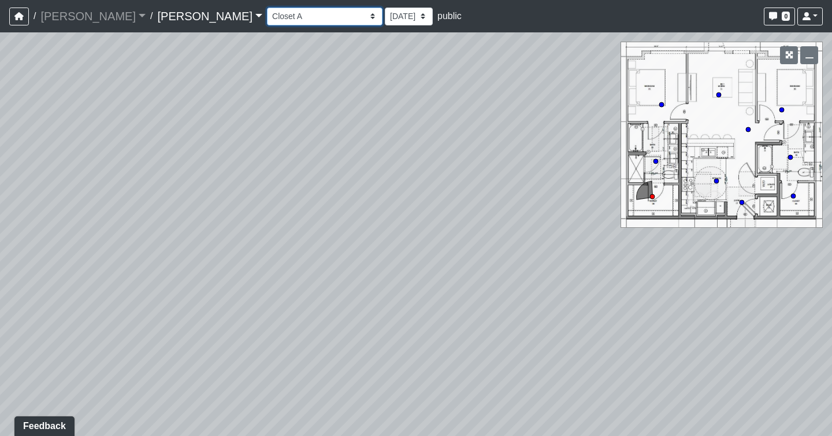
click at [267, 21] on select "Booth Clubroom Counter Coffee Bar Dining Room Hallway 1 TV Wall Windows Corn Ho…" at bounding box center [325, 17] width 116 height 18
click at [267, 8] on select "Booth Clubroom Counter Coffee Bar Dining Room Hallway 1 TV Wall Windows Corn Ho…" at bounding box center [325, 17] width 116 height 18
click at [267, 13] on select "Booth Clubroom Counter Coffee Bar Dining Room Hallway 1 TV Wall Windows Corn Ho…" at bounding box center [325, 17] width 116 height 18
click at [267, 8] on select "Booth Clubroom Counter Coffee Bar Dining Room Hallway 1 TV Wall Windows Corn Ho…" at bounding box center [325, 17] width 116 height 18
drag, startPoint x: 118, startPoint y: 203, endPoint x: 742, endPoint y: 188, distance: 623.5
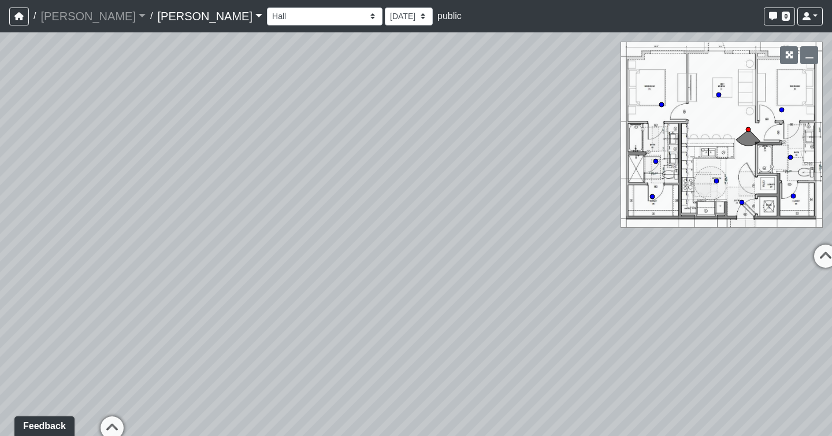
click at [742, 188] on div "Loading... Seating Loading... Workroom Entry Loading... Exterior - Leasing Entr…" at bounding box center [416, 233] width 832 height 403
drag, startPoint x: 558, startPoint y: 298, endPoint x: 914, endPoint y: 270, distance: 356.9
click at [831, 270] on html "/ [PERSON_NAME] [PERSON_NAME] Loading... / [PERSON_NAME] Loading... [PERSON_NAM…" at bounding box center [416, 218] width 832 height 436
drag, startPoint x: 252, startPoint y: 199, endPoint x: 622, endPoint y: 221, distance: 370.4
click at [622, 221] on div "Loading... Seating Loading... Workroom Entry Loading... Exterior - Leasing Entr…" at bounding box center [416, 233] width 832 height 403
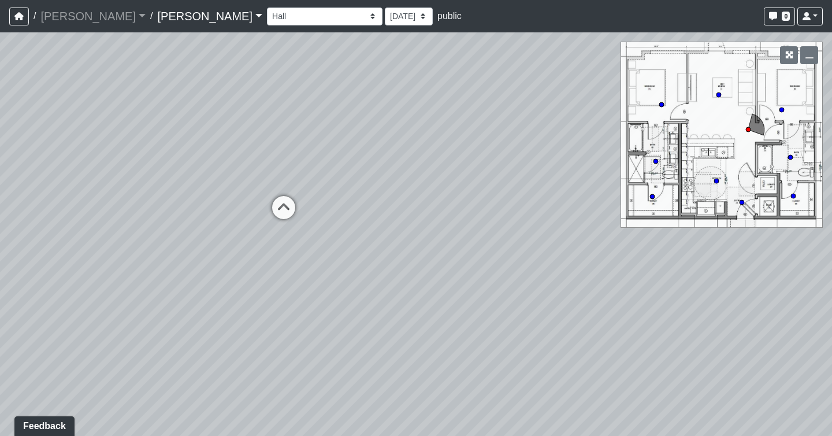
drag, startPoint x: 151, startPoint y: 252, endPoint x: 304, endPoint y: 229, distance: 154.3
click at [304, 229] on div "Loading... Seating Loading... Workroom Entry Loading... Exterior - Leasing Entr…" at bounding box center [416, 233] width 832 height 403
click at [284, 214] on icon at bounding box center [283, 213] width 35 height 35
drag, startPoint x: 377, startPoint y: 182, endPoint x: 166, endPoint y: 140, distance: 214.4
click at [166, 140] on div "Loading... Seating Loading... Workroom Entry Loading... Exterior - Leasing Entr…" at bounding box center [416, 233] width 832 height 403
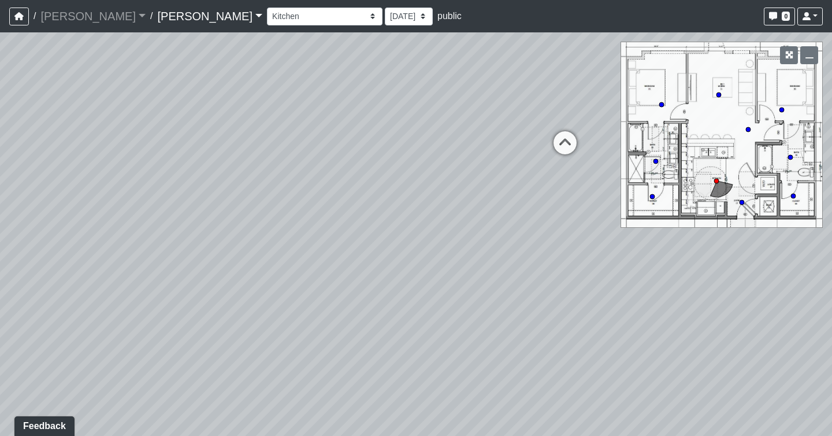
drag, startPoint x: 489, startPoint y: 188, endPoint x: 73, endPoint y: 139, distance: 419.4
click at [73, 139] on div "Loading... Seating Loading... Workroom Entry Loading... Exterior - Leasing Entr…" at bounding box center [416, 233] width 832 height 403
drag, startPoint x: 344, startPoint y: 240, endPoint x: -9, endPoint y: 339, distance: 366.1
click at [0, 339] on html "/ [PERSON_NAME] [PERSON_NAME] Loading... / [PERSON_NAME] Loading... [PERSON_NAM…" at bounding box center [416, 218] width 832 height 436
click at [338, 217] on icon at bounding box center [328, 234] width 35 height 35
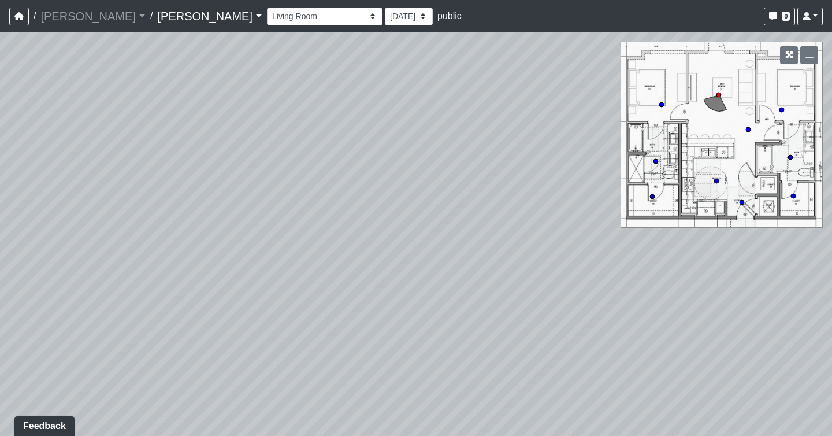
drag, startPoint x: 338, startPoint y: 218, endPoint x: 325, endPoint y: 262, distance: 46.3
click at [325, 262] on div "Loading... Seating Loading... Workroom Entry Loading... Exterior - Leasing Entr…" at bounding box center [416, 233] width 832 height 403
drag, startPoint x: 484, startPoint y: 161, endPoint x: 746, endPoint y: 154, distance: 262.4
click at [746, 154] on div "Loading... Seating Loading... Workroom Entry Loading... Exterior - Leasing Entr…" at bounding box center [416, 233] width 832 height 403
click at [659, 106] on icon at bounding box center [662, 105] width 6 height 6
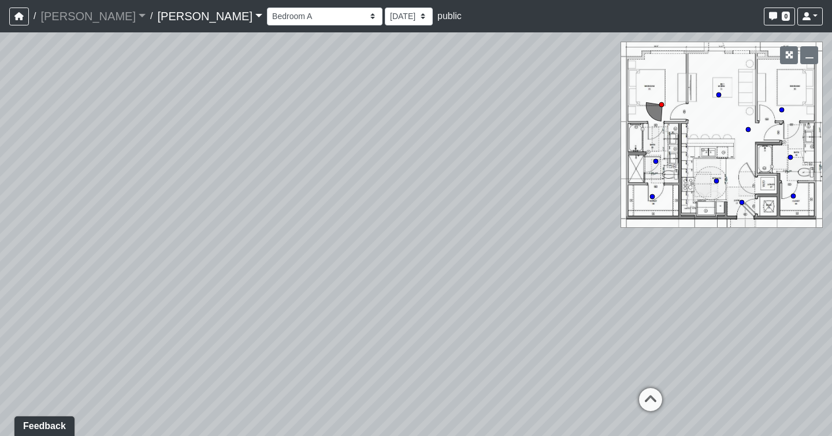
drag, startPoint x: 385, startPoint y: 104, endPoint x: -179, endPoint y: 131, distance: 564.5
click at [0, 131] on html "/ [PERSON_NAME] [PERSON_NAME] Loading... / [PERSON_NAME] Loading... [PERSON_NAM…" at bounding box center [416, 218] width 832 height 436
drag, startPoint x: 297, startPoint y: 157, endPoint x: 131, endPoint y: 236, distance: 184.2
click at [131, 236] on div "Loading... Seating Loading... Workroom Entry Loading... Exterior - Leasing Entr…" at bounding box center [416, 233] width 832 height 403
drag, startPoint x: 458, startPoint y: 227, endPoint x: 223, endPoint y: 212, distance: 235.6
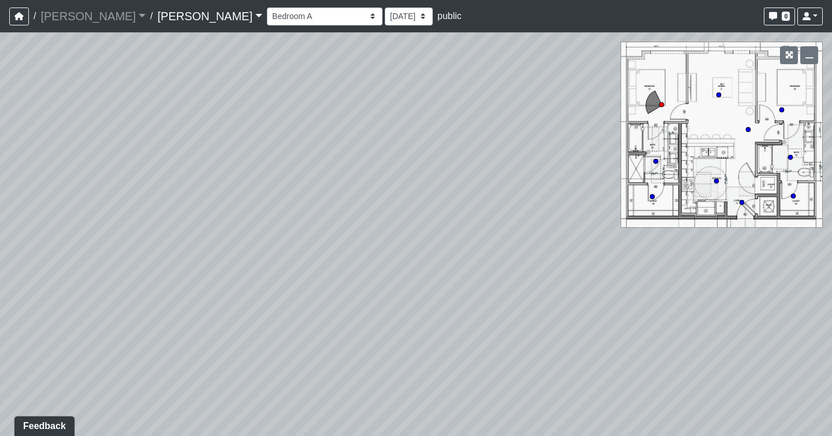
click at [223, 212] on div "Loading... Seating Loading... Workroom Entry Loading... Exterior - Leasing Entr…" at bounding box center [416, 233] width 832 height 403
click at [718, 95] on circle at bounding box center [718, 94] width 5 height 5
drag, startPoint x: 290, startPoint y: 198, endPoint x: 608, endPoint y: 229, distance: 319.3
click at [608, 229] on div "Loading... Seating Loading... Workroom Entry Loading... Exterior - Leasing Entr…" at bounding box center [416, 233] width 832 height 403
drag, startPoint x: 310, startPoint y: 273, endPoint x: 635, endPoint y: 224, distance: 329.0
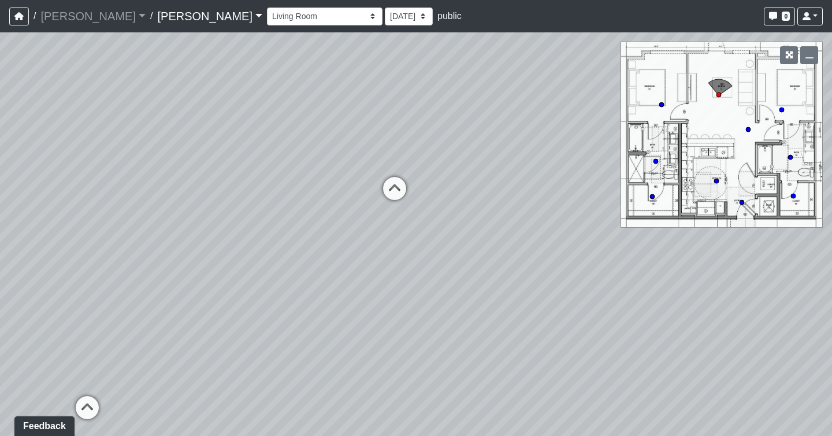
click at [635, 224] on div "Loading... Seating Loading... Workroom Entry Loading... Exterior - Leasing Entr…" at bounding box center [416, 233] width 832 height 403
drag, startPoint x: 381, startPoint y: 215, endPoint x: 655, endPoint y: 198, distance: 274.4
click at [655, 198] on div "Loading... Seating Loading... Workroom Entry Loading... Exterior - Leasing Entr…" at bounding box center [416, 233] width 832 height 403
click at [267, 16] on select "Booth Clubroom Counter Coffee Bar Dining Room Hallway 1 TV Wall Windows Corn Ho…" at bounding box center [325, 17] width 116 height 18
click at [267, 8] on select "Booth Clubroom Counter Coffee Bar Dining Room Hallway 1 TV Wall Windows Corn Ho…" at bounding box center [325, 17] width 116 height 18
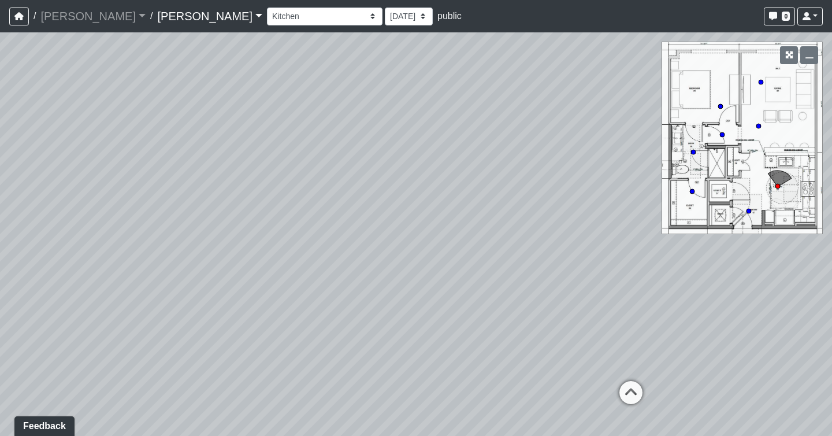
drag, startPoint x: 553, startPoint y: 169, endPoint x: -179, endPoint y: 86, distance: 736.1
click at [0, 86] on html "/ [PERSON_NAME] [PERSON_NAME] Loading... / [PERSON_NAME] Loading... [PERSON_NAM…" at bounding box center [416, 218] width 832 height 436
drag, startPoint x: 415, startPoint y: 86, endPoint x: -179, endPoint y: 211, distance: 606.4
click at [0, 211] on html "/ [PERSON_NAME] [PERSON_NAME] Loading... / [PERSON_NAME] Loading... [PERSON_NAM…" at bounding box center [416, 218] width 832 height 436
drag, startPoint x: 380, startPoint y: 295, endPoint x: -179, endPoint y: 222, distance: 563.4
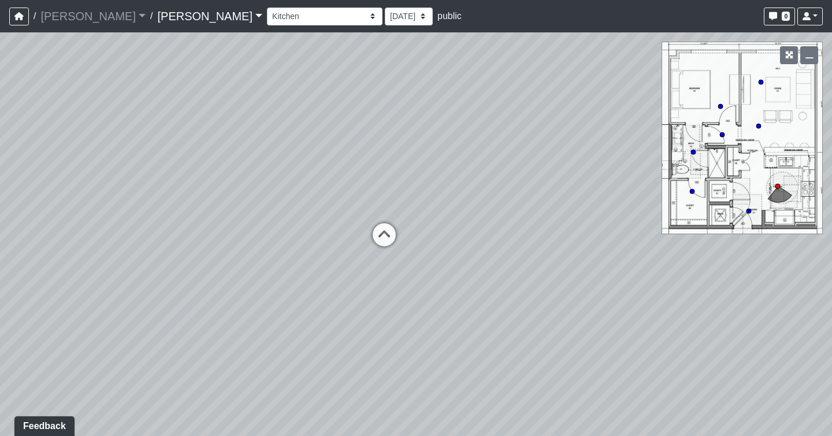
click at [0, 222] on html "/ [PERSON_NAME] [PERSON_NAME] Loading... / [PERSON_NAME] Loading... [PERSON_NAM…" at bounding box center [416, 218] width 832 height 436
drag, startPoint x: 466, startPoint y: 215, endPoint x: 262, endPoint y: 206, distance: 204.1
click at [262, 206] on div "Loading... Seating Loading... Workroom Entry Loading... Exterior - Leasing Entr…" at bounding box center [416, 233] width 832 height 403
click at [240, 238] on icon at bounding box center [233, 237] width 35 height 35
drag, startPoint x: 536, startPoint y: 211, endPoint x: -179, endPoint y: 261, distance: 715.8
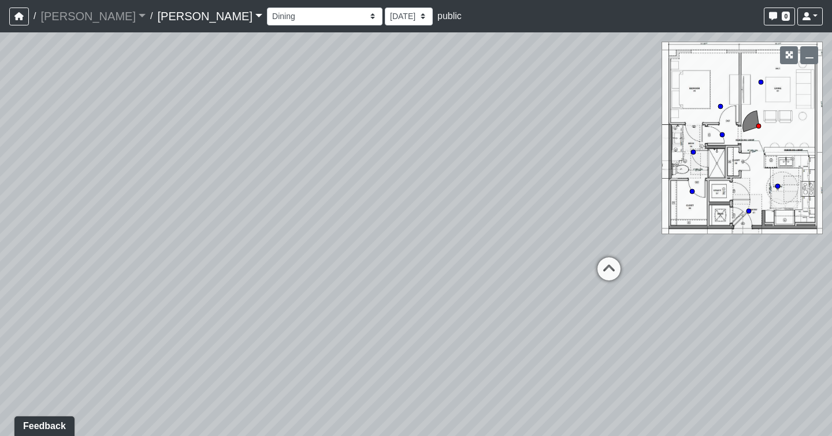
click at [0, 261] on html "/ [PERSON_NAME] [PERSON_NAME] Loading... / [PERSON_NAME] Loading... [PERSON_NAM…" at bounding box center [416, 218] width 832 height 436
drag, startPoint x: 357, startPoint y: 302, endPoint x: 936, endPoint y: 188, distance: 590.6
click at [831, 188] on html "/ [PERSON_NAME] [PERSON_NAME] Loading... / [PERSON_NAME] Loading... [PERSON_NAM…" at bounding box center [416, 218] width 832 height 436
drag, startPoint x: 688, startPoint y: 259, endPoint x: -179, endPoint y: 385, distance: 875.7
click at [0, 385] on html "/ [PERSON_NAME] [PERSON_NAME] Loading... / [PERSON_NAME] Loading... [PERSON_NAM…" at bounding box center [416, 218] width 832 height 436
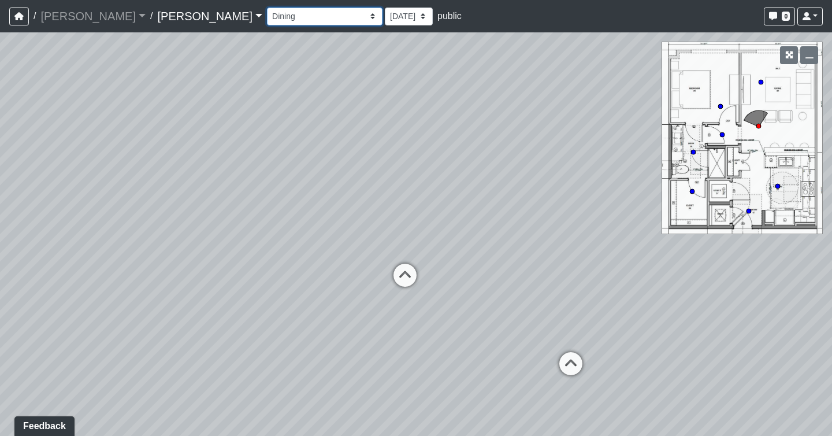
click at [267, 10] on select "Booth Clubroom Counter Coffee Bar Dining Room Hallway 1 TV Wall Windows Corn Ho…" at bounding box center [325, 17] width 116 height 18
click at [267, 8] on select "Booth Clubroom Counter Coffee Bar Dining Room Hallway 1 TV Wall Windows Corn Ho…" at bounding box center [325, 17] width 116 height 18
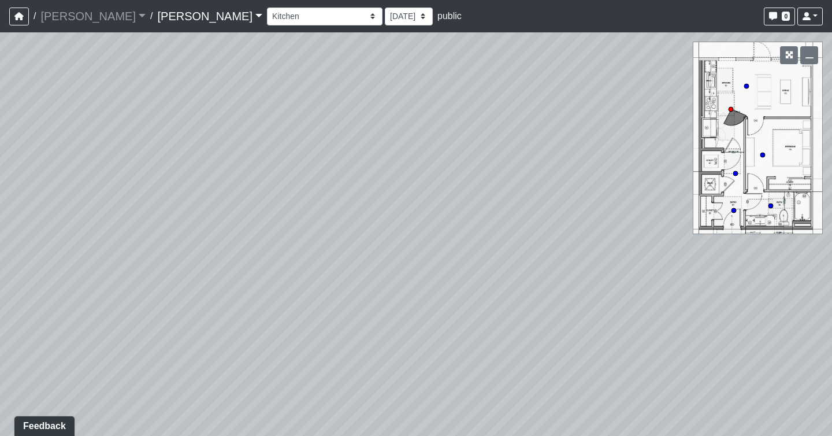
drag, startPoint x: 378, startPoint y: 244, endPoint x: 1148, endPoint y: 188, distance: 772.1
click at [831, 188] on html "/ [PERSON_NAME] [PERSON_NAME] Loading... / [PERSON_NAME] Loading... [PERSON_NAM…" at bounding box center [416, 218] width 832 height 436
drag, startPoint x: 348, startPoint y: 197, endPoint x: 913, endPoint y: 51, distance: 583.0
click at [831, 51] on html "/ [PERSON_NAME] [PERSON_NAME] Loading... / [PERSON_NAME] Loading... [PERSON_NAM…" at bounding box center [416, 218] width 832 height 436
drag, startPoint x: 473, startPoint y: 147, endPoint x: 127, endPoint y: 298, distance: 377.5
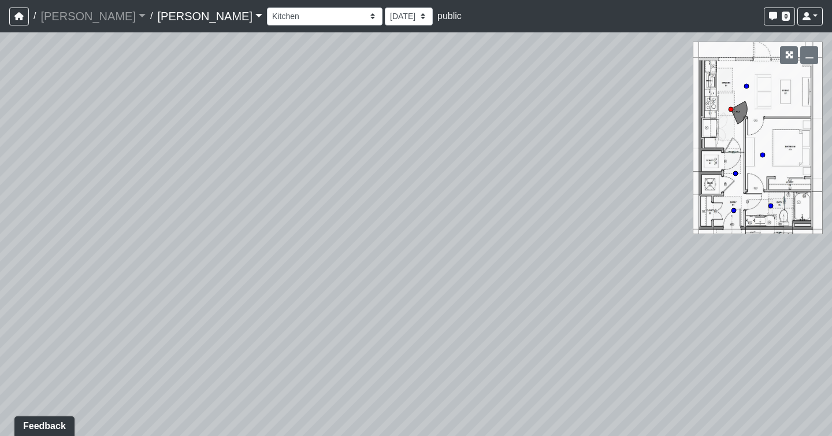
click at [127, 298] on div "Loading... Seating Loading... Workroom Entry Loading... Exterior - Leasing Entr…" at bounding box center [416, 233] width 832 height 403
drag, startPoint x: 163, startPoint y: 200, endPoint x: 780, endPoint y: 237, distance: 618.1
click at [780, 237] on div "Loading... Seating Loading... Workroom Entry Loading... Exterior - Leasing Entr…" at bounding box center [416, 233] width 832 height 403
click at [267, 24] on select "Booth Clubroom Counter Coffee Bar Dining Room Hallway 1 TV Wall Windows Corn Ho…" at bounding box center [325, 17] width 116 height 18
click at [267, 8] on select "Booth Clubroom Counter Coffee Bar Dining Room Hallway 1 TV Wall Windows Corn Ho…" at bounding box center [325, 17] width 116 height 18
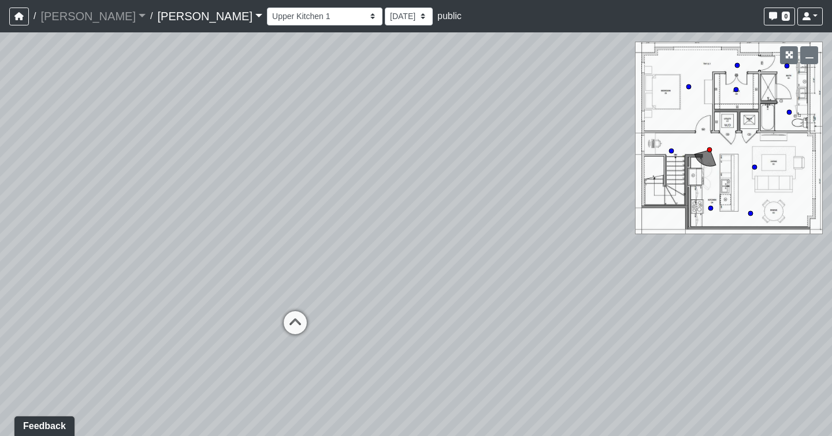
drag, startPoint x: 515, startPoint y: 165, endPoint x: -56, endPoint y: 135, distance: 571.5
click at [0, 135] on html "/ [PERSON_NAME] [PERSON_NAME] Loading... / [PERSON_NAME] Loading... [PERSON_NAM…" at bounding box center [416, 218] width 832 height 436
click at [294, 322] on icon at bounding box center [295, 328] width 35 height 35
drag, startPoint x: 512, startPoint y: 267, endPoint x: -179, endPoint y: 204, distance: 693.3
click at [0, 204] on html "/ [PERSON_NAME] [PERSON_NAME] Loading... / [PERSON_NAME] Loading... [PERSON_NAM…" at bounding box center [416, 218] width 832 height 436
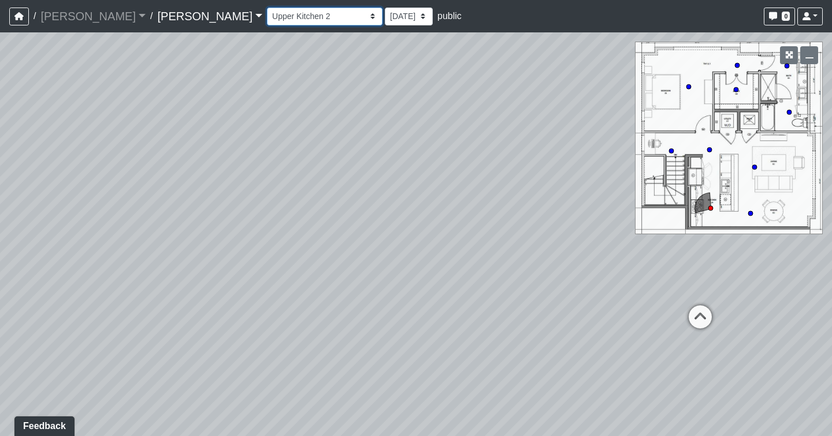
click at [267, 16] on select "Booth Clubroom Counter Coffee Bar Dining Room Hallway 1 TV Wall Windows Corn Ho…" at bounding box center [325, 17] width 116 height 18
click at [267, 8] on select "Booth Clubroom Counter Coffee Bar Dining Room Hallway 1 TV Wall Windows Corn Ho…" at bounding box center [325, 17] width 116 height 18
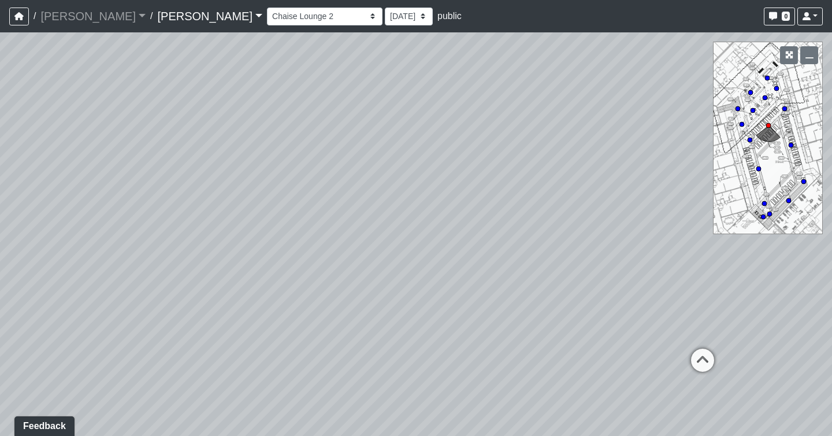
drag, startPoint x: 409, startPoint y: 133, endPoint x: 42, endPoint y: 190, distance: 371.3
click at [42, 190] on div "Loading... Seating Loading... Workroom Entry Loading... Exterior - Leasing Entr…" at bounding box center [416, 233] width 832 height 403
drag, startPoint x: 520, startPoint y: 215, endPoint x: -179, endPoint y: 335, distance: 708.6
click at [0, 335] on html "/ [PERSON_NAME] [PERSON_NAME] Loading... / [PERSON_NAME] Loading... [PERSON_NAM…" at bounding box center [416, 218] width 832 height 436
drag, startPoint x: 479, startPoint y: 164, endPoint x: -107, endPoint y: 86, distance: 591.6
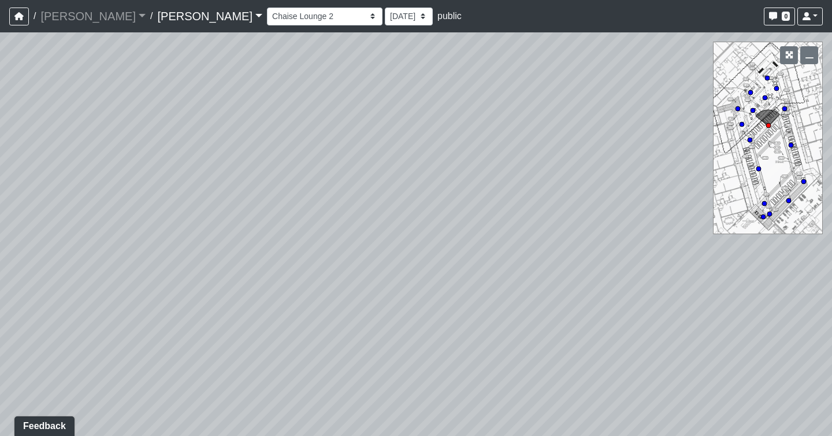
click at [0, 86] on html "/ [PERSON_NAME] [PERSON_NAME] Loading... / [PERSON_NAME] Loading... [PERSON_NAM…" at bounding box center [416, 218] width 832 height 436
drag, startPoint x: 429, startPoint y: 226, endPoint x: 367, endPoint y: 86, distance: 153.4
click at [367, 86] on div "Loading... Seating Loading... Workroom Entry Loading... Exterior - Leasing Entr…" at bounding box center [416, 233] width 832 height 403
click at [567, 267] on icon at bounding box center [564, 271] width 35 height 35
drag, startPoint x: 231, startPoint y: 228, endPoint x: 902, endPoint y: 241, distance: 671.4
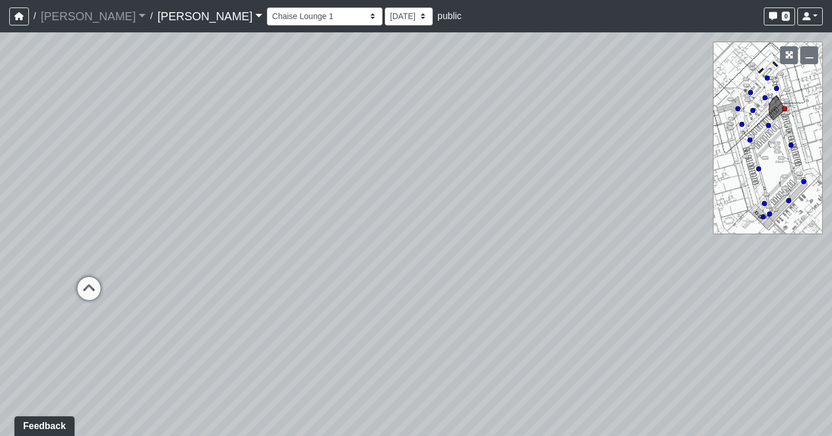
click at [831, 241] on html "/ [PERSON_NAME] [PERSON_NAME] Loading... / [PERSON_NAME] Loading... [PERSON_NAM…" at bounding box center [416, 218] width 832 height 436
click at [107, 282] on icon at bounding box center [93, 293] width 35 height 35
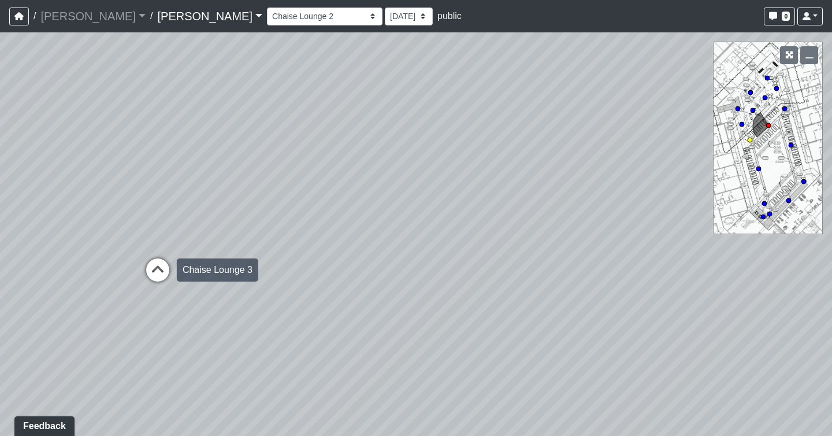
click at [152, 267] on icon at bounding box center [157, 275] width 35 height 35
drag, startPoint x: 158, startPoint y: 303, endPoint x: 950, endPoint y: 178, distance: 801.3
click at [831, 178] on html "/ [PERSON_NAME] [PERSON_NAME] Loading... / [PERSON_NAME] Loading... [PERSON_NAM…" at bounding box center [416, 218] width 832 height 436
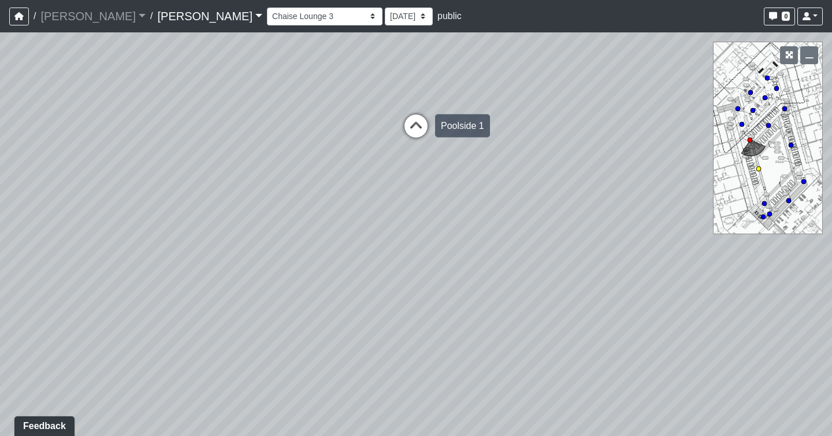
click at [421, 130] on icon at bounding box center [416, 131] width 35 height 35
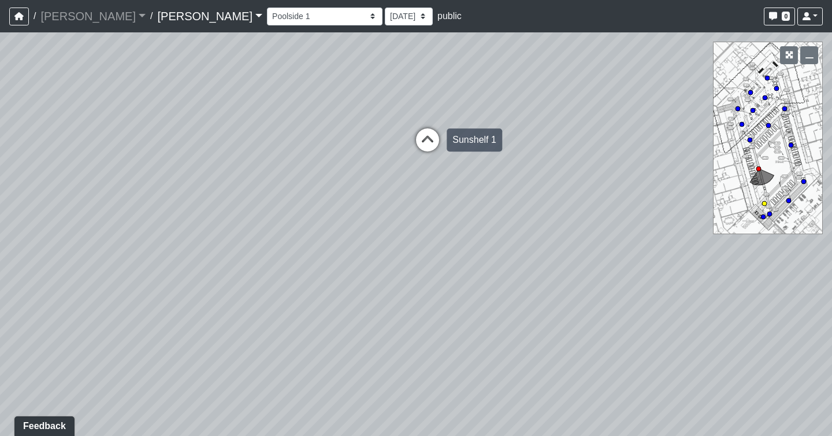
click at [429, 141] on icon at bounding box center [427, 145] width 35 height 35
drag, startPoint x: 443, startPoint y: 153, endPoint x: 679, endPoint y: 432, distance: 365.2
click at [678, 432] on div "Loading... Seating Loading... Workroom Entry Loading... Exterior - Leasing Entr…" at bounding box center [416, 233] width 832 height 403
drag, startPoint x: 172, startPoint y: 292, endPoint x: 477, endPoint y: 293, distance: 305.0
click at [477, 292] on div "Loading... Seating Loading... Workroom Entry Loading... Exterior - Leasing Entr…" at bounding box center [416, 233] width 832 height 403
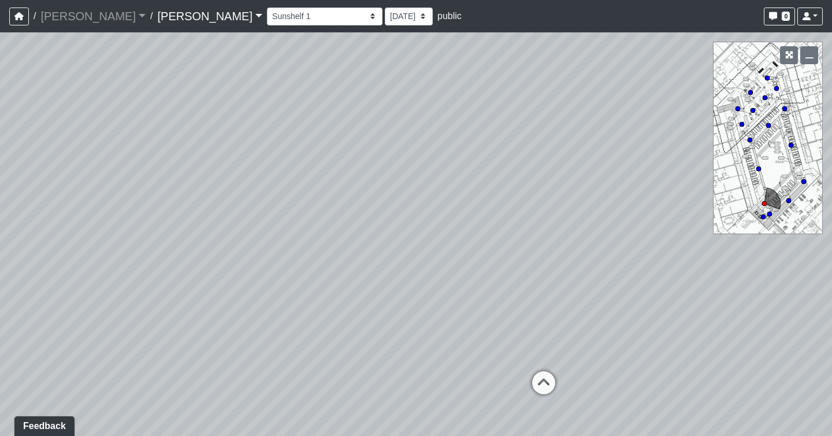
drag, startPoint x: 208, startPoint y: 254, endPoint x: 418, endPoint y: 240, distance: 210.8
click at [418, 240] on div "Loading... Seating Loading... Workroom Entry Loading... Exterior - Leasing Entr…" at bounding box center [416, 233] width 832 height 403
click at [559, 381] on icon at bounding box center [563, 390] width 35 height 35
click at [332, 369] on icon at bounding box center [330, 376] width 35 height 35
drag, startPoint x: 160, startPoint y: 313, endPoint x: 714, endPoint y: 313, distance: 554.0
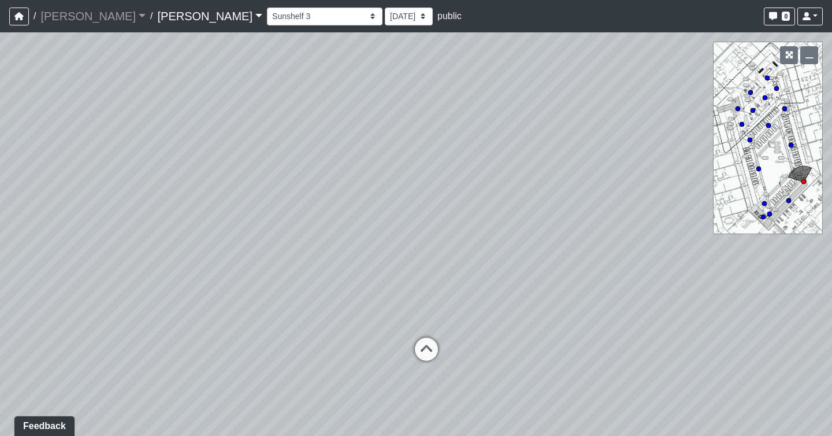
click at [714, 313] on div "Loading... Seating Loading... Workroom Entry Loading... Exterior - Leasing Entr…" at bounding box center [416, 233] width 832 height 403
click at [433, 352] on icon at bounding box center [436, 354] width 35 height 35
click at [267, 19] on select "Booth Clubroom Counter Coffee Bar Dining Room Hallway 1 TV Wall Windows Corn Ho…" at bounding box center [325, 17] width 116 height 18
click at [267, 8] on select "Booth Clubroom Counter Coffee Bar Dining Room Hallway 1 TV Wall Windows Corn Ho…" at bounding box center [325, 17] width 116 height 18
drag, startPoint x: 308, startPoint y: 153, endPoint x: -148, endPoint y: 120, distance: 458.1
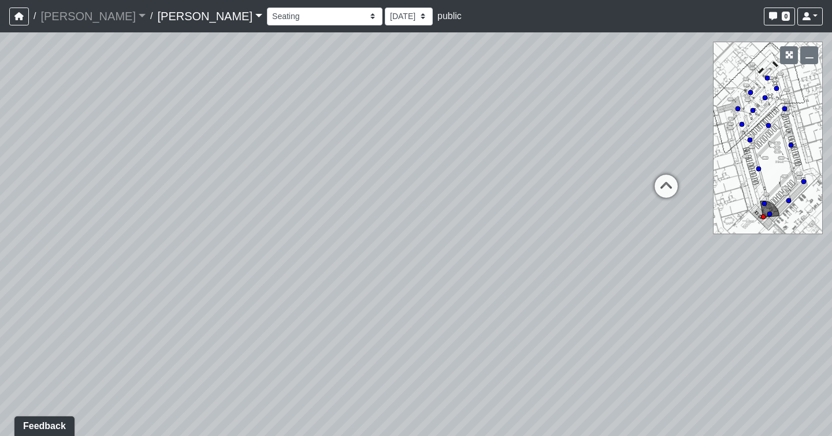
click at [0, 120] on html "/ [PERSON_NAME] [PERSON_NAME] Loading... / [PERSON_NAME] Loading... [PERSON_NAM…" at bounding box center [416, 218] width 832 height 436
drag, startPoint x: 504, startPoint y: 224, endPoint x: 113, endPoint y: 269, distance: 393.7
click at [113, 269] on div "Loading... Seating Loading... Workroom Entry Loading... Exterior - Leasing Entr…" at bounding box center [416, 233] width 832 height 403
click at [366, 235] on icon at bounding box center [365, 234] width 35 height 35
drag, startPoint x: 140, startPoint y: 275, endPoint x: 611, endPoint y: 206, distance: 475.8
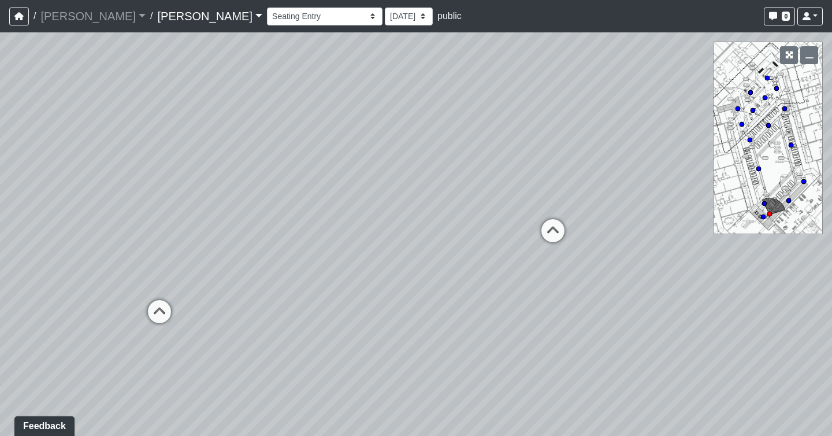
click at [611, 206] on div "Loading... Seating Loading... Workroom Entry Loading... Exterior - Leasing Entr…" at bounding box center [416, 233] width 832 height 403
click at [267, 21] on select "Booth Clubroom Counter Coffee Bar Dining Room Hallway 1 TV Wall Windows Corn Ho…" at bounding box center [325, 17] width 116 height 18
click at [267, 8] on select "Booth Clubroom Counter Coffee Bar Dining Room Hallway 1 TV Wall Windows Corn Ho…" at bounding box center [325, 17] width 116 height 18
click at [267, 14] on select "Booth Clubroom Counter Coffee Bar Dining Room Hallway 1 TV Wall Windows Corn Ho…" at bounding box center [325, 17] width 116 height 18
click at [267, 8] on select "Booth Clubroom Counter Coffee Bar Dining Room Hallway 1 TV Wall Windows Corn Ho…" at bounding box center [325, 17] width 116 height 18
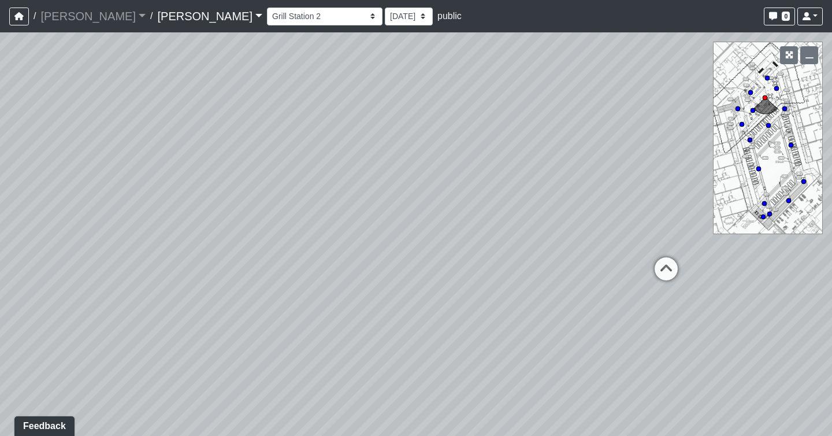
drag, startPoint x: 367, startPoint y: 117, endPoint x: 749, endPoint y: 51, distance: 387.4
click at [748, 51] on div "Loading... Seating Loading... Workroom Entry Loading... Exterior - Leasing Entr…" at bounding box center [416, 233] width 832 height 403
drag, startPoint x: 256, startPoint y: 233, endPoint x: 396, endPoint y: 217, distance: 140.7
click at [396, 217] on div "Loading... Seating Loading... Workroom Entry Loading... Exterior - Leasing Entr…" at bounding box center [416, 233] width 832 height 403
drag, startPoint x: 250, startPoint y: 300, endPoint x: 680, endPoint y: 209, distance: 439.3
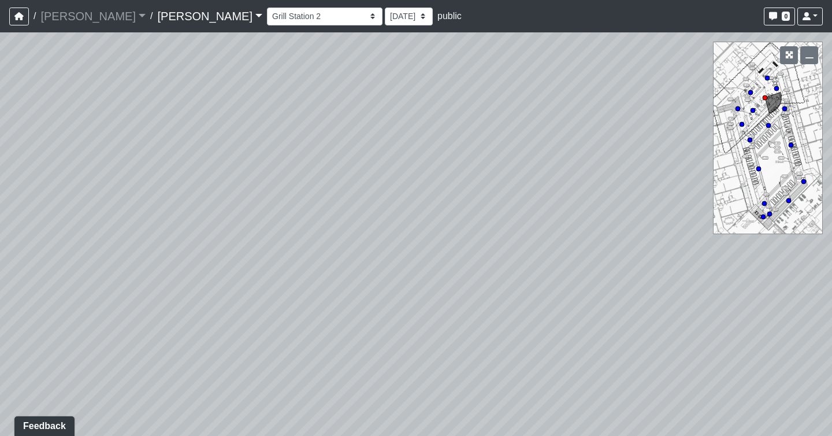
click at [679, 209] on div "Loading... Seating Loading... Workroom Entry Loading... Exterior - Leasing Entr…" at bounding box center [416, 233] width 832 height 403
drag, startPoint x: 390, startPoint y: 193, endPoint x: 562, endPoint y: 273, distance: 189.2
click at [562, 273] on div "Loading... Seating Loading... Workroom Entry Loading... Exterior - Leasing Entr…" at bounding box center [416, 233] width 832 height 403
click at [303, 236] on icon at bounding box center [301, 247] width 35 height 35
drag, startPoint x: 150, startPoint y: 238, endPoint x: 534, endPoint y: 257, distance: 384.0
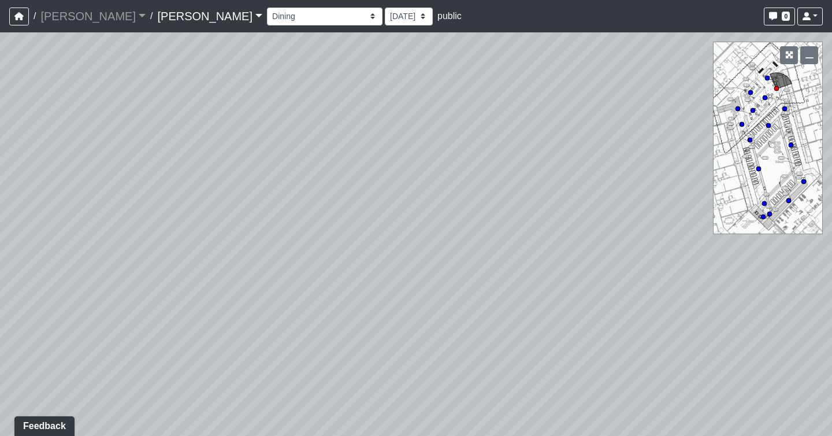
click at [534, 257] on div "Loading... Seating Loading... Workroom Entry Loading... Exterior - Leasing Entr…" at bounding box center [416, 233] width 832 height 403
drag, startPoint x: 178, startPoint y: 263, endPoint x: 872, endPoint y: 258, distance: 693.9
click at [831, 258] on html "/ [PERSON_NAME] [PERSON_NAME] Loading... / [PERSON_NAME] Loading... [PERSON_NAM…" at bounding box center [416, 218] width 832 height 436
click at [581, 263] on icon at bounding box center [580, 262] width 35 height 35
drag, startPoint x: 347, startPoint y: 194, endPoint x: 1042, endPoint y: 402, distance: 725.4
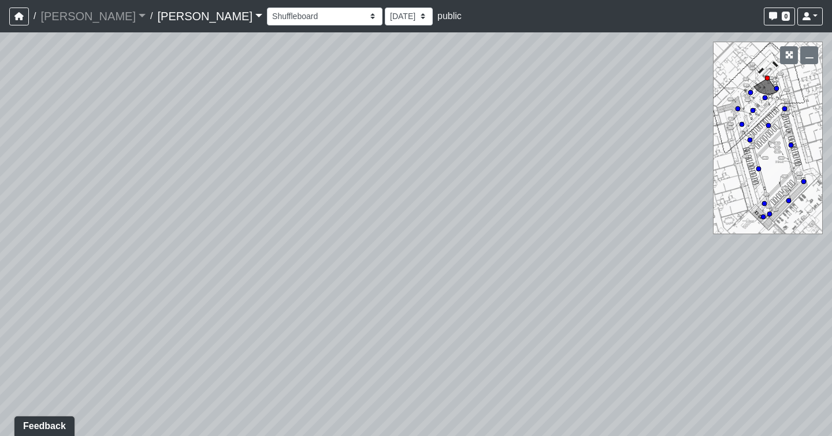
click at [831, 402] on html "/ [PERSON_NAME] [PERSON_NAME] Loading... / [PERSON_NAME] Loading... [PERSON_NAM…" at bounding box center [416, 218] width 832 height 436
click at [267, 16] on select "Booth Clubroom Counter Coffee Bar Dining Room Hallway 1 TV Wall Windows Corn Ho…" at bounding box center [325, 17] width 116 height 18
click at [267, 8] on select "Booth Clubroom Counter Coffee Bar Dining Room Hallway 1 TV Wall Windows Corn Ho…" at bounding box center [325, 17] width 116 height 18
drag, startPoint x: 486, startPoint y: 272, endPoint x: 1141, endPoint y: 264, distance: 655.2
click at [831, 264] on html "/ [PERSON_NAME] [PERSON_NAME] Loading... / [PERSON_NAME] Loading... [PERSON_NAM…" at bounding box center [416, 218] width 832 height 436
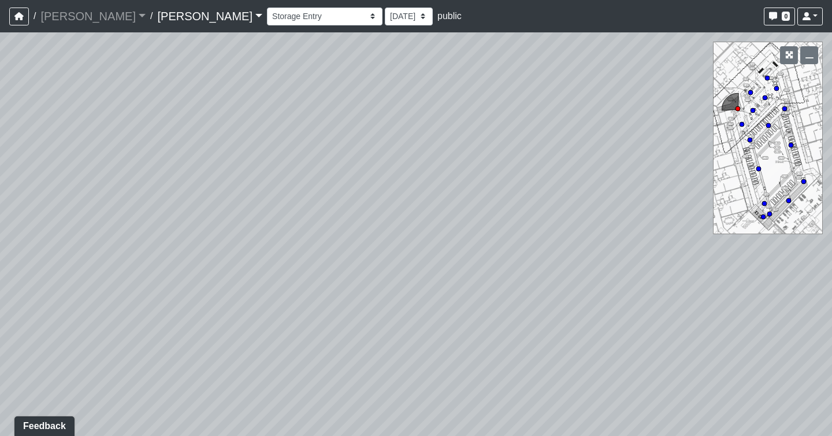
drag, startPoint x: 271, startPoint y: 276, endPoint x: 752, endPoint y: 340, distance: 485.5
click at [753, 341] on div "Loading... Seating Loading... Workroom Entry Loading... Exterior - Leasing Entr…" at bounding box center [416, 233] width 832 height 403
click at [267, 10] on select "Booth Clubroom Counter Coffee Bar Dining Room Hallway 1 TV Wall Windows Corn Ho…" at bounding box center [325, 17] width 116 height 18
click at [267, 8] on select "Booth Clubroom Counter Coffee Bar Dining Room Hallway 1 TV Wall Windows Corn Ho…" at bounding box center [325, 17] width 116 height 18
drag, startPoint x: 115, startPoint y: 249, endPoint x: 930, endPoint y: -75, distance: 876.7
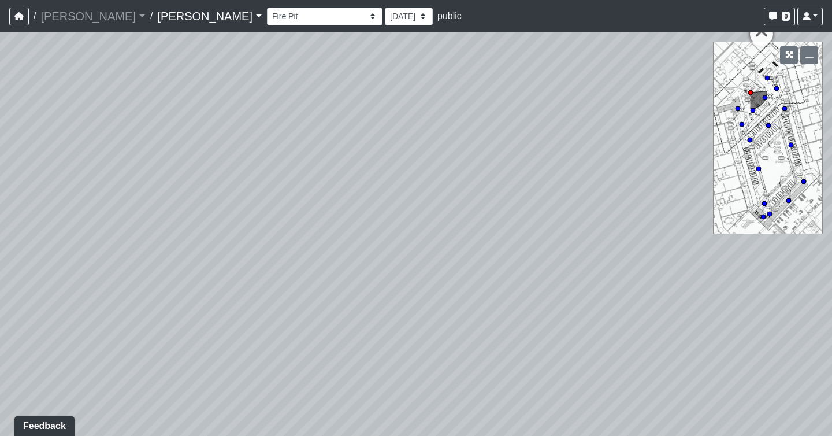
click at [831, 0] on html "/ [PERSON_NAME] [PERSON_NAME] Loading... / [PERSON_NAME] Loading... [PERSON_NAM…" at bounding box center [416, 218] width 832 height 436
drag, startPoint x: 88, startPoint y: 143, endPoint x: 1065, endPoint y: 388, distance: 1007.3
click at [831, 388] on html "/ [PERSON_NAME] [PERSON_NAME] Loading... / [PERSON_NAME] Loading... [PERSON_NAM…" at bounding box center [416, 218] width 832 height 436
drag, startPoint x: 408, startPoint y: 140, endPoint x: -179, endPoint y: 189, distance: 589.0
click at [0, 189] on html "/ [PERSON_NAME] [PERSON_NAME] Loading... / [PERSON_NAME] Loading... [PERSON_NAM…" at bounding box center [416, 218] width 832 height 436
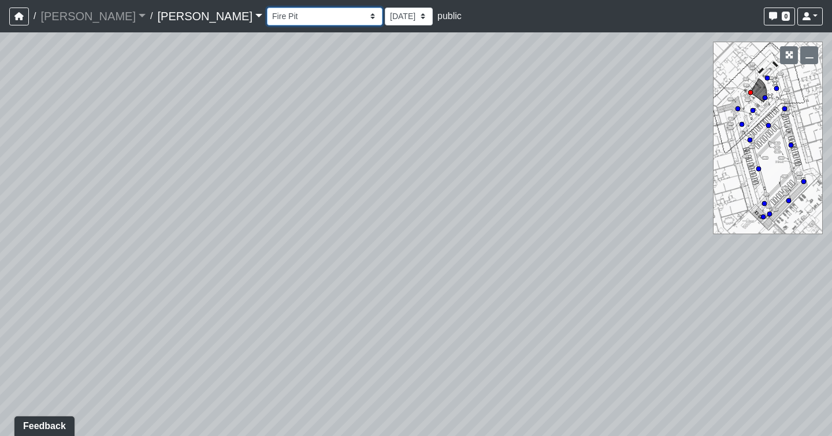
click at [267, 18] on select "Booth Clubroom Counter Coffee Bar Dining Room Hallway 1 TV Wall Windows Corn Ho…" at bounding box center [325, 17] width 116 height 18
click at [267, 8] on select "Booth Clubroom Counter Coffee Bar Dining Room Hallway 1 TV Wall Windows Corn Ho…" at bounding box center [325, 17] width 116 height 18
click at [267, 18] on select "Booth Clubroom Counter Coffee Bar Dining Room Hallway 1 TV Wall Windows Corn Ho…" at bounding box center [325, 17] width 116 height 18
click at [267, 8] on select "Booth Clubroom Counter Coffee Bar Dining Room Hallway 1 TV Wall Windows Corn Ho…" at bounding box center [325, 17] width 116 height 18
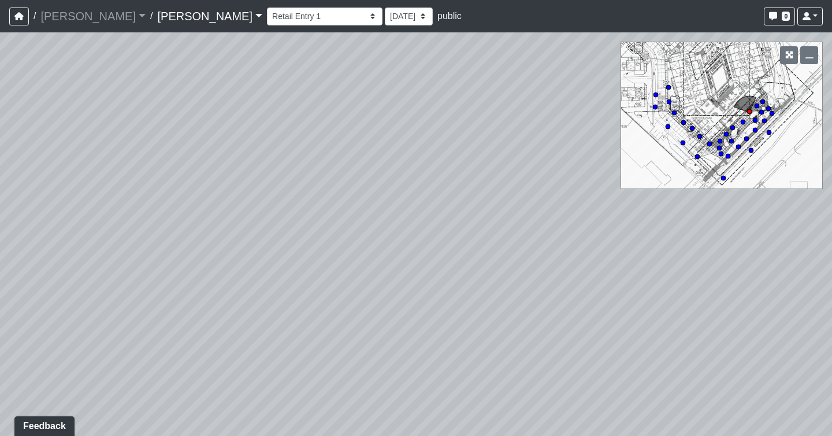
drag, startPoint x: 346, startPoint y: 239, endPoint x: 968, endPoint y: 144, distance: 629.4
click at [831, 144] on html "/ [PERSON_NAME] [PERSON_NAME] Loading... / [PERSON_NAME] Loading... [PERSON_NAM…" at bounding box center [416, 218] width 832 height 436
click at [267, 25] on select "Booth Clubroom Counter Coffee Bar Dining Room Hallway 1 TV Wall Windows Corn Ho…" at bounding box center [325, 17] width 116 height 18
click at [267, 8] on select "Booth Clubroom Counter Coffee Bar Dining Room Hallway 1 TV Wall Windows Corn Ho…" at bounding box center [325, 17] width 116 height 18
drag, startPoint x: 96, startPoint y: 152, endPoint x: 264, endPoint y: 190, distance: 172.4
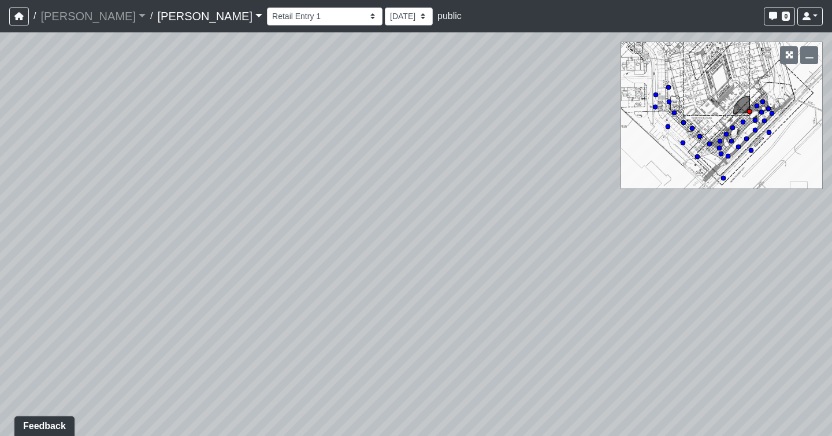
click at [264, 195] on div "Loading... Seating Loading... Workroom Entry Loading... Exterior - Leasing Entr…" at bounding box center [416, 233] width 832 height 403
drag, startPoint x: 592, startPoint y: 247, endPoint x: -3, endPoint y: 246, distance: 595.6
click at [0, 246] on html "/ [PERSON_NAME] [PERSON_NAME] Loading... / [PERSON_NAME] Loading... [PERSON_NAM…" at bounding box center [416, 218] width 832 height 436
click at [482, 269] on icon at bounding box center [491, 282] width 35 height 35
click at [478, 283] on icon at bounding box center [476, 299] width 35 height 35
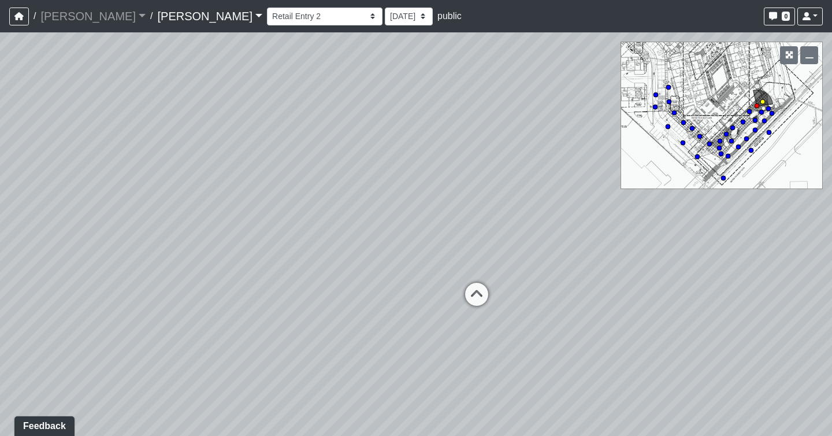
select select "dkLSdqsz6wmw3mGxzJmkyA"
drag, startPoint x: 300, startPoint y: 320, endPoint x: 509, endPoint y: 536, distance: 299.9
click at [509, 435] on html "/ [PERSON_NAME] [PERSON_NAME] Loading... / [PERSON_NAME] Loading... [PERSON_NAM…" at bounding box center [416, 218] width 832 height 436
drag, startPoint x: 155, startPoint y: 360, endPoint x: 689, endPoint y: 277, distance: 540.7
click at [689, 277] on div "Loading... Seating Loading... Workroom Entry Loading... Exterior - Leasing Entr…" at bounding box center [416, 233] width 832 height 403
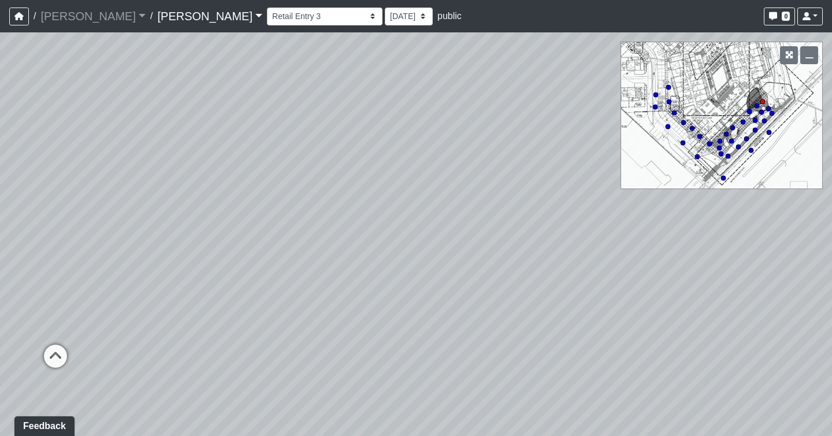
drag, startPoint x: 207, startPoint y: 357, endPoint x: 218, endPoint y: 244, distance: 113.7
click at [218, 243] on div "Loading... Seating Loading... Workroom Entry Loading... Exterior - Leasing Entr…" at bounding box center [416, 233] width 832 height 403
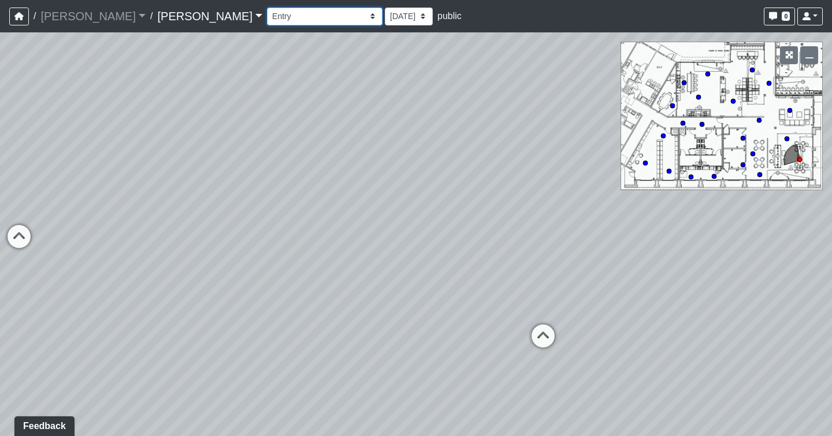
click at [267, 17] on select "Booth Clubroom Counter Coffee Bar Dining Room Hallway 1 TV Wall Windows Corn Ho…" at bounding box center [325, 17] width 116 height 18
click at [267, 8] on select "Booth Clubroom Counter Coffee Bar Dining Room Hallway 1 TV Wall Windows Corn Ho…" at bounding box center [325, 17] width 116 height 18
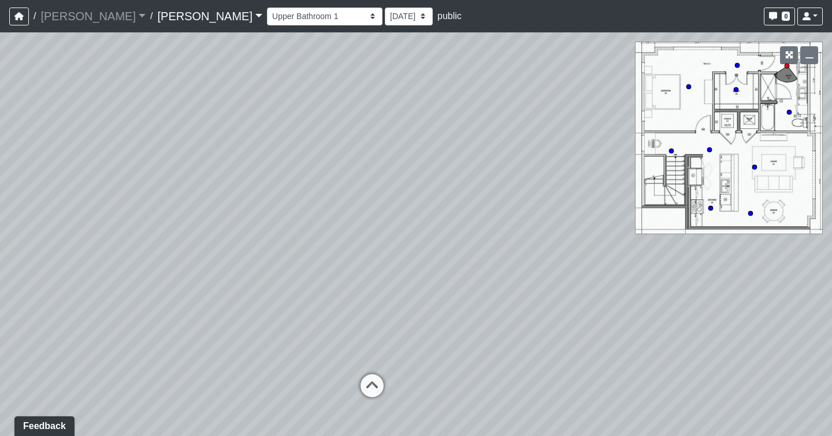
drag, startPoint x: 373, startPoint y: 188, endPoint x: 306, endPoint y: 200, distance: 68.1
click at [306, 200] on div "Loading... Seating Loading... Workroom Entry Loading... Exterior - Leasing Entr…" at bounding box center [416, 233] width 832 height 403
click at [377, 391] on icon at bounding box center [372, 391] width 35 height 35
select select "o9CwHmVJgH5BQywycX5SEU"
drag, startPoint x: 523, startPoint y: 295, endPoint x: 165, endPoint y: 96, distance: 409.3
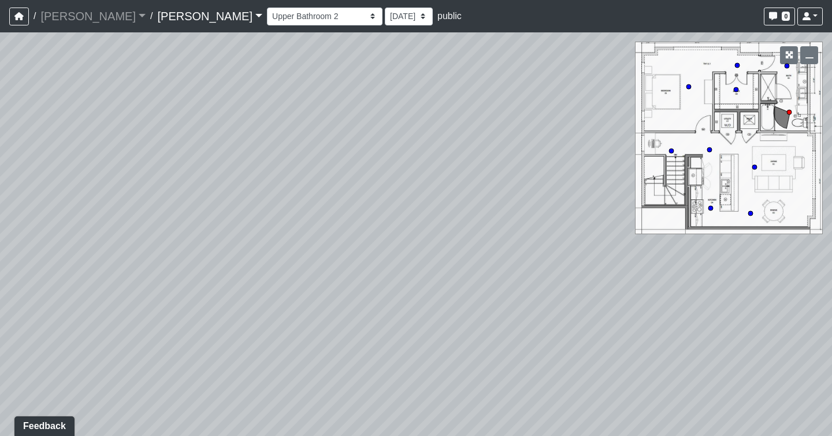
click at [165, 97] on div "Loading... Seating Loading... Workroom Entry Loading... Exterior - Leasing Entr…" at bounding box center [416, 233] width 832 height 403
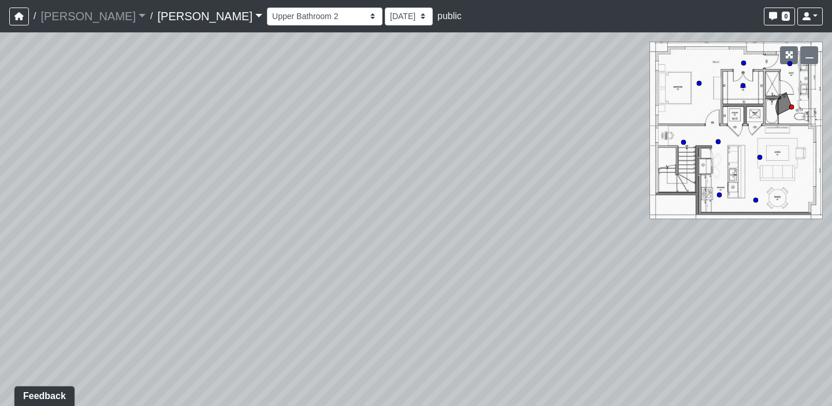
drag, startPoint x: 445, startPoint y: 181, endPoint x: 103, endPoint y: 414, distance: 414.2
click at [103, 406] on html "/ [PERSON_NAME] [PERSON_NAME] Loading... / [PERSON_NAME] Loading... [PERSON_NAM…" at bounding box center [416, 203] width 832 height 406
drag, startPoint x: 415, startPoint y: 274, endPoint x: 371, endPoint y: 180, distance: 104.1
click at [371, 180] on div "Loading... Seating Loading... Workroom Entry Loading... Exterior - Leasing Entr…" at bounding box center [416, 218] width 832 height 373
drag, startPoint x: 122, startPoint y: 205, endPoint x: 158, endPoint y: 202, distance: 35.9
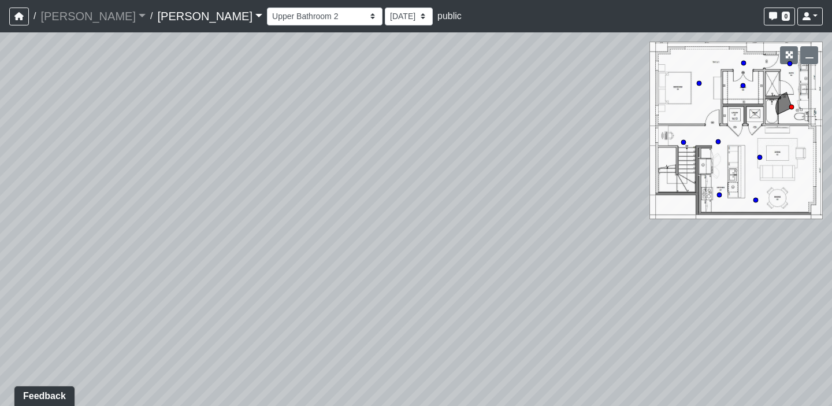
click at [158, 202] on div "Loading... Seating Loading... Workroom Entry Loading... Exterior - Leasing Entr…" at bounding box center [416, 218] width 832 height 373
drag, startPoint x: 263, startPoint y: 345, endPoint x: 423, endPoint y: 224, distance: 200.4
click at [423, 224] on div "Loading... Seating Loading... Workroom Entry Loading... Exterior - Leasing Entr…" at bounding box center [416, 218] width 832 height 373
drag, startPoint x: 370, startPoint y: 238, endPoint x: 274, endPoint y: 423, distance: 208.3
click at [274, 406] on html "/ [PERSON_NAME] [PERSON_NAME] Loading... / [PERSON_NAME] Loading... [PERSON_NAM…" at bounding box center [416, 203] width 832 height 406
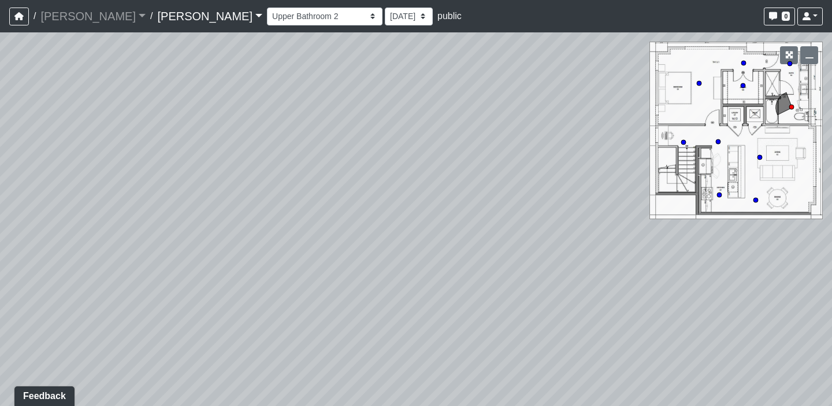
drag, startPoint x: 563, startPoint y: 157, endPoint x: 507, endPoint y: 192, distance: 65.4
click at [507, 192] on div "Loading... Seating Loading... Workroom Entry Loading... Exterior - Leasing Entr…" at bounding box center [416, 218] width 832 height 373
drag, startPoint x: 284, startPoint y: 209, endPoint x: 475, endPoint y: 145, distance: 201.7
click at [475, 145] on div "Loading... Seating Loading... Workroom Entry Loading... Exterior - Leasing Entr…" at bounding box center [416, 218] width 832 height 373
drag, startPoint x: 358, startPoint y: 240, endPoint x: 411, endPoint y: 179, distance: 80.7
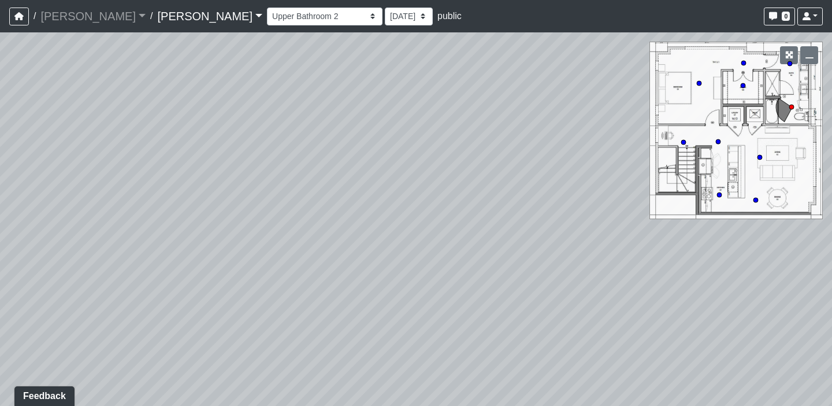
click at [411, 179] on div "Loading... Seating Loading... Workroom Entry Loading... Exterior - Leasing Entr…" at bounding box center [416, 218] width 832 height 373
drag, startPoint x: 418, startPoint y: 332, endPoint x: 247, endPoint y: 321, distance: 171.9
click at [247, 321] on div "Loading... Seating Loading... Workroom Entry Loading... Exterior - Leasing Entr…" at bounding box center [416, 218] width 832 height 373
drag, startPoint x: 396, startPoint y: 162, endPoint x: 319, endPoint y: 232, distance: 103.9
click at [319, 232] on div "Loading... Seating Loading... Workroom Entry Loading... Exterior - Leasing Entr…" at bounding box center [416, 218] width 832 height 373
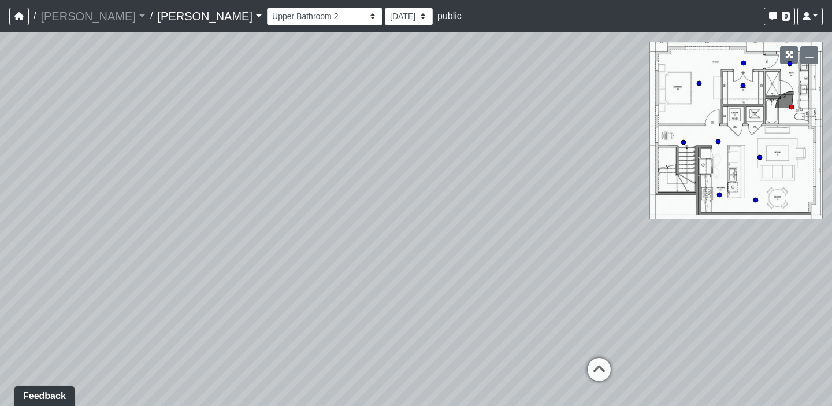
drag, startPoint x: 687, startPoint y: 312, endPoint x: 509, endPoint y: 306, distance: 178.0
click at [509, 307] on div "Loading... Seating Loading... Workroom Entry Loading... Exterior - Leasing Entr…" at bounding box center [416, 218] width 832 height 373
